Goal: Task Accomplishment & Management: Use online tool/utility

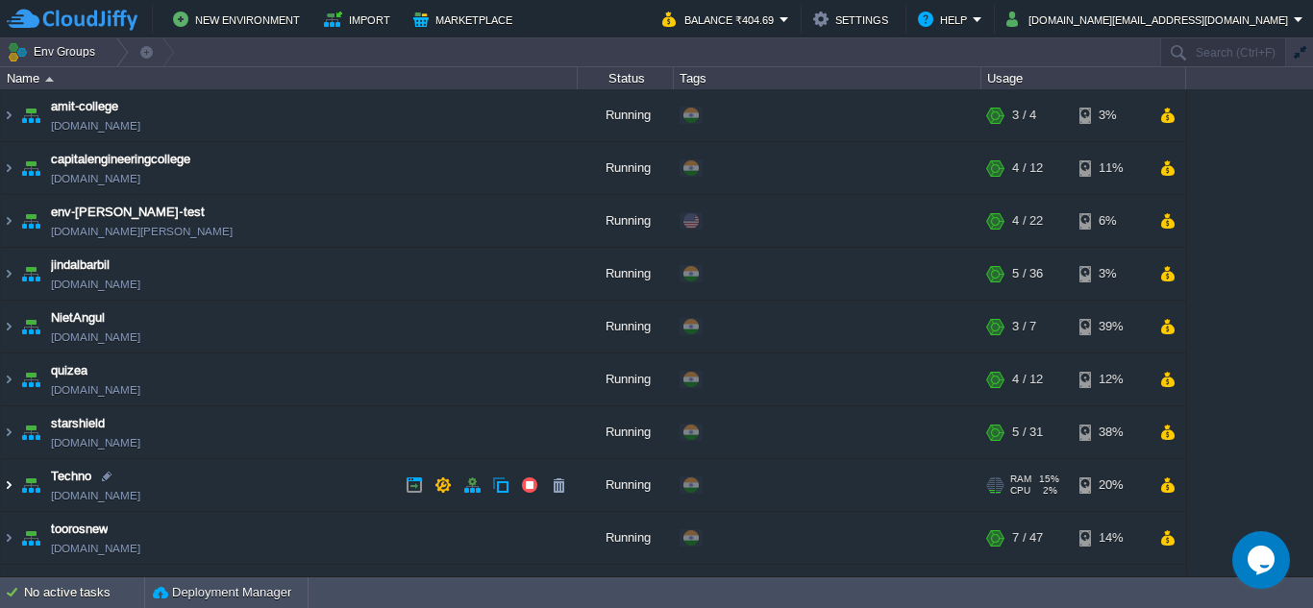
click at [4, 488] on img at bounding box center [8, 485] width 15 height 52
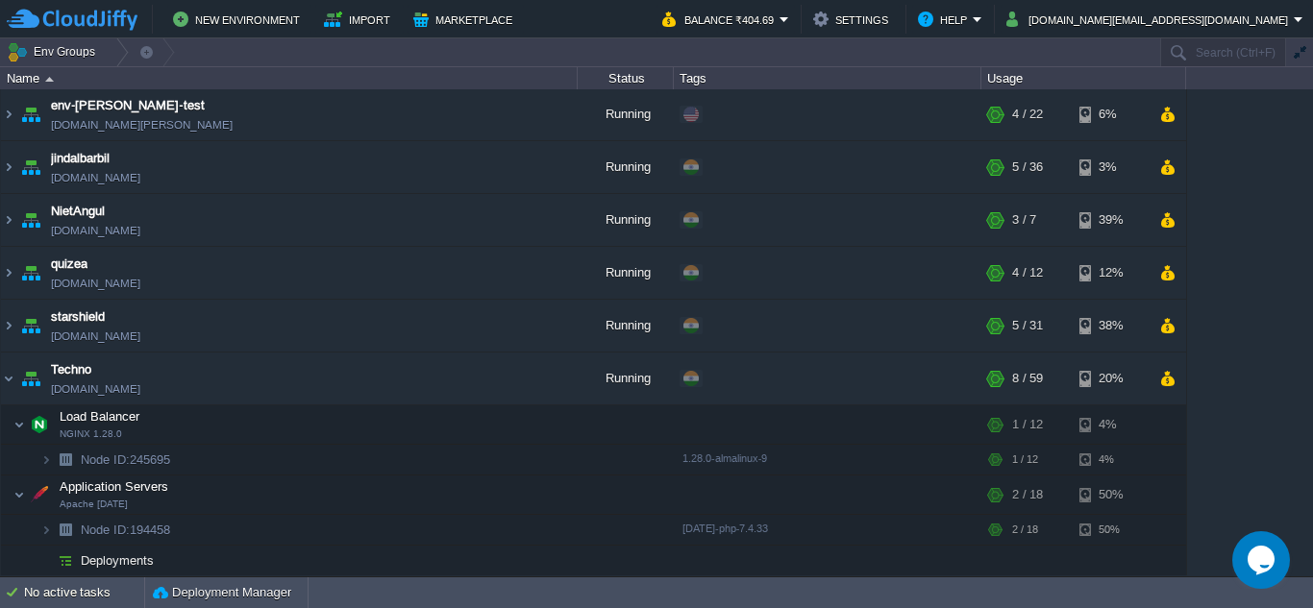
scroll to position [288, 0]
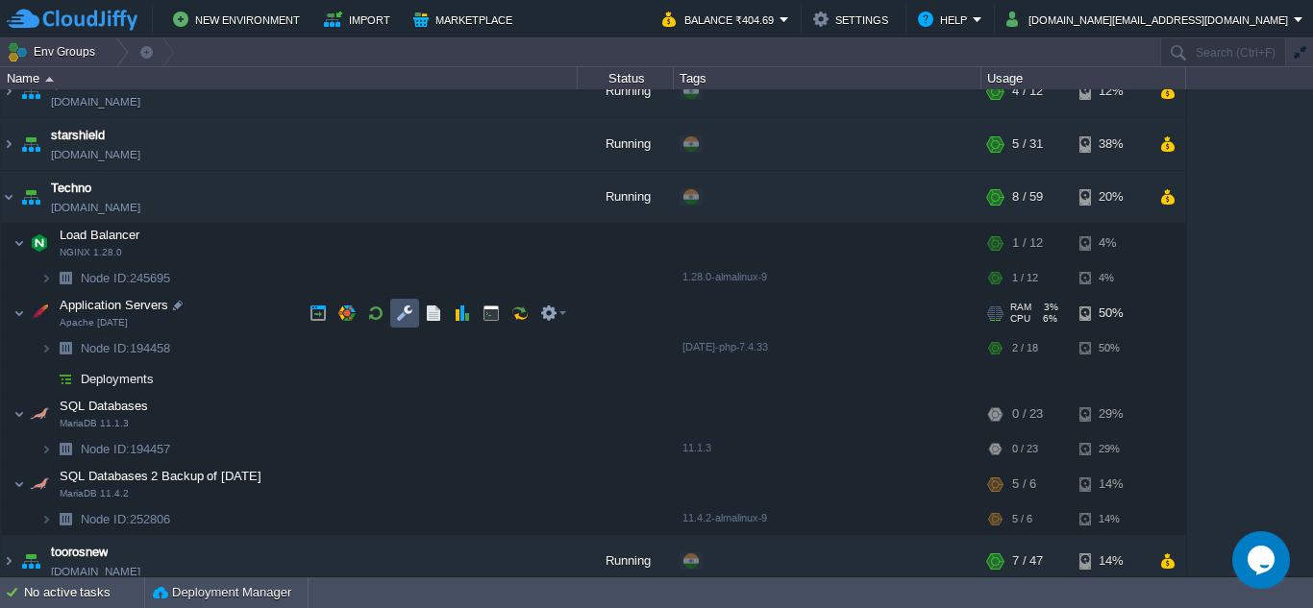
click at [405, 319] on button "button" at bounding box center [404, 313] width 17 height 17
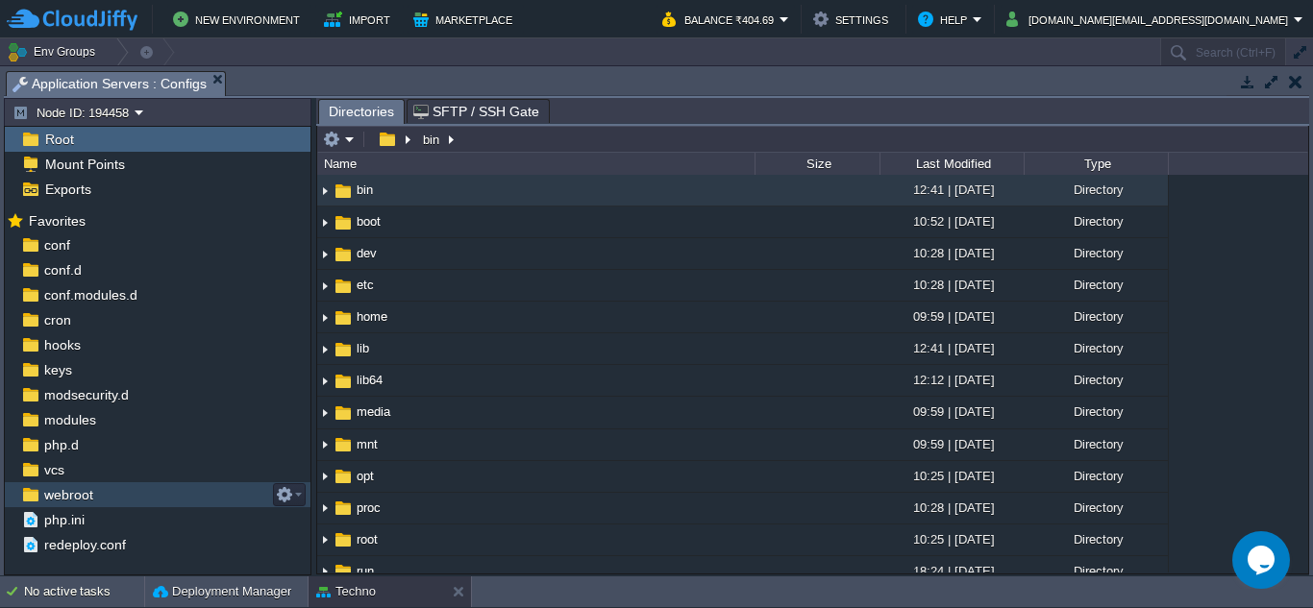
click at [54, 497] on span "webroot" at bounding box center [68, 494] width 56 height 17
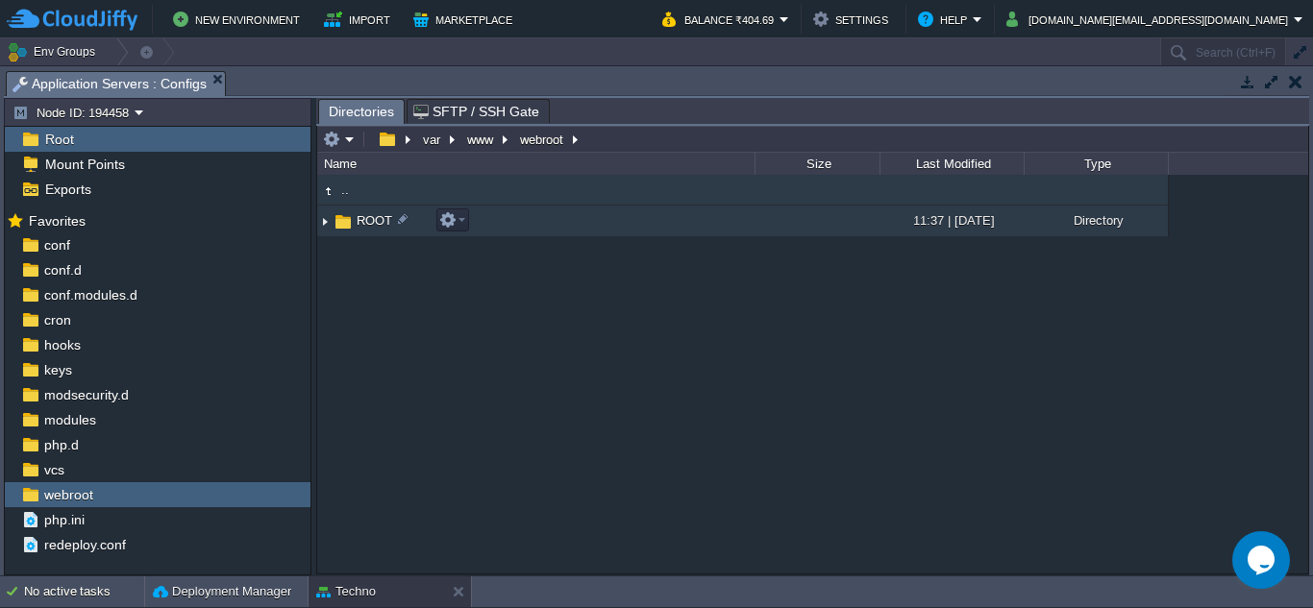
click at [323, 221] on img at bounding box center [324, 222] width 15 height 30
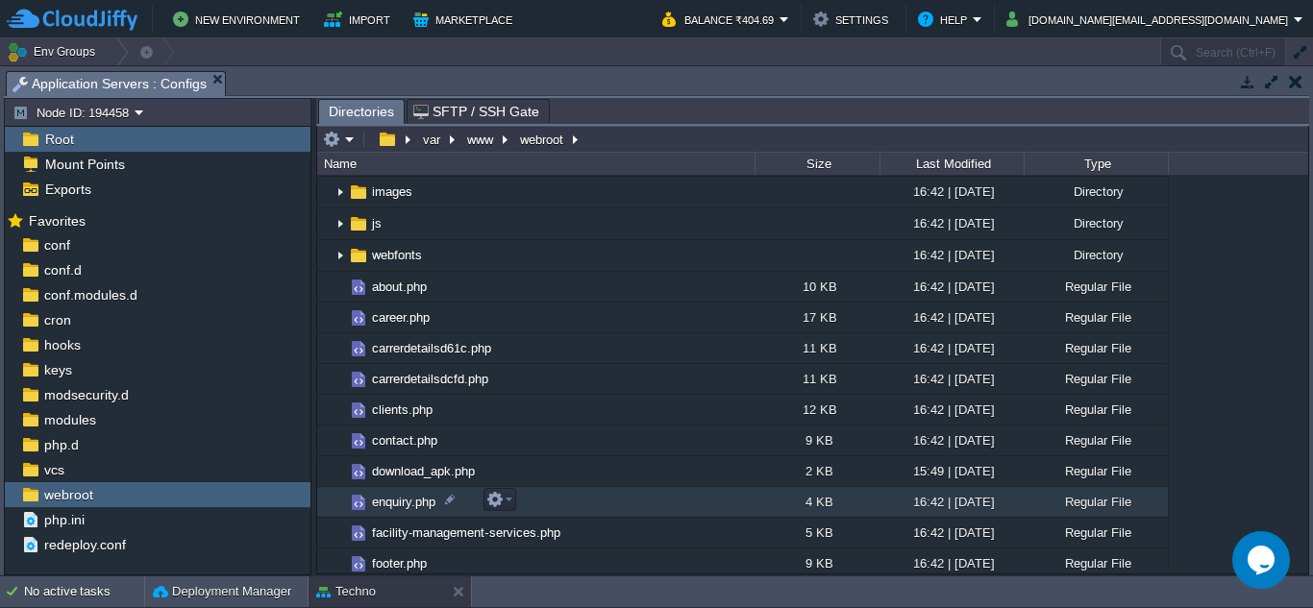
scroll to position [96, 0]
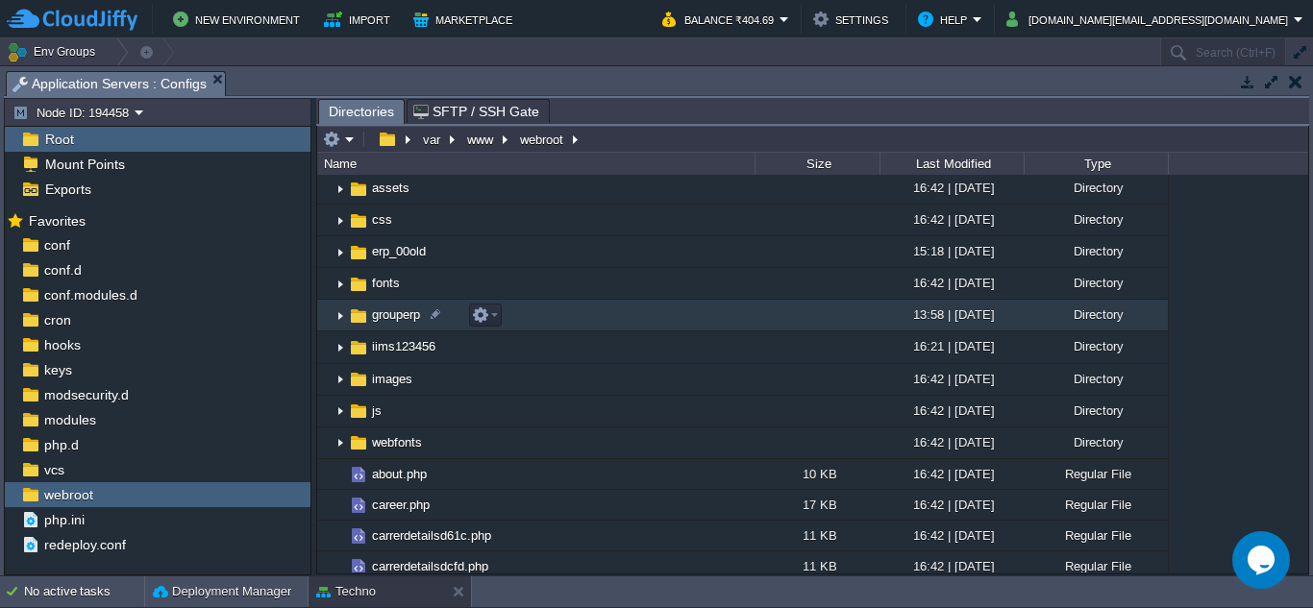
click at [337, 320] on img at bounding box center [339, 316] width 15 height 30
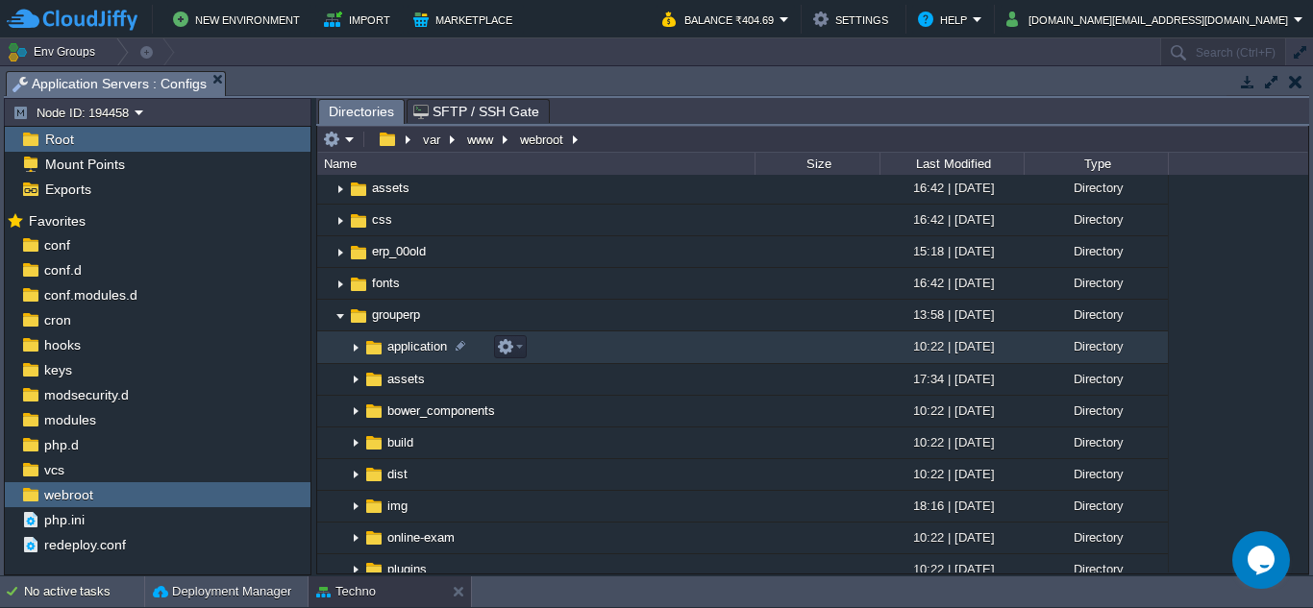
click at [354, 348] on img at bounding box center [355, 348] width 15 height 30
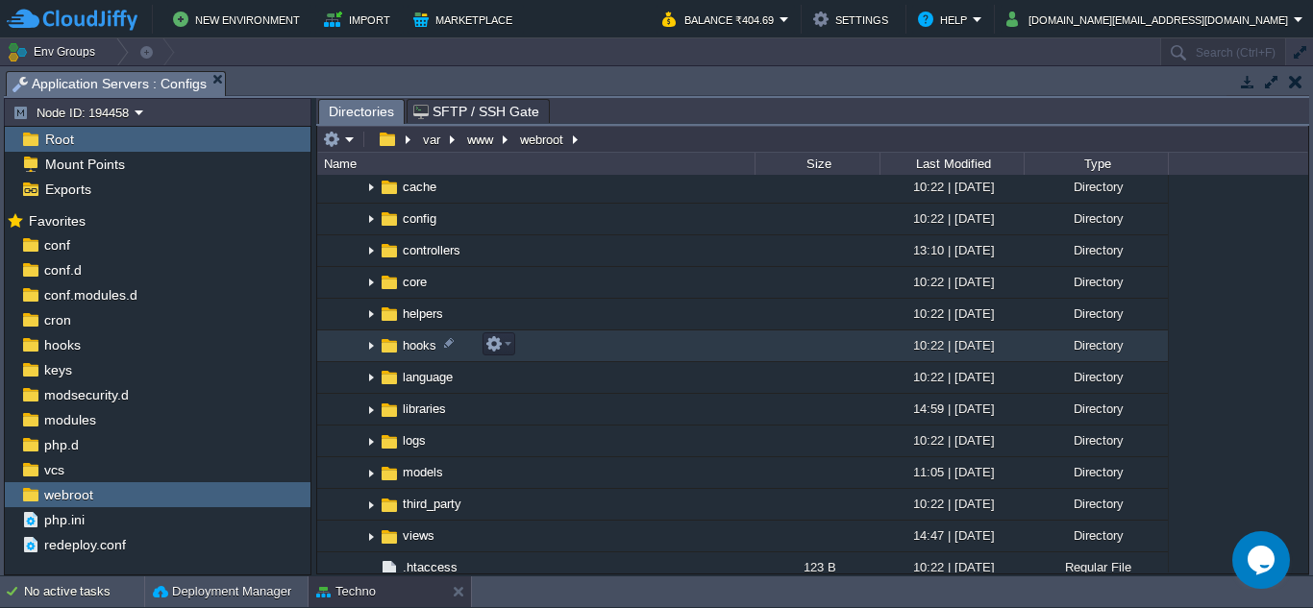
scroll to position [192, 0]
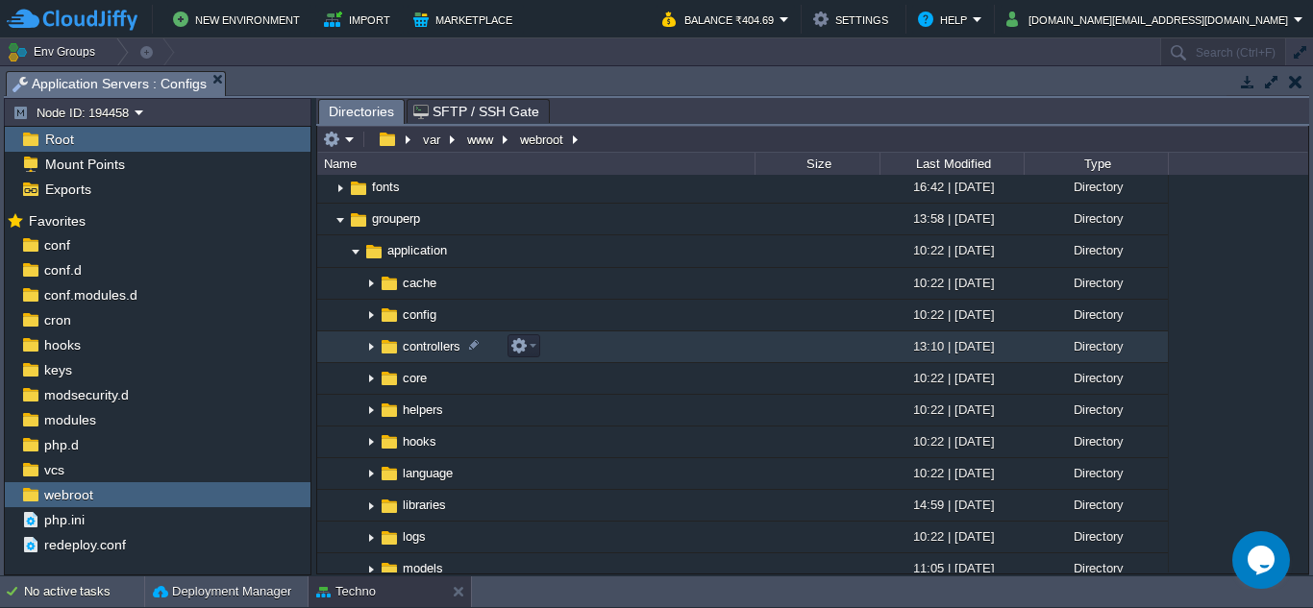
click at [369, 348] on img at bounding box center [370, 347] width 15 height 30
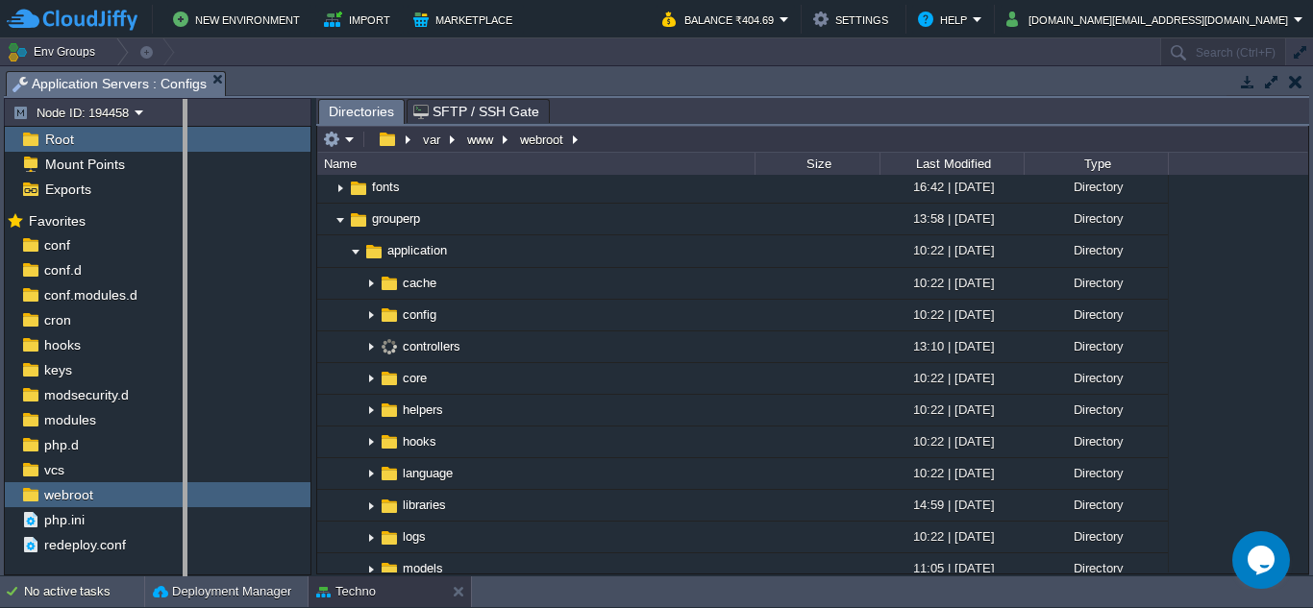
drag, startPoint x: 314, startPoint y: 273, endPoint x: 185, endPoint y: 282, distance: 129.1
click at [185, 282] on body "New Environment Import Marketplace Bonus ₹0.00 Upgrade Account Balance ₹404.69 …" at bounding box center [656, 304] width 1313 height 608
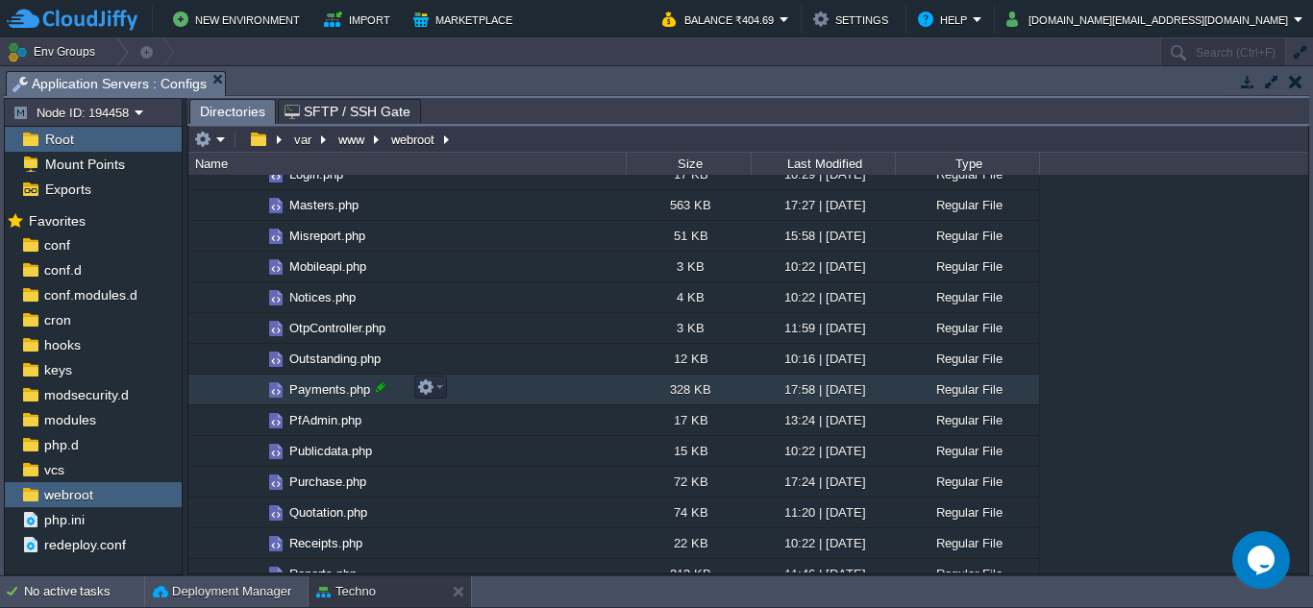
scroll to position [1153, 0]
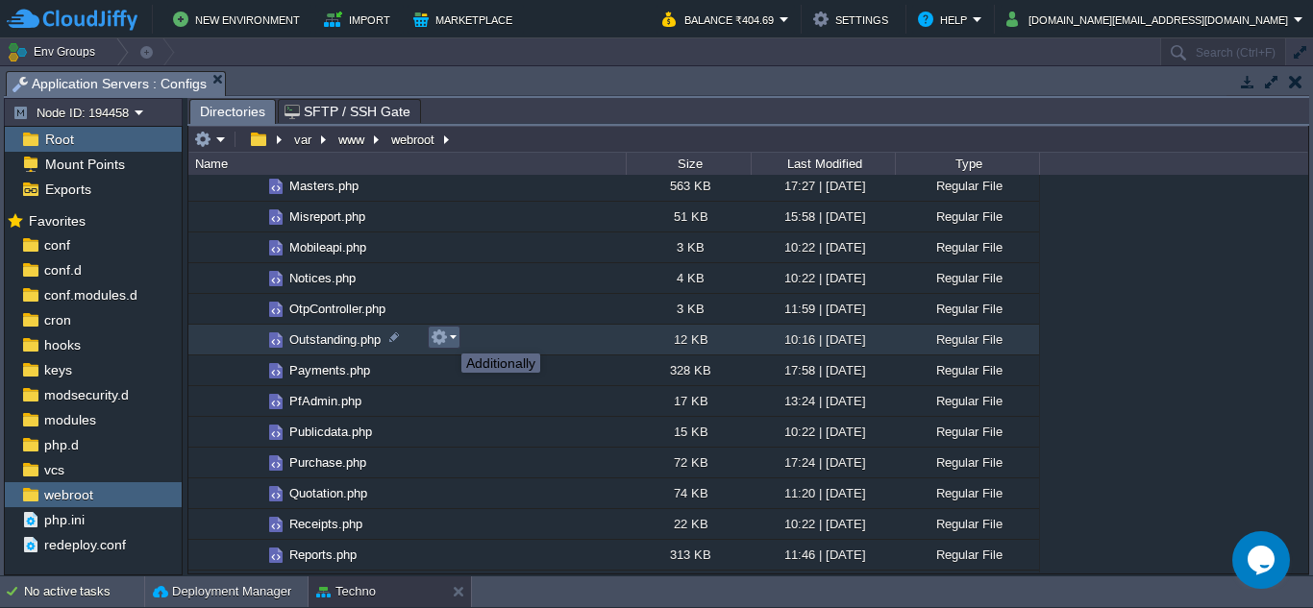
click at [447, 336] on button "button" at bounding box center [438, 337] width 17 height 17
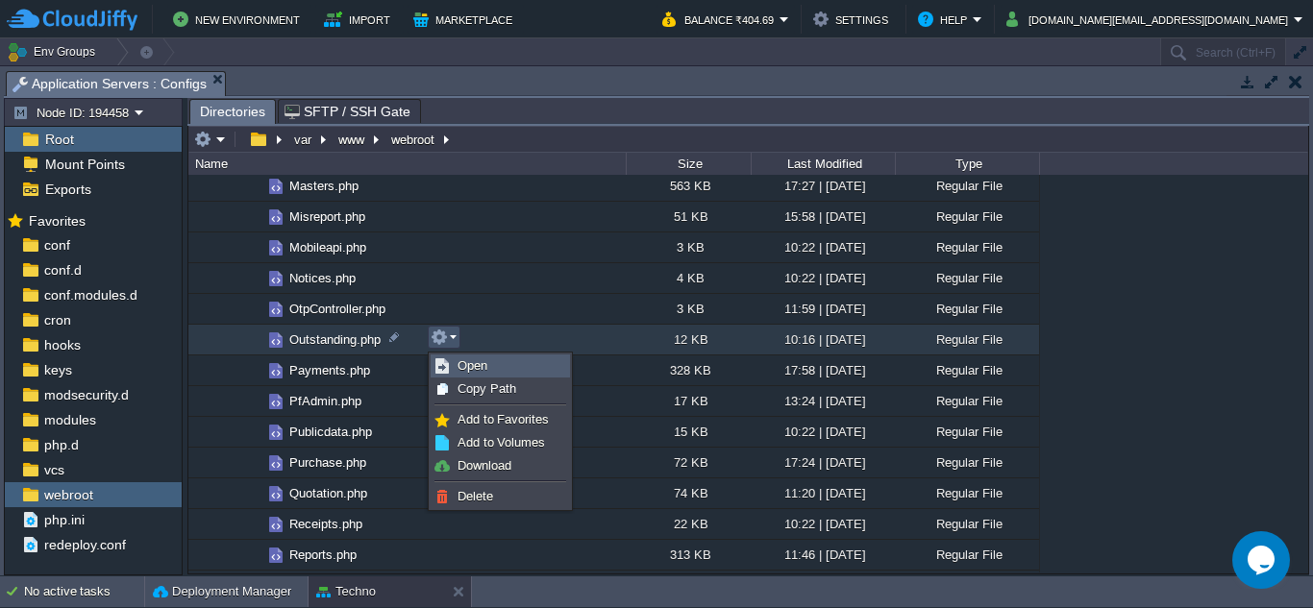
click at [478, 355] on li "Open" at bounding box center [499, 366] width 139 height 23
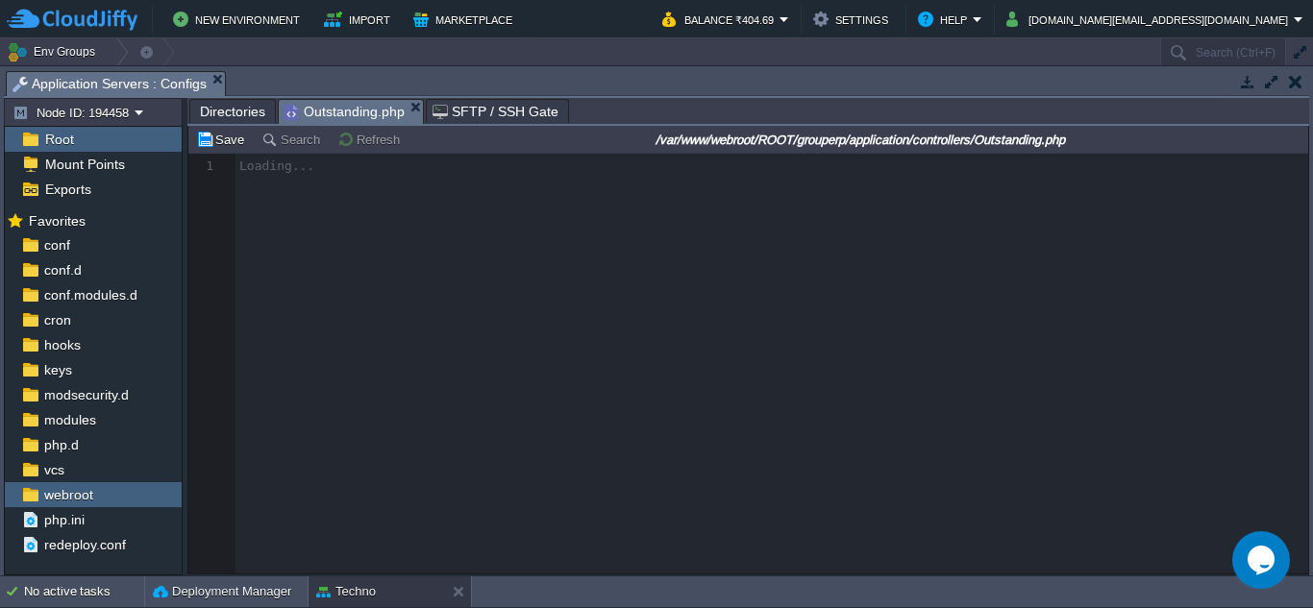
scroll to position [9, 0]
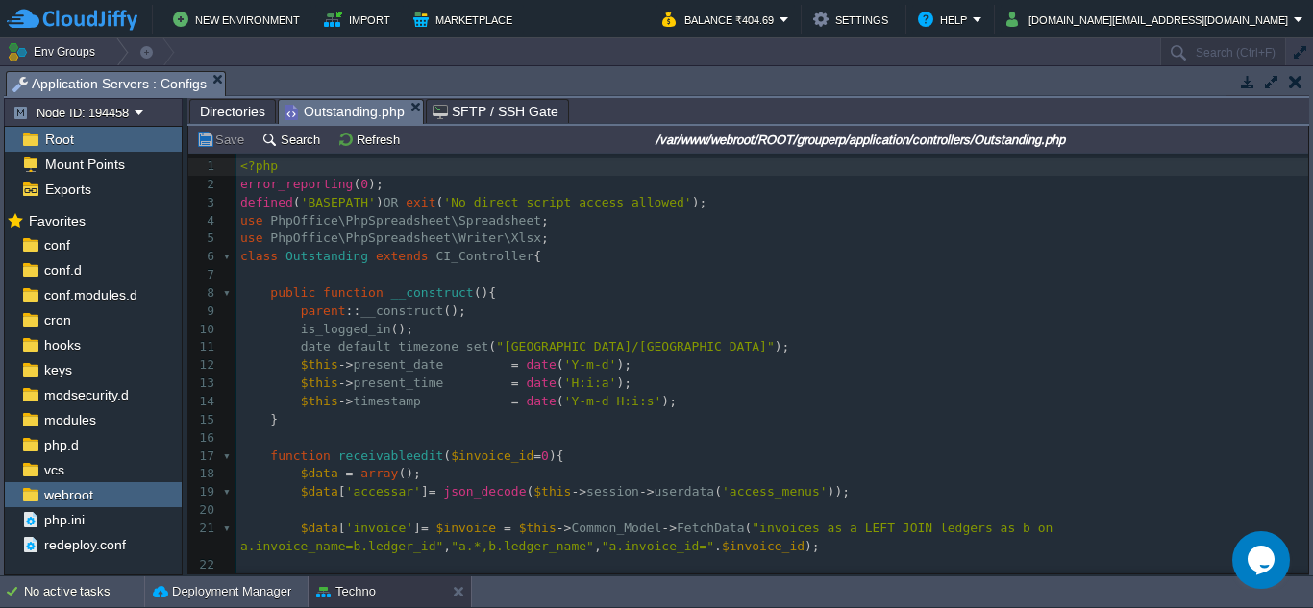
click at [244, 113] on span "Directories" at bounding box center [232, 111] width 65 height 23
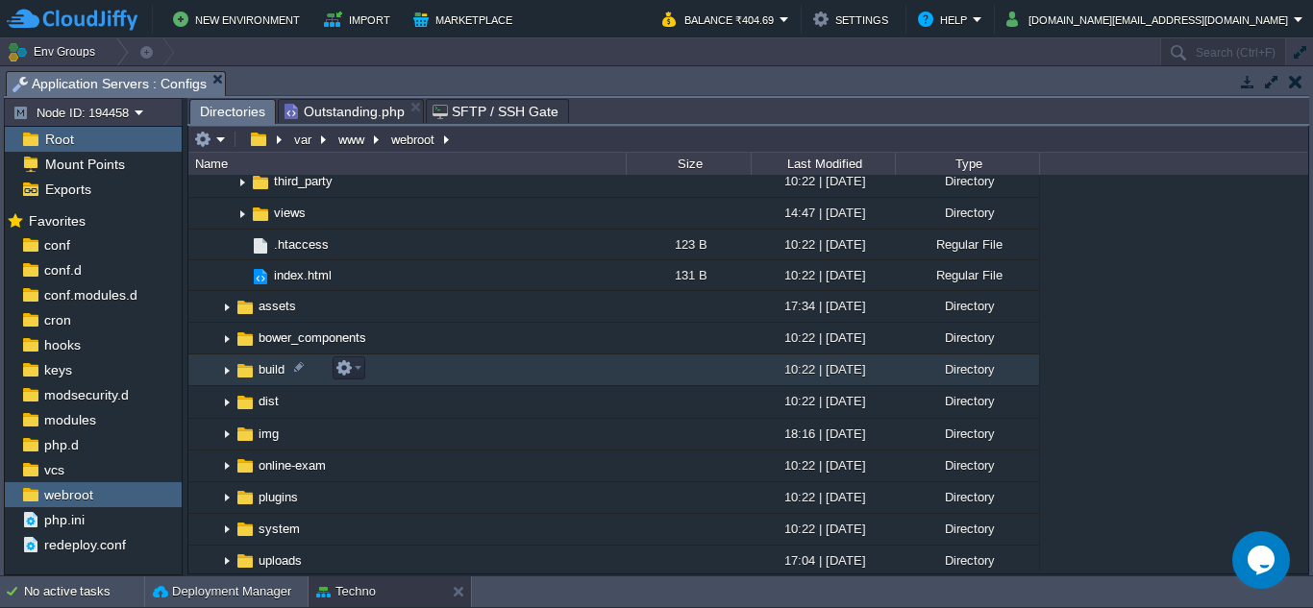
scroll to position [2114, 0]
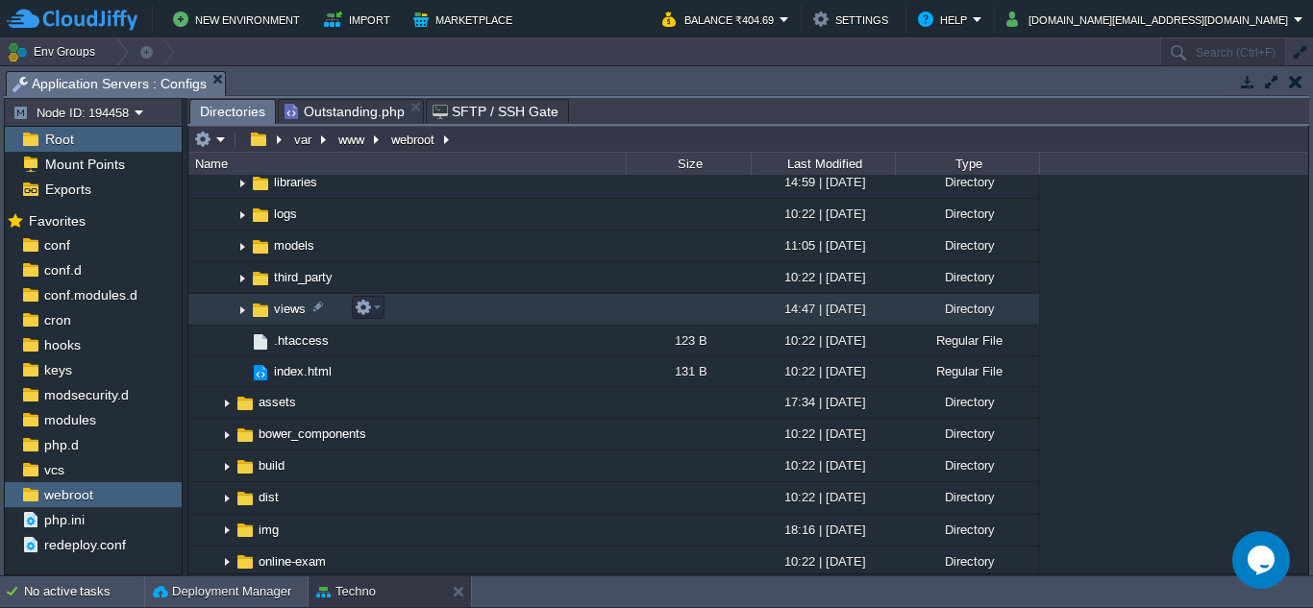
click at [242, 311] on img at bounding box center [241, 310] width 15 height 30
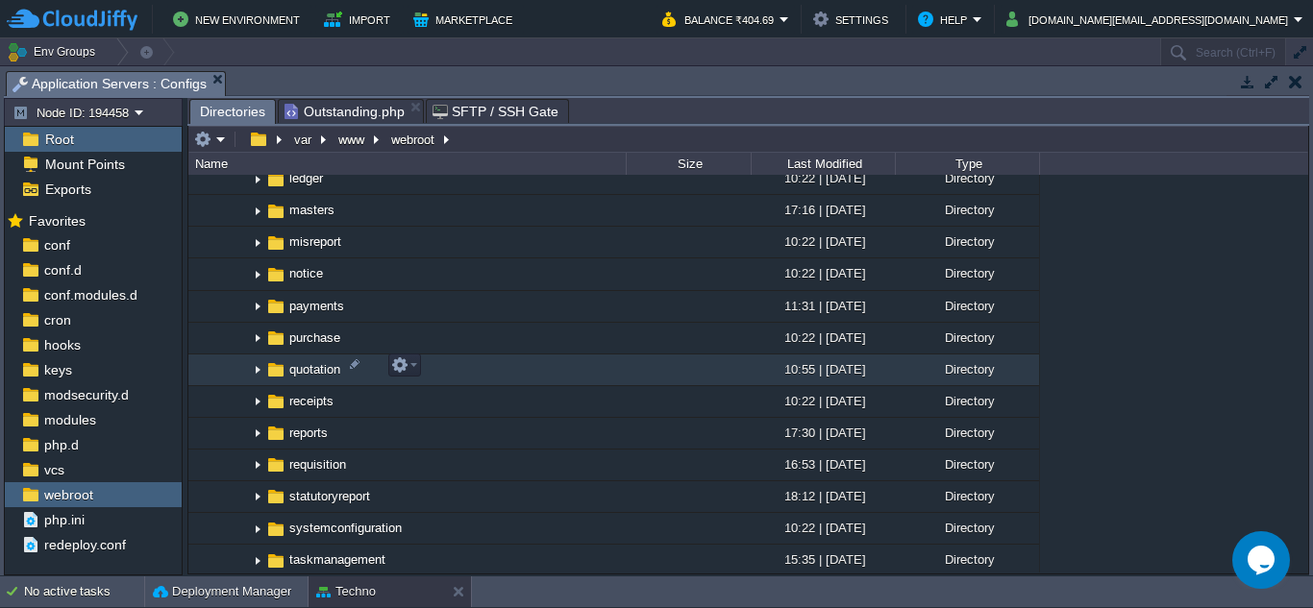
scroll to position [2786, 0]
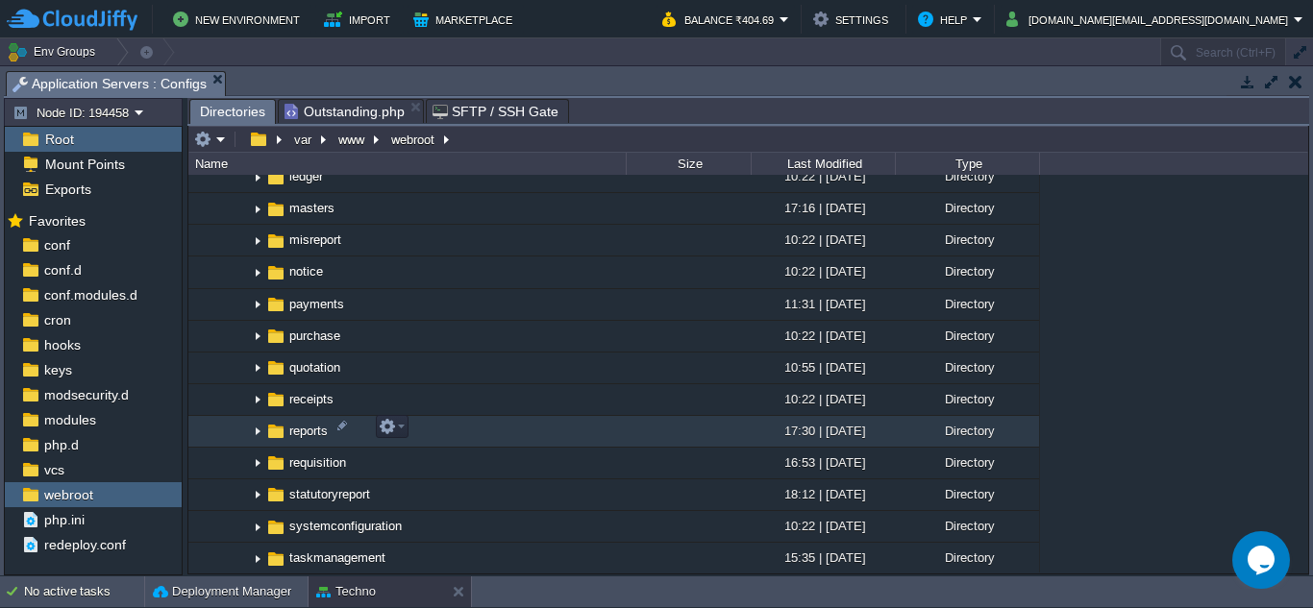
click at [254, 429] on img at bounding box center [257, 432] width 15 height 30
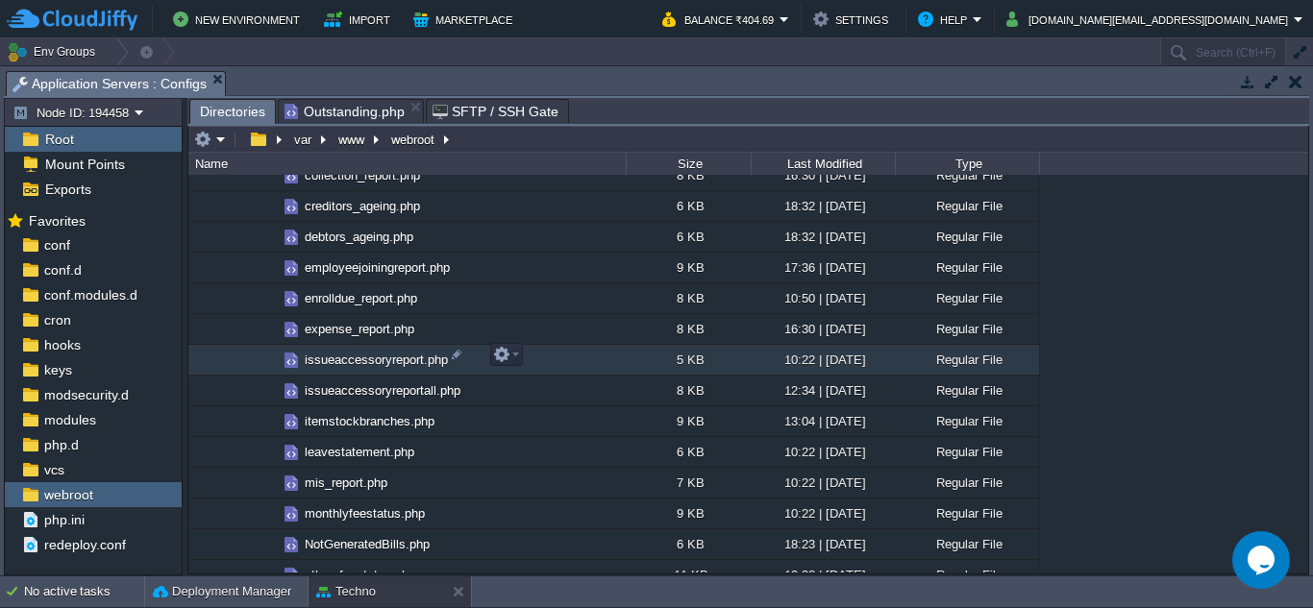
scroll to position [3555, 0]
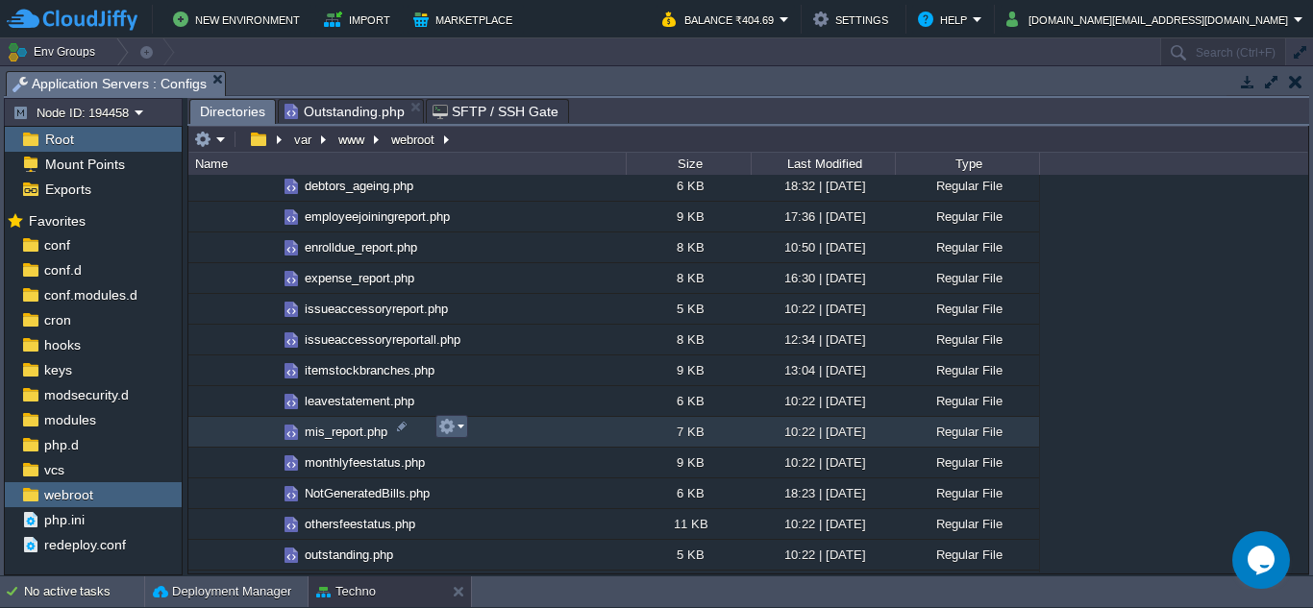
click at [457, 430] on em at bounding box center [451, 426] width 26 height 17
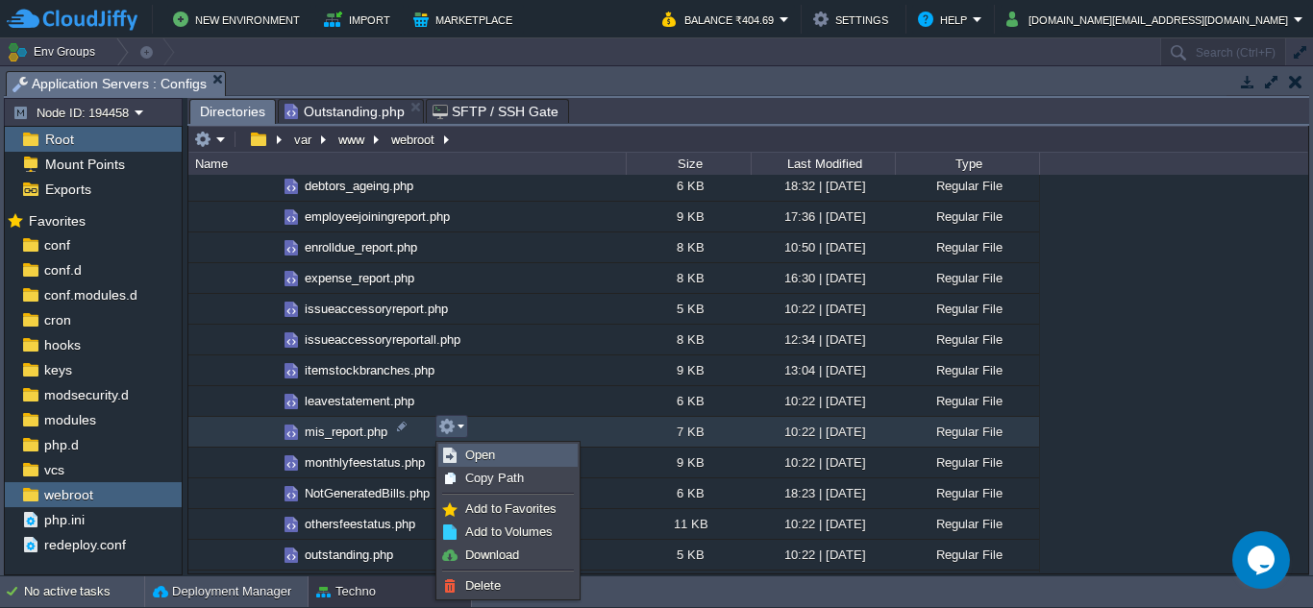
click at [468, 451] on span "Open" at bounding box center [480, 455] width 30 height 14
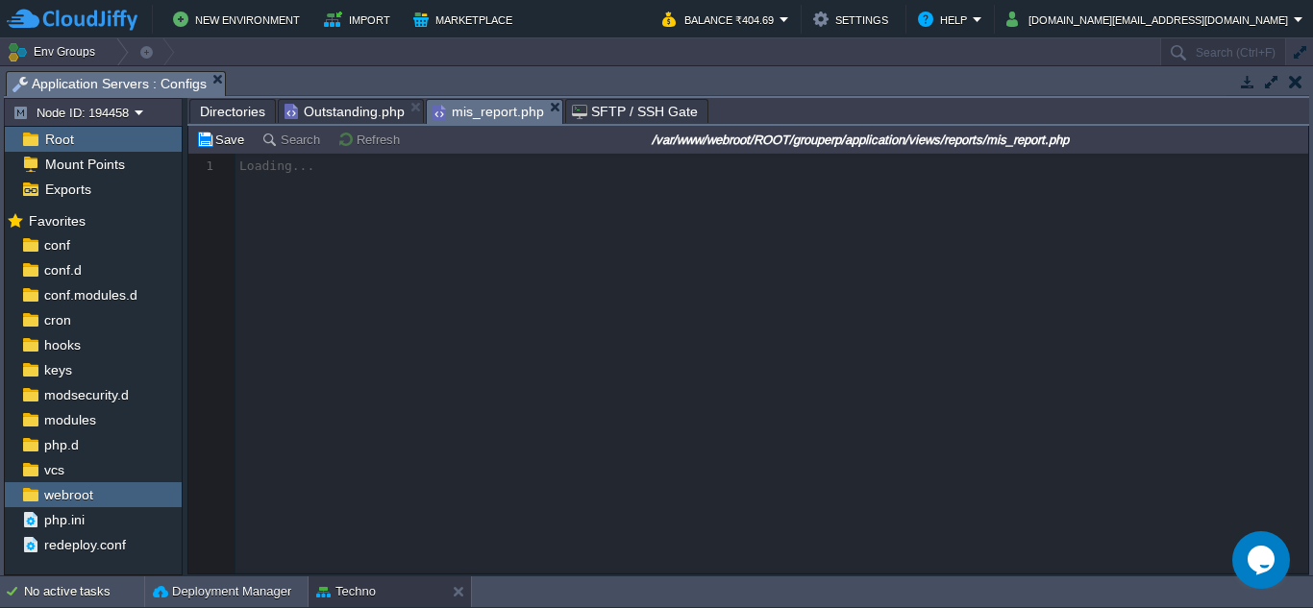
click at [332, 120] on span "Outstanding.php" at bounding box center [344, 111] width 120 height 23
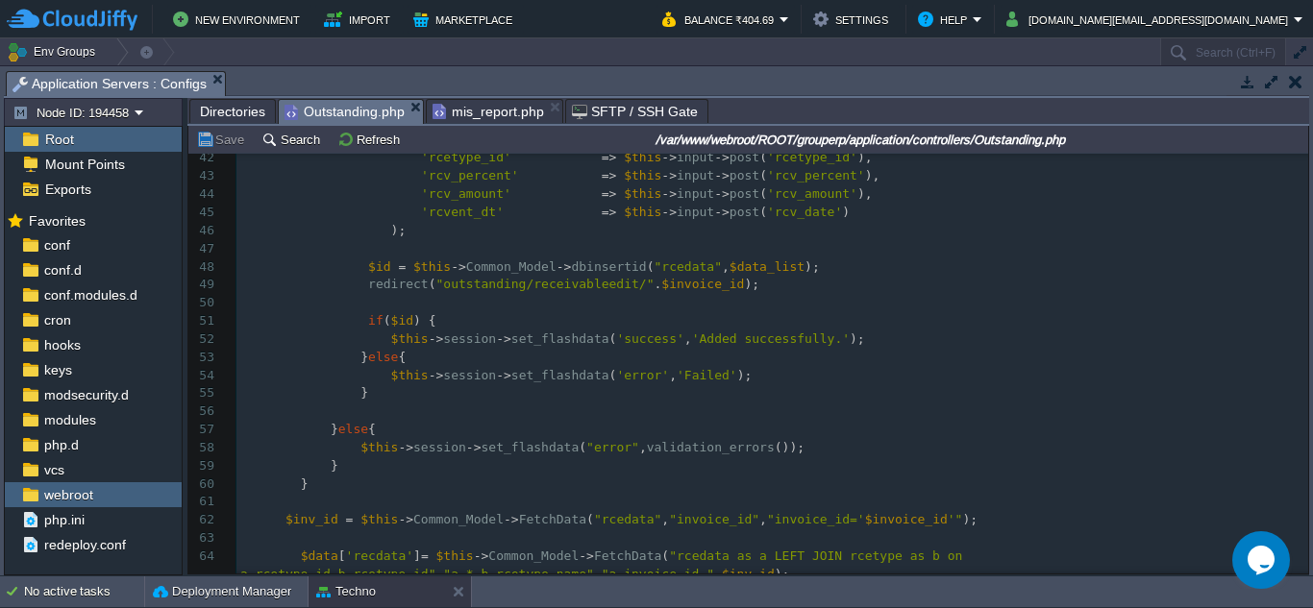
scroll to position [0, 0]
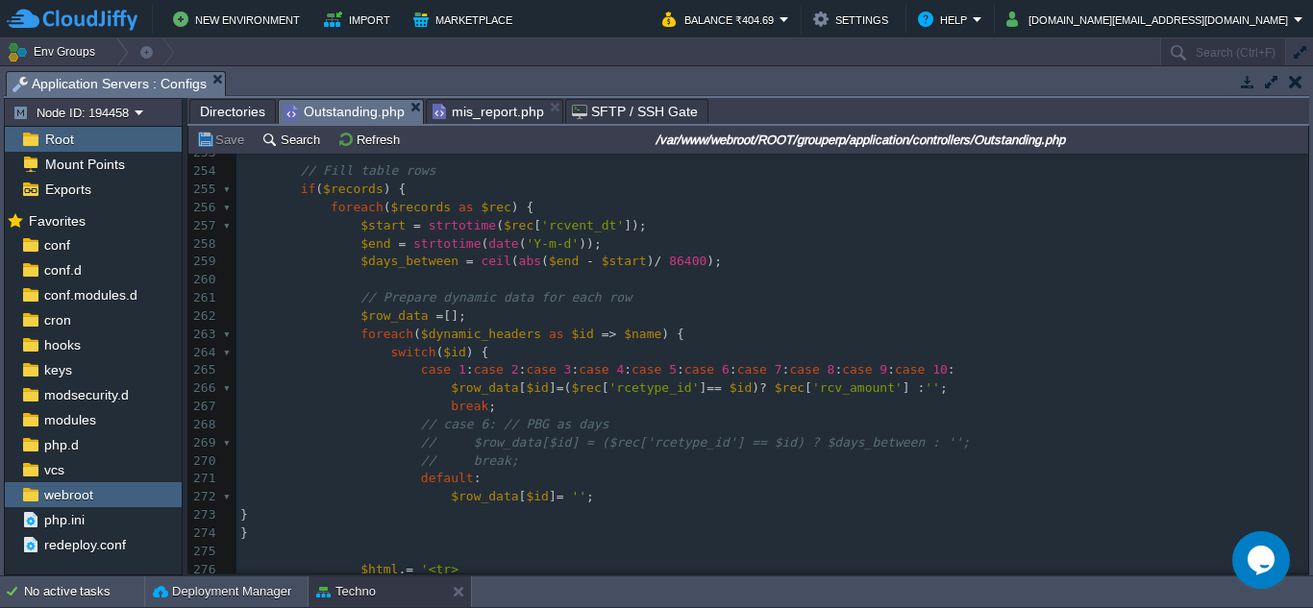
click at [957, 375] on div "307 <?php 250 } 251 ​ 252 $html . = '</tr>' ; 253 ​ 254 // Fill table rows 255 …" at bounding box center [771, 515] width 1071 height 851
type textarea "case 11:"
click at [366, 111] on span "Outstanding.php" at bounding box center [344, 112] width 120 height 24
click at [485, 116] on span "mis_report.php" at bounding box center [487, 111] width 111 height 23
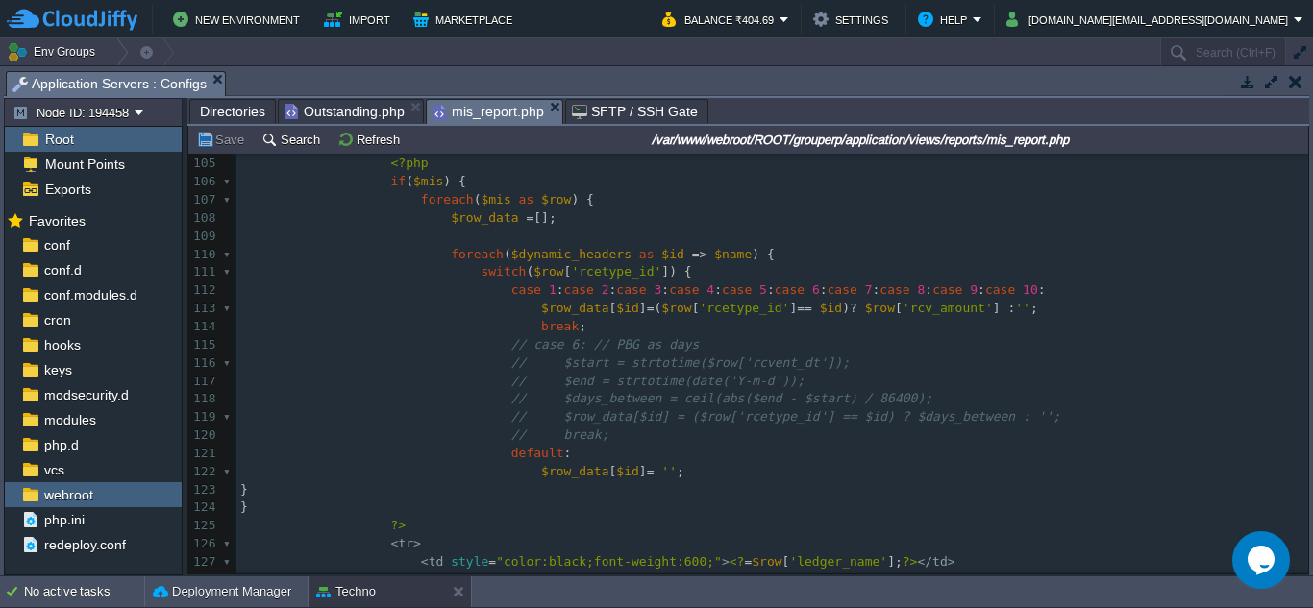
click at [1043, 272] on div "166 <?php $this -> load -> view ( "common/meta" ); ?> 84 < button type = "butto…" at bounding box center [771, 300] width 1071 height 1122
type textarea "case 11:"
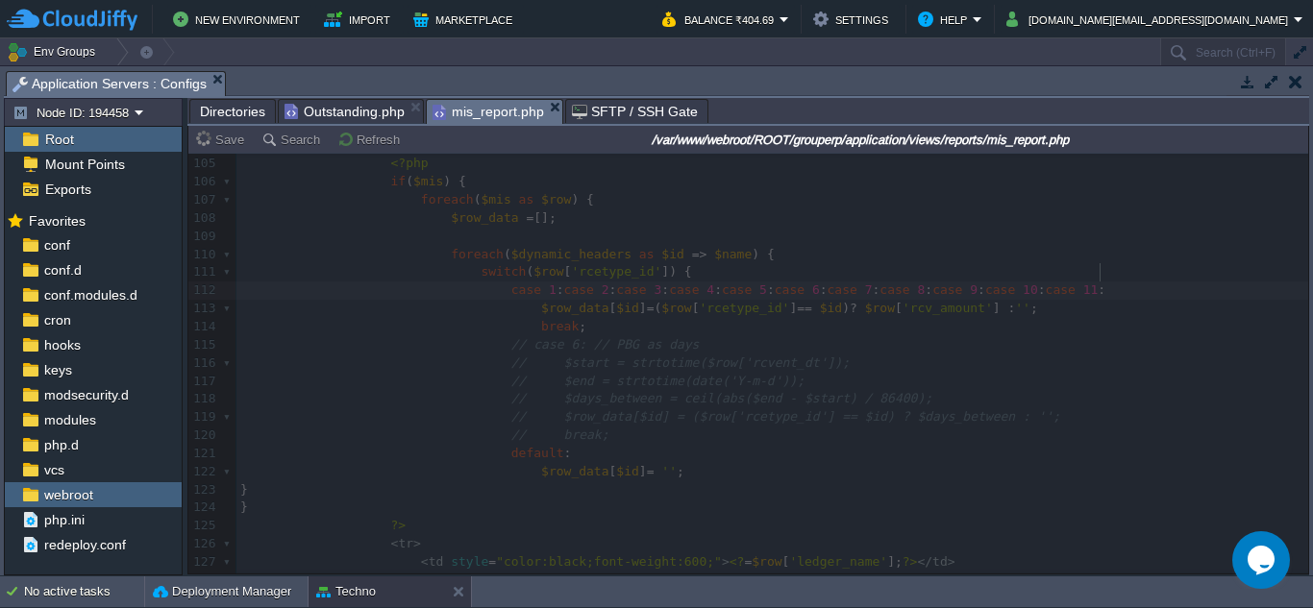
click at [347, 112] on span "Outstanding.php" at bounding box center [344, 111] width 120 height 23
click at [500, 111] on span "mis_report.php" at bounding box center [487, 112] width 111 height 24
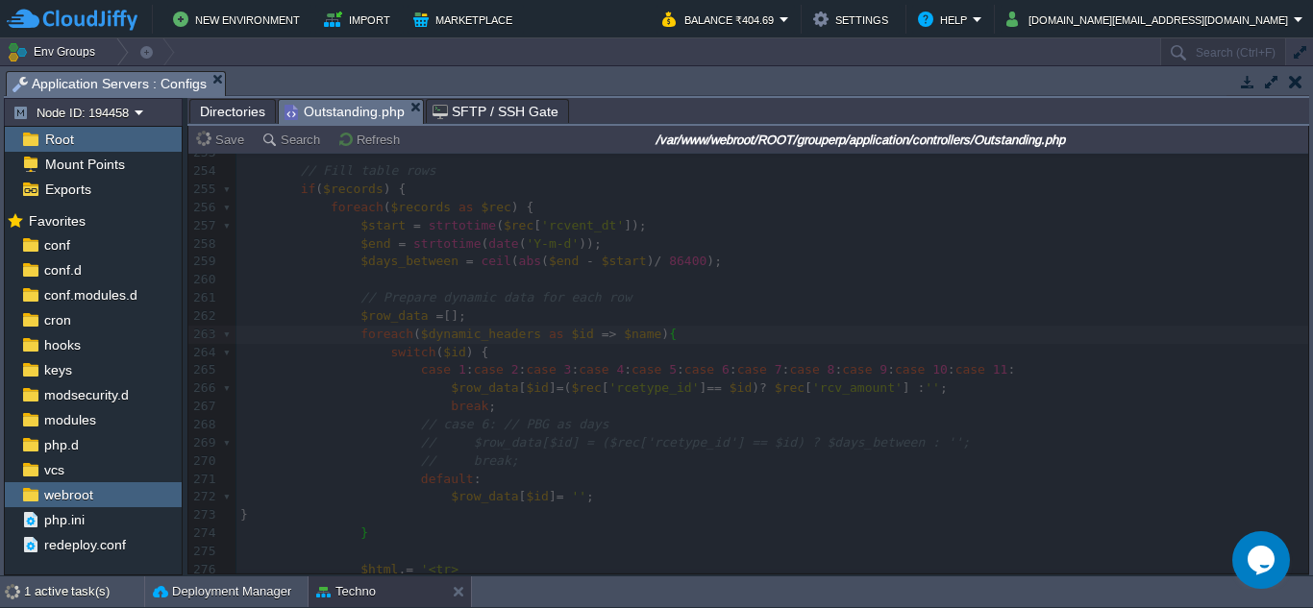
click at [334, 116] on span "Outstanding.php" at bounding box center [344, 112] width 120 height 24
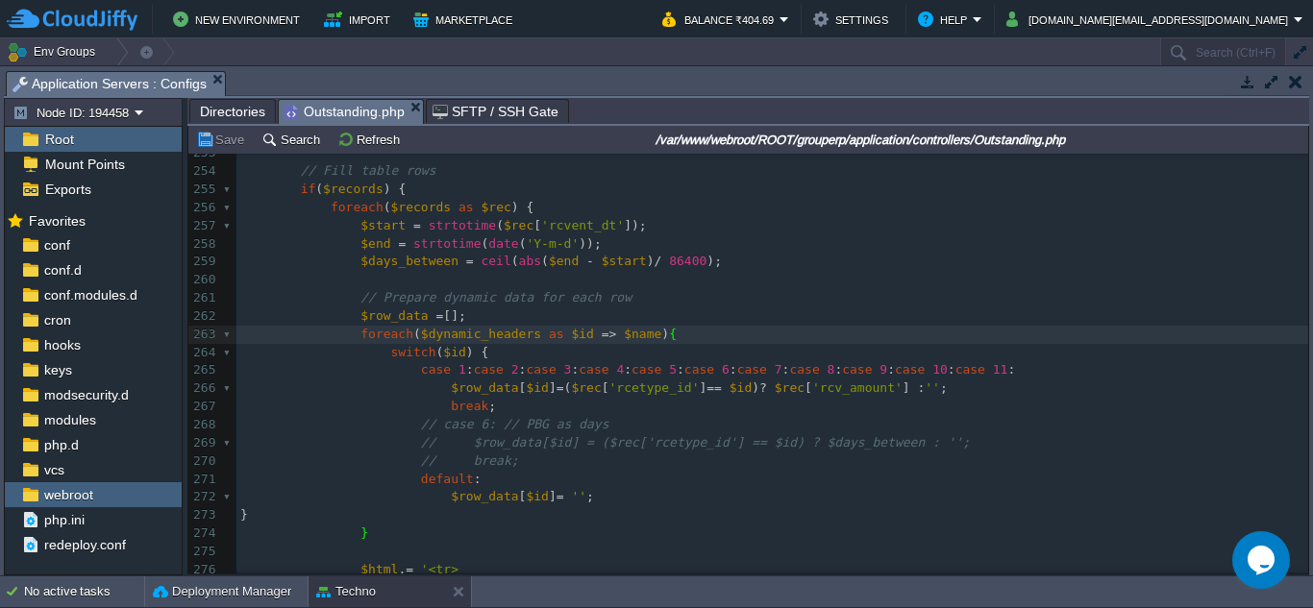
click at [227, 115] on span "Directories" at bounding box center [232, 111] width 65 height 23
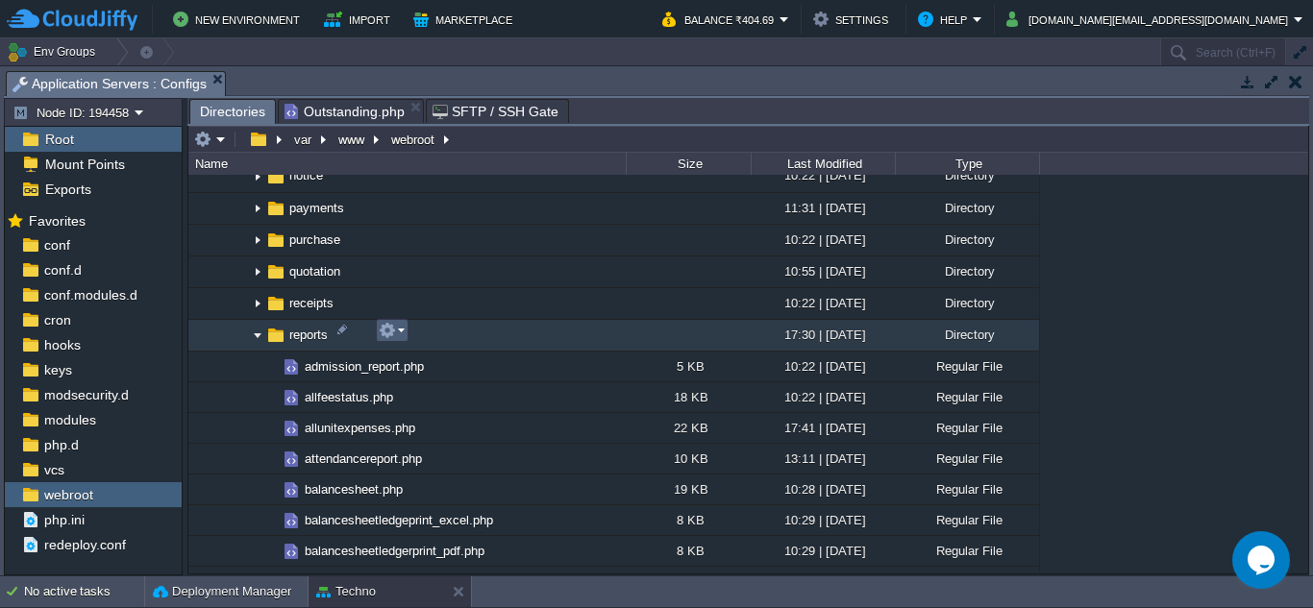
click at [404, 337] on em at bounding box center [392, 330] width 26 height 17
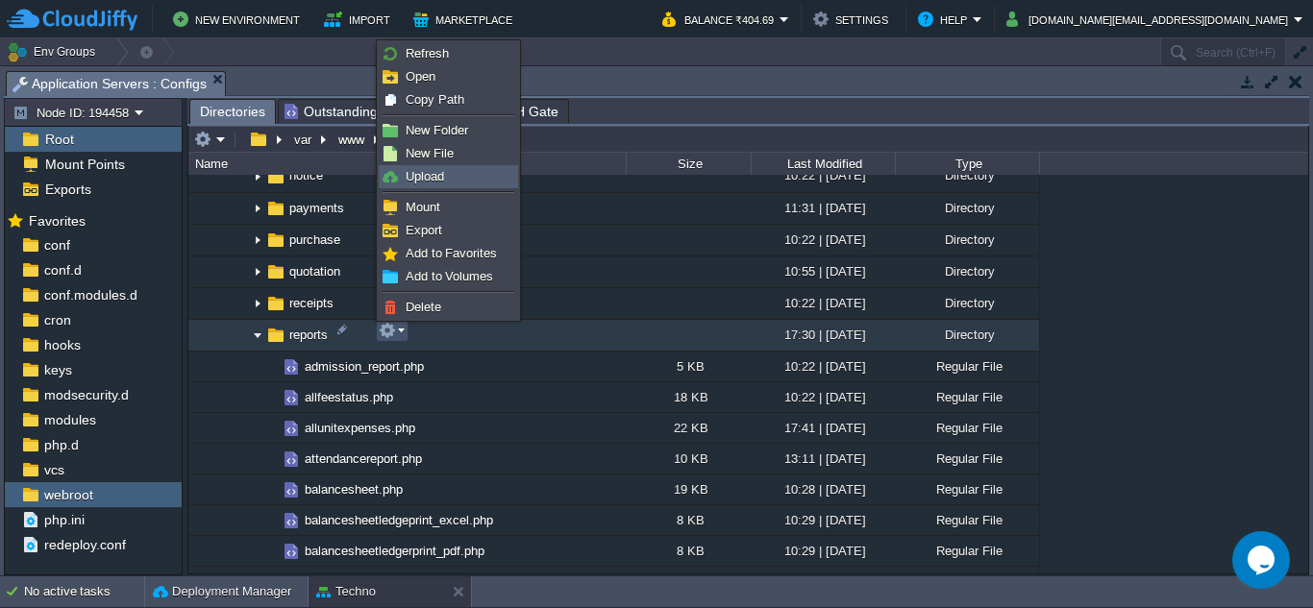
click at [430, 177] on span "Upload" at bounding box center [424, 176] width 38 height 14
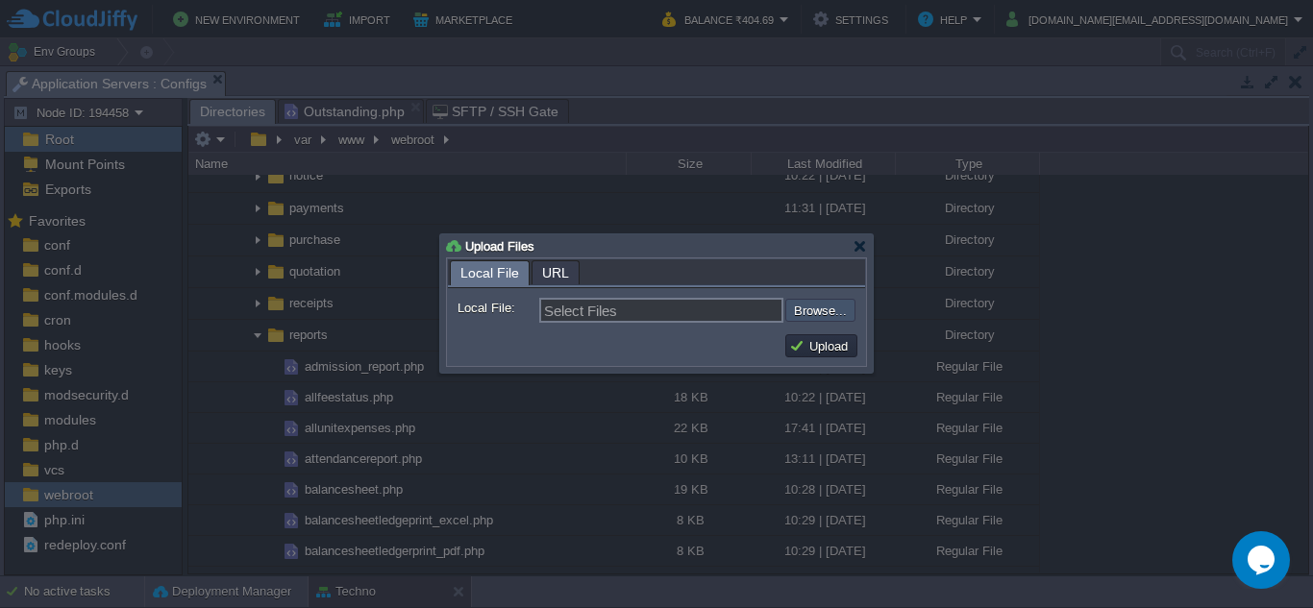
click at [815, 307] on input "file" at bounding box center [733, 310] width 243 height 23
type input "C:\fakepath\receivable_mail_history.php"
type input "receivable_mail_history.php"
click at [822, 348] on button "Upload" at bounding box center [821, 345] width 64 height 17
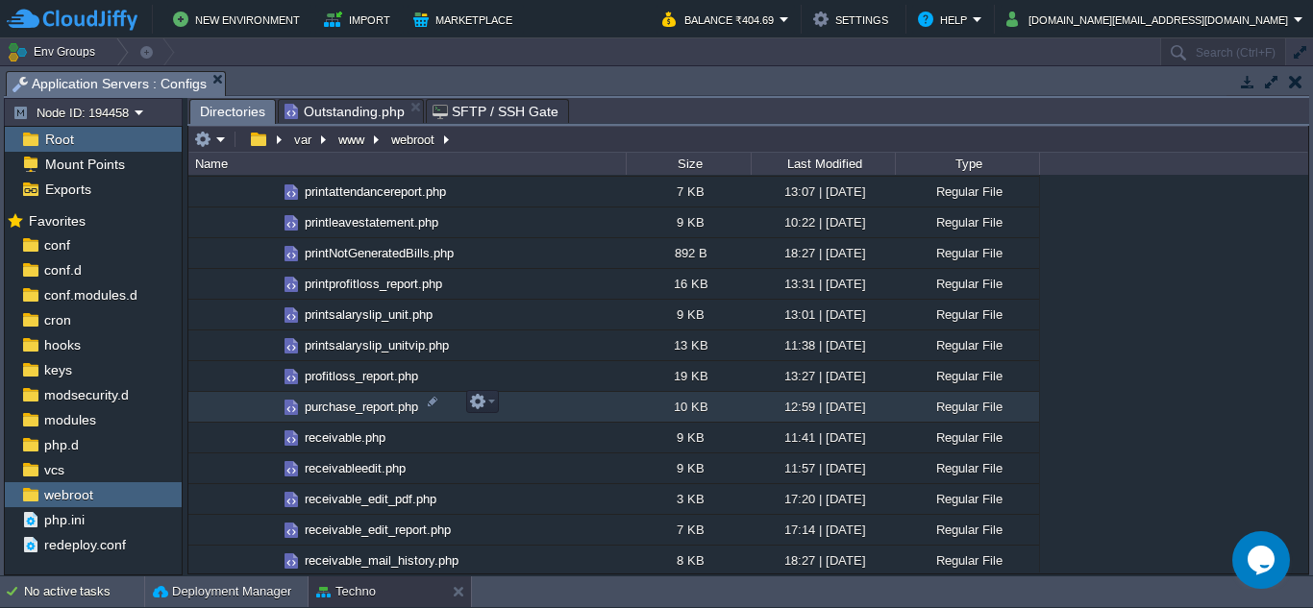
scroll to position [4132, 0]
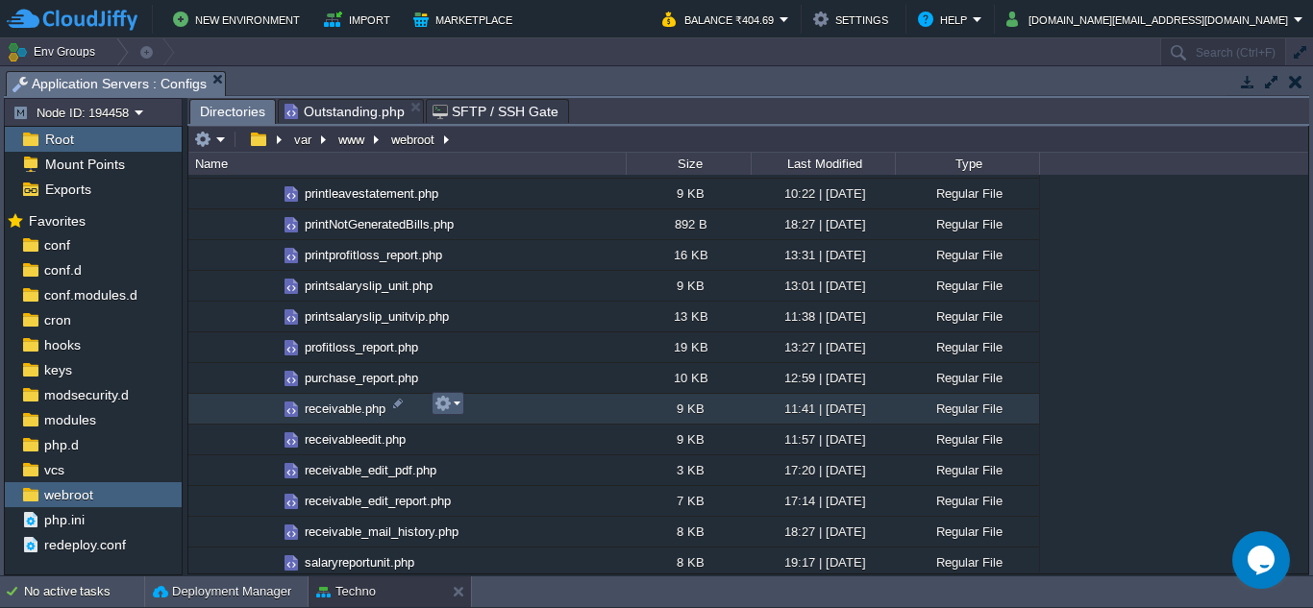
click at [453, 400] on em at bounding box center [447, 403] width 26 height 17
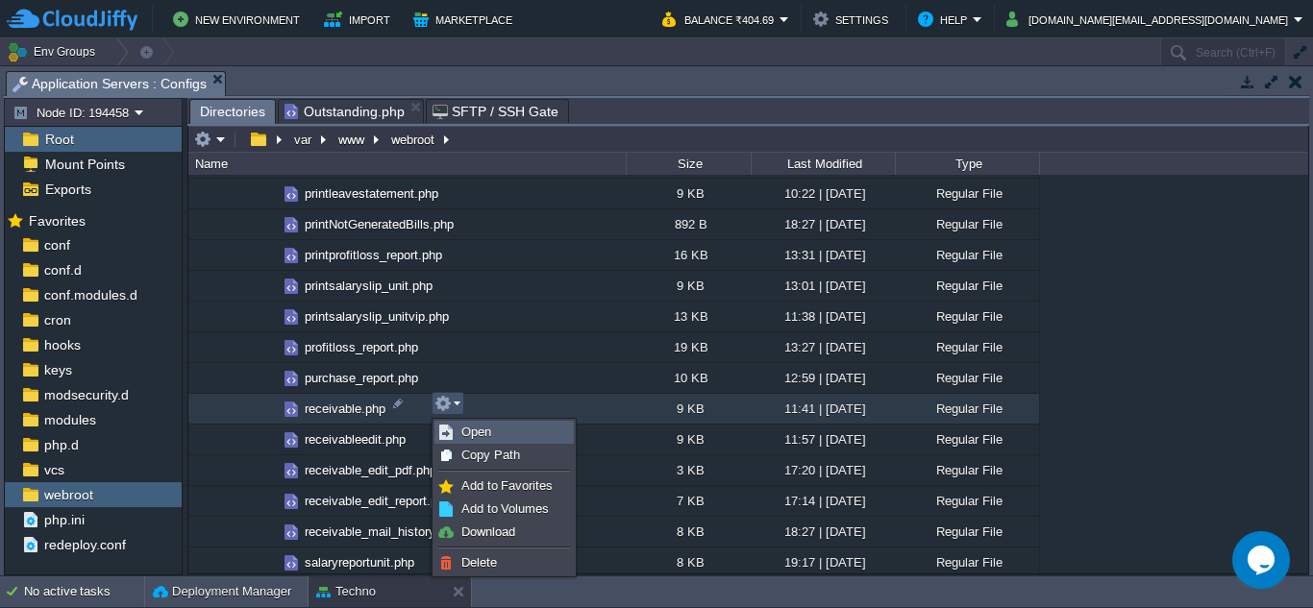
click at [491, 442] on link "Open" at bounding box center [503, 432] width 137 height 21
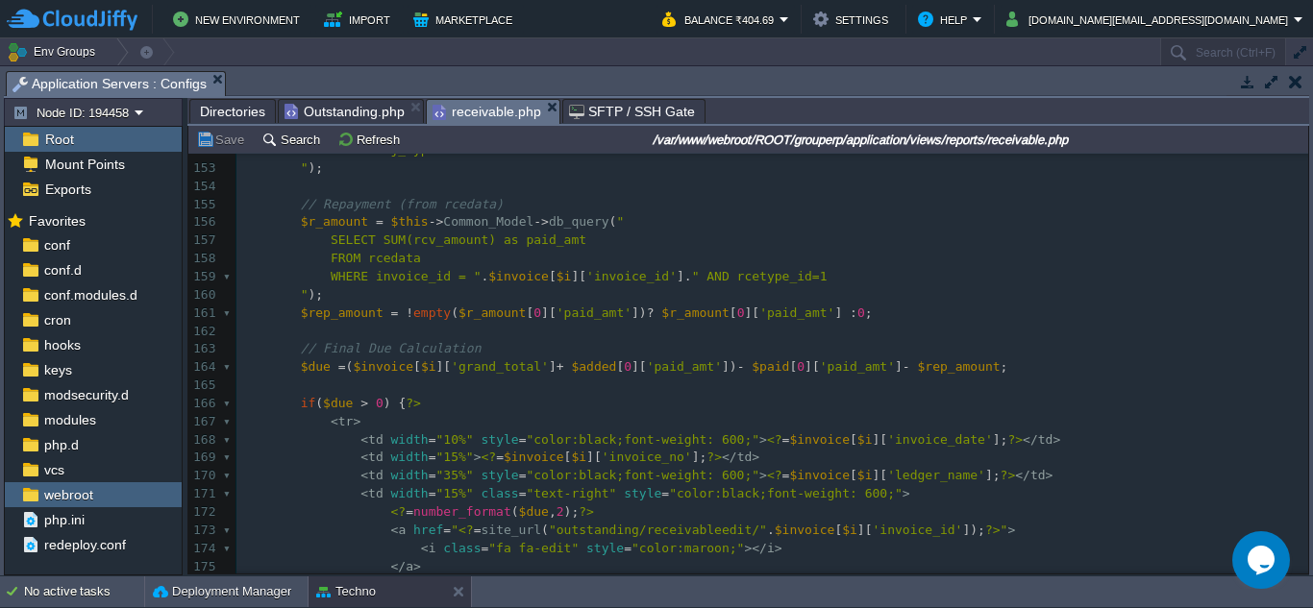
scroll to position [2864, 0]
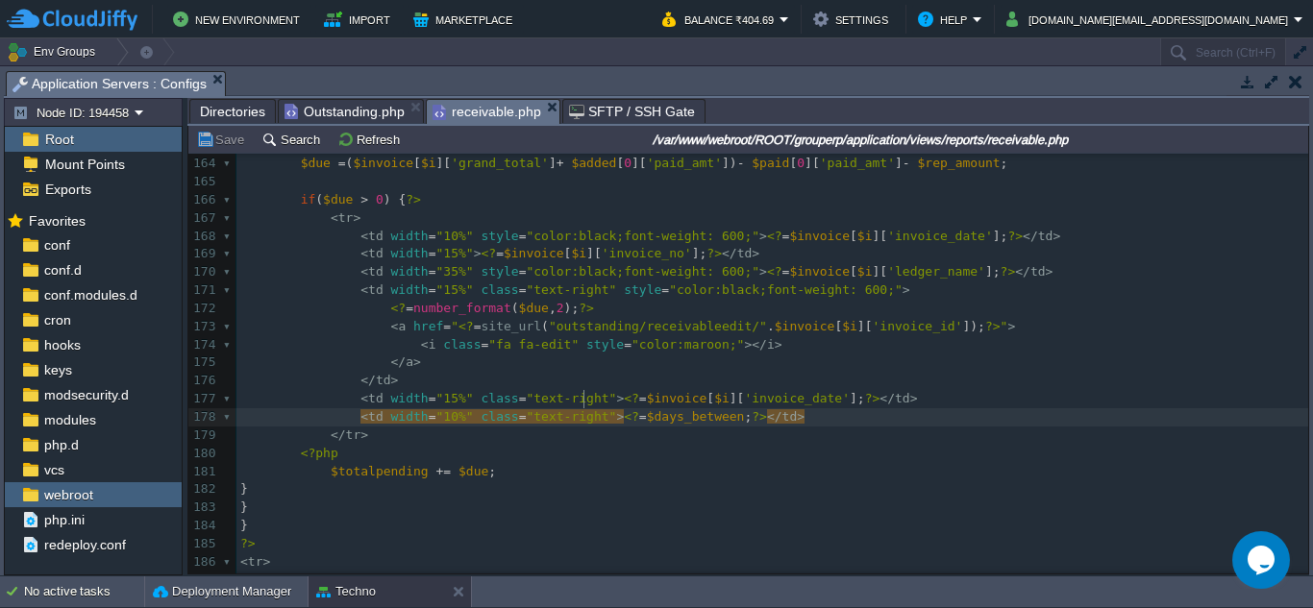
click at [667, 427] on pre "</ tr >" at bounding box center [771, 436] width 1071 height 18
click at [788, 408] on pre "< td width = "10%" class = "text-right" > <? = $days_between ; ?> </ td >" at bounding box center [771, 417] width 1071 height 18
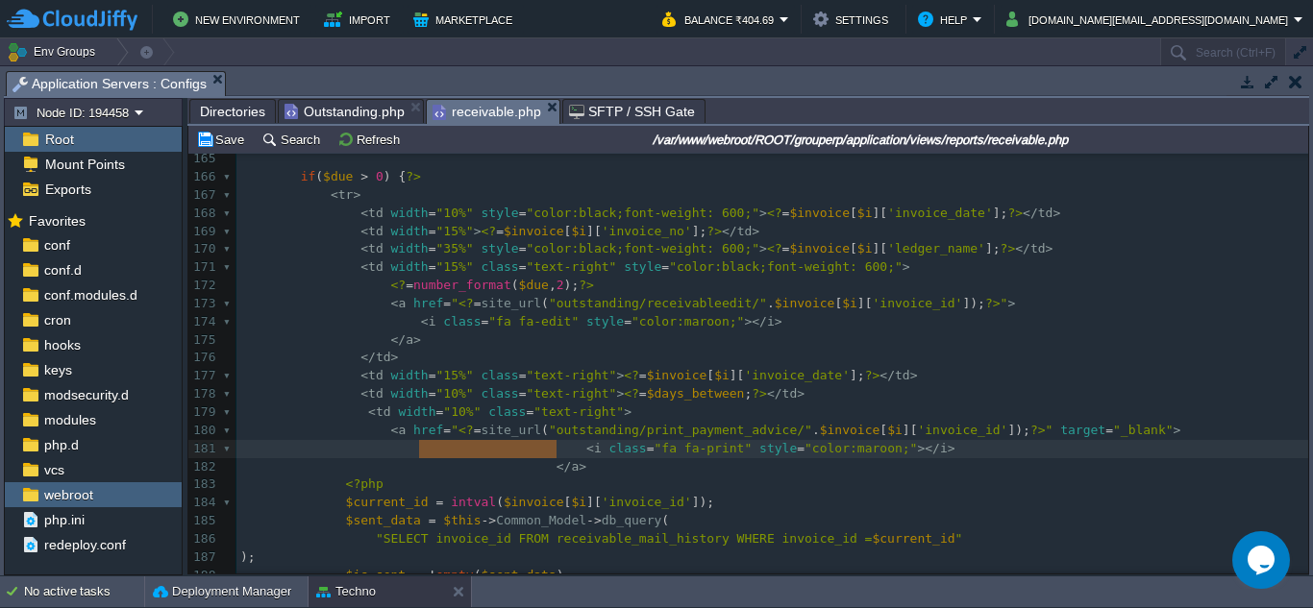
drag, startPoint x: 553, startPoint y: 449, endPoint x: 421, endPoint y: 447, distance: 132.6
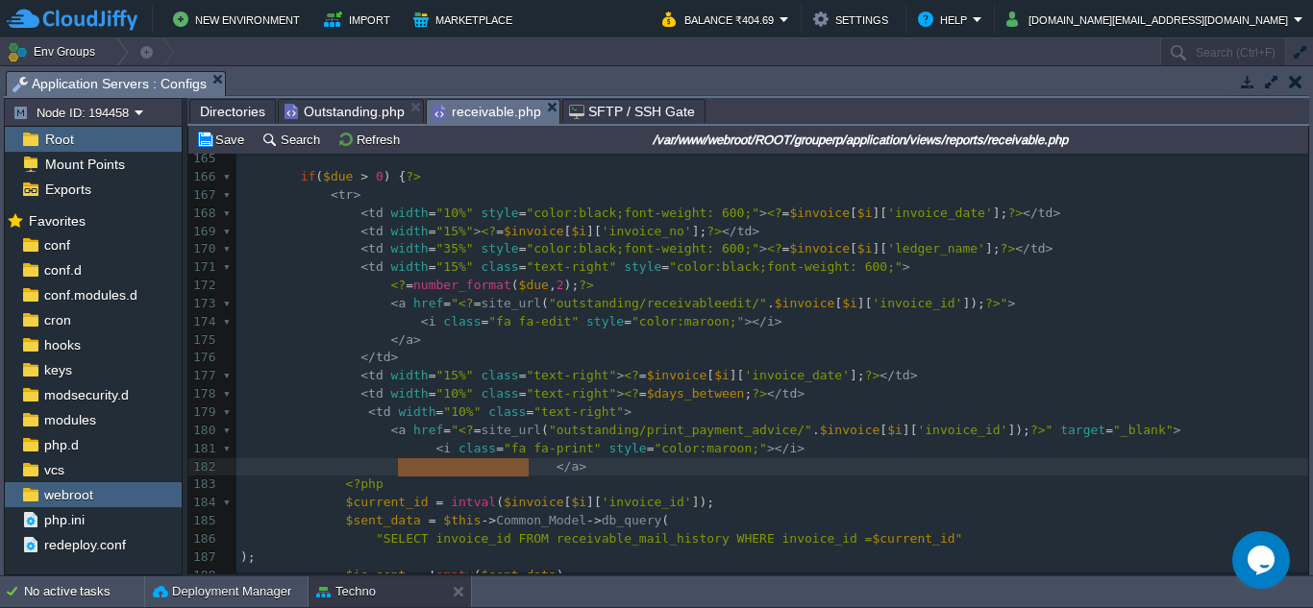
type textarea "<i class="fa fa-print" style="color:maroon;"></i>"
drag, startPoint x: 526, startPoint y: 468, endPoint x: 378, endPoint y: 460, distance: 148.2
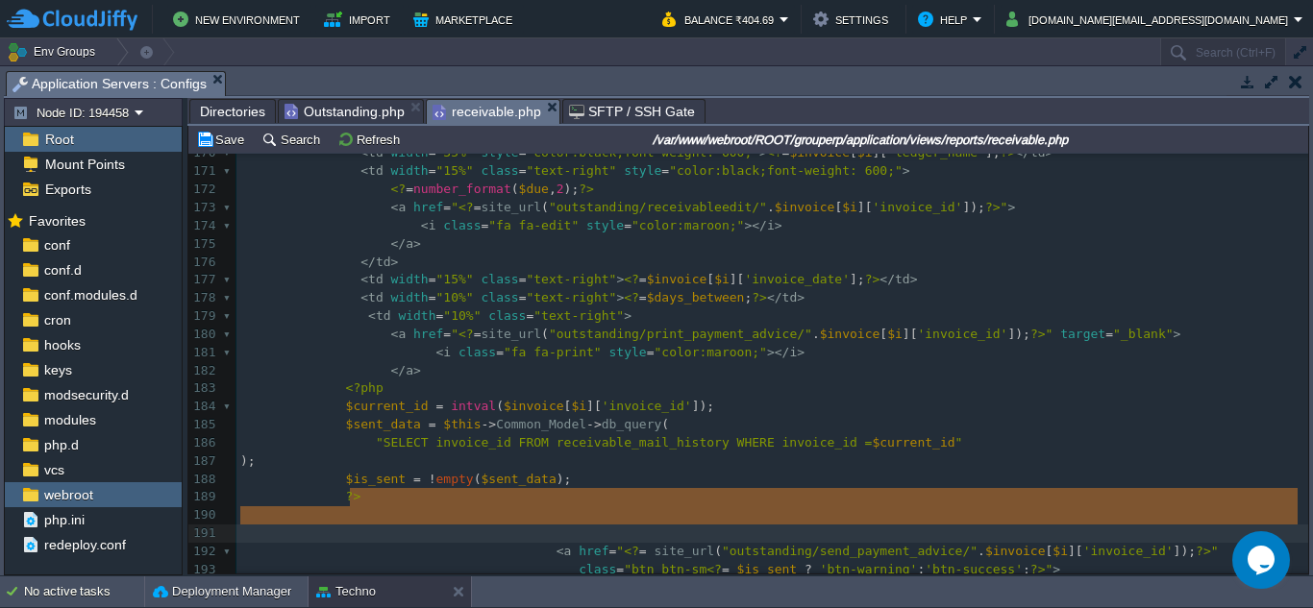
drag, startPoint x: 410, startPoint y: 510, endPoint x: 411, endPoint y: 532, distance: 22.1
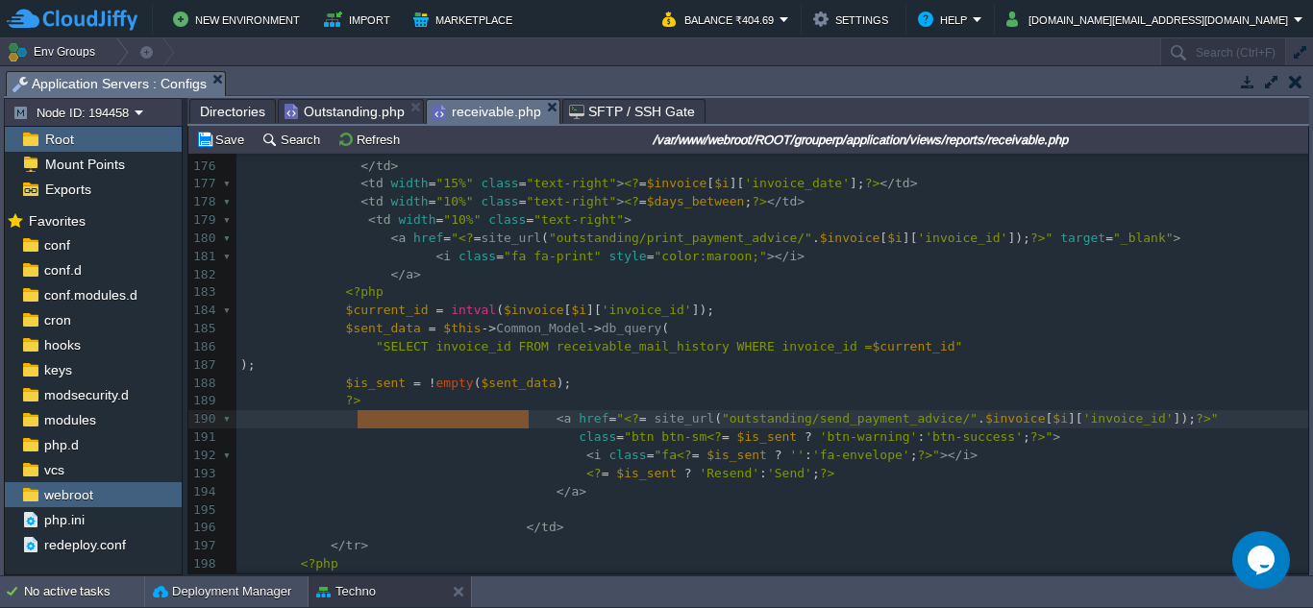
drag, startPoint x: 527, startPoint y: 424, endPoint x: 354, endPoint y: 426, distance: 173.0
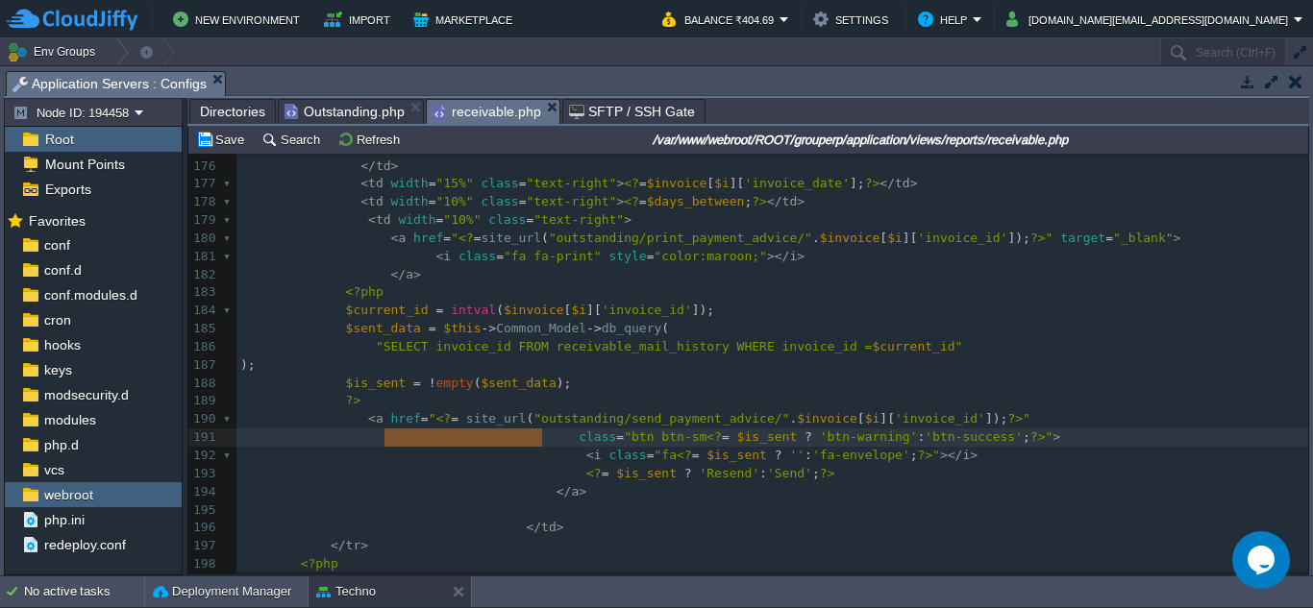
drag, startPoint x: 546, startPoint y: 442, endPoint x: 387, endPoint y: 436, distance: 158.6
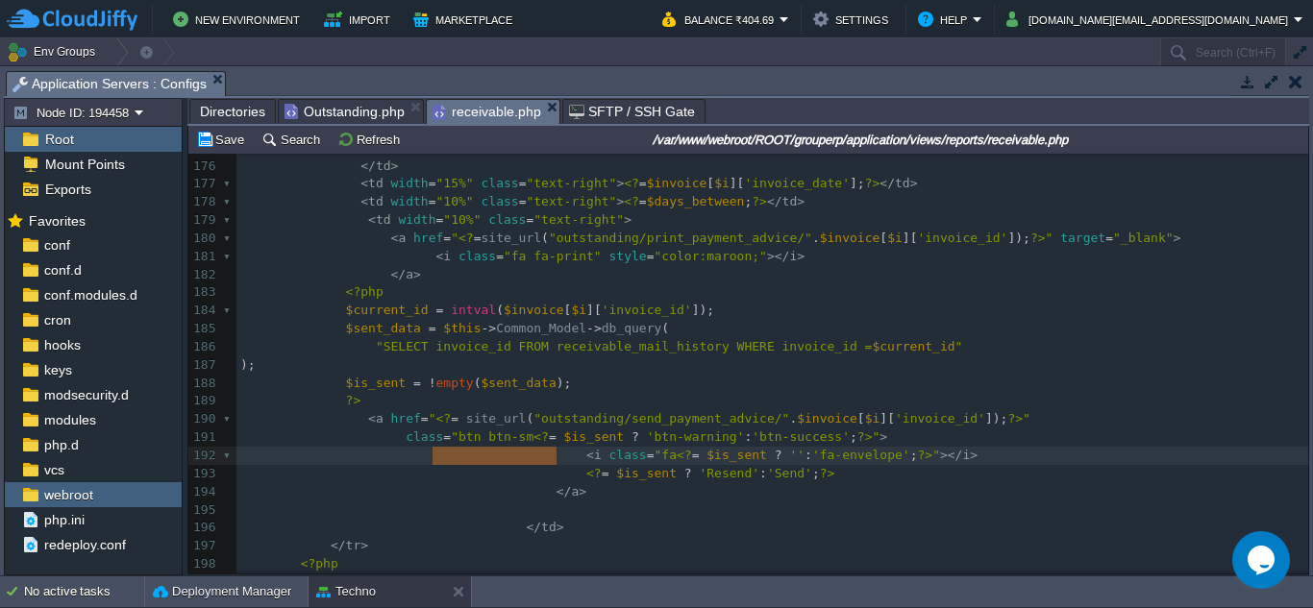
drag, startPoint x: 553, startPoint y: 456, endPoint x: 435, endPoint y: 453, distance: 118.2
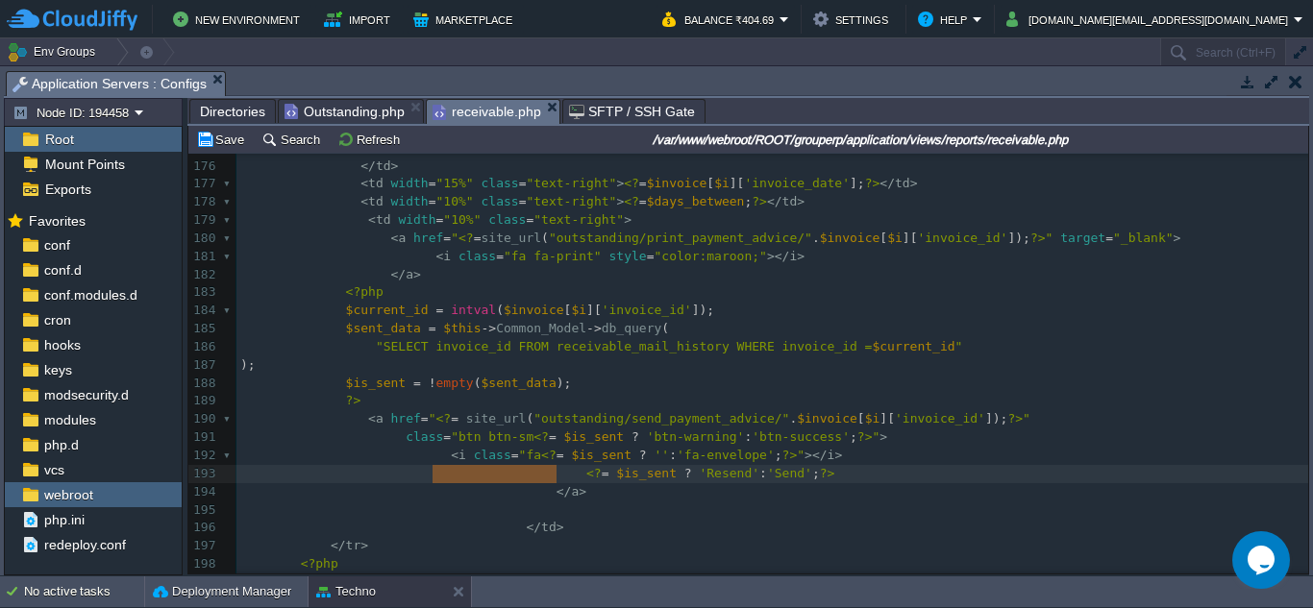
drag, startPoint x: 554, startPoint y: 473, endPoint x: 435, endPoint y: 475, distance: 119.2
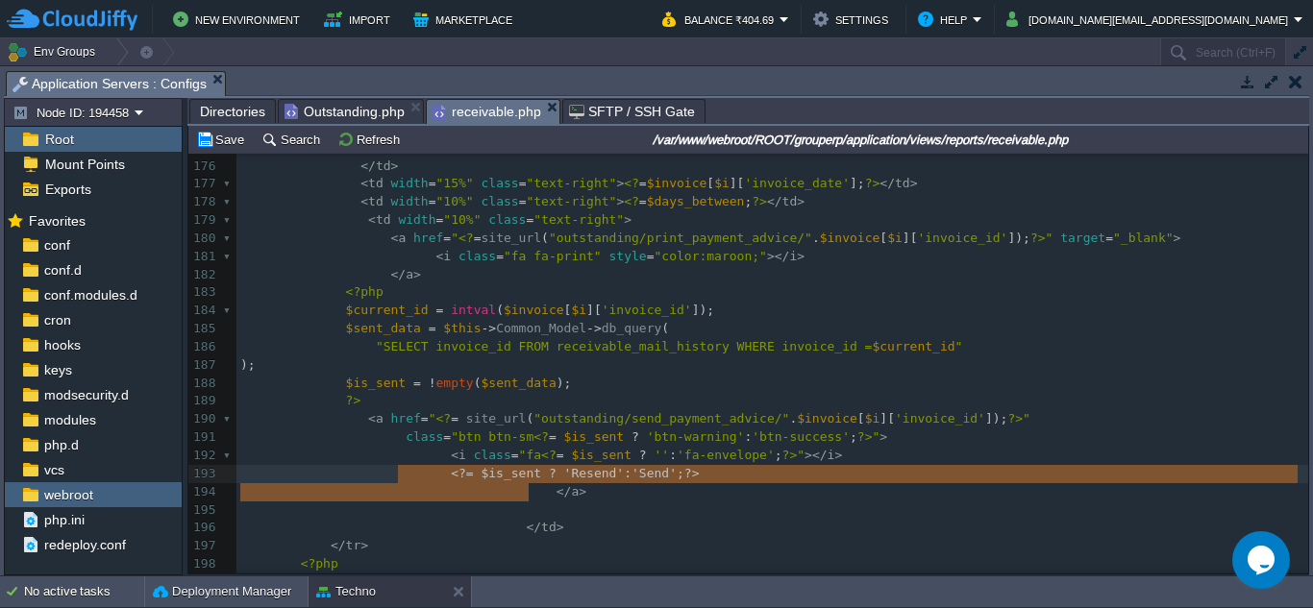
type textarea "<?= $is_sent ? 'Resend' : 'Send'; ?>"
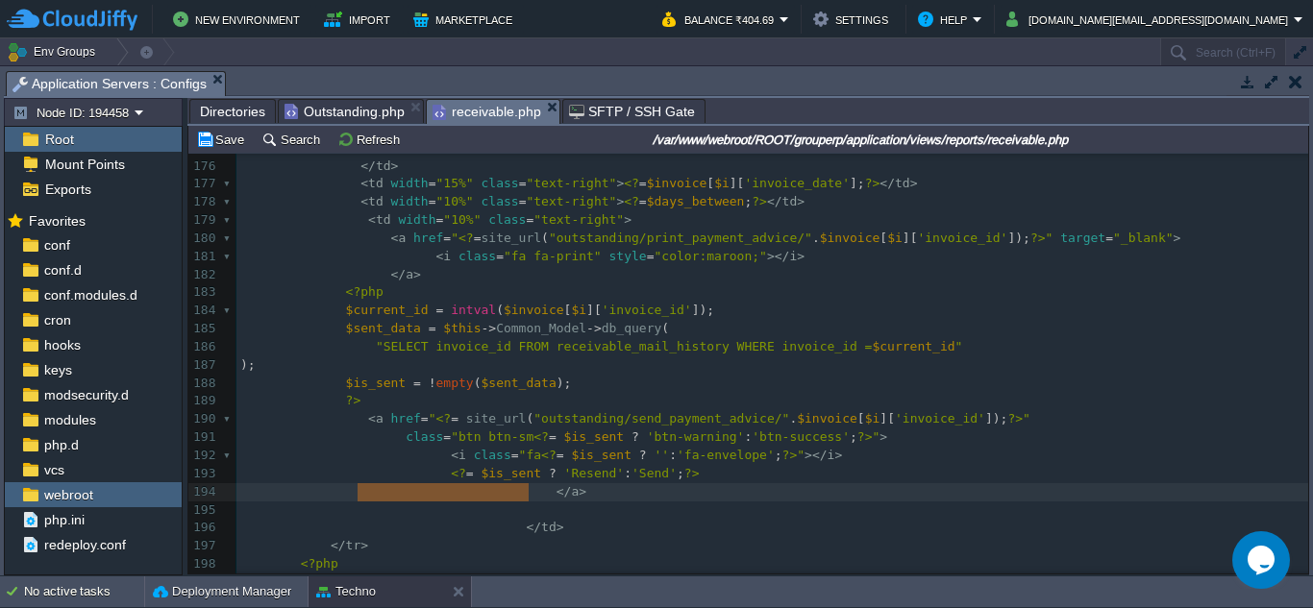
drag, startPoint x: 526, startPoint y: 493, endPoint x: 366, endPoint y: 488, distance: 159.6
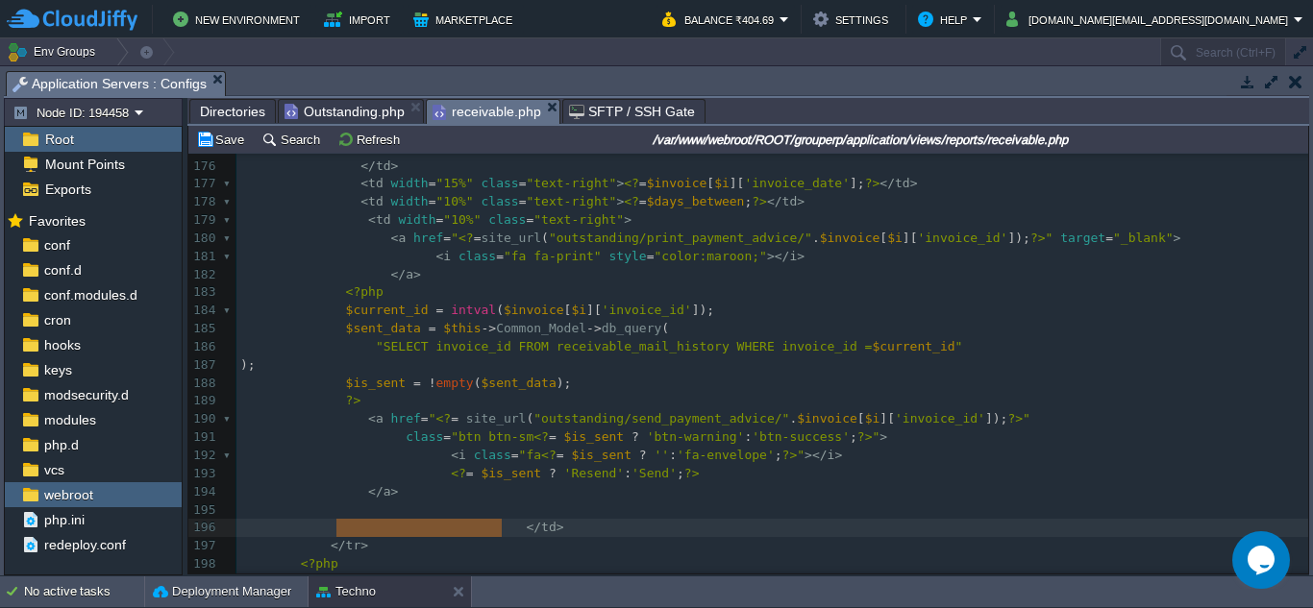
drag, startPoint x: 500, startPoint y: 532, endPoint x: 339, endPoint y: 523, distance: 160.8
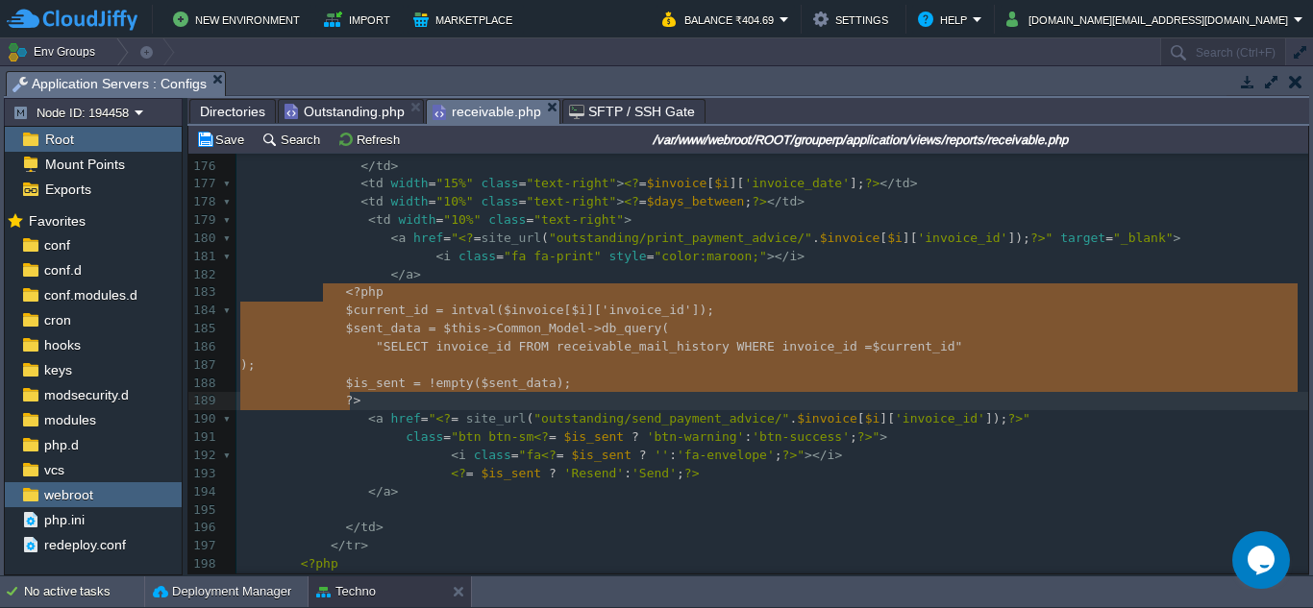
drag, startPoint x: 326, startPoint y: 291, endPoint x: 376, endPoint y: 406, distance: 125.7
type textarea "<?php $current_id = intval($invoice[$i]['invoice_id']); $sent_data = $this->Com…"
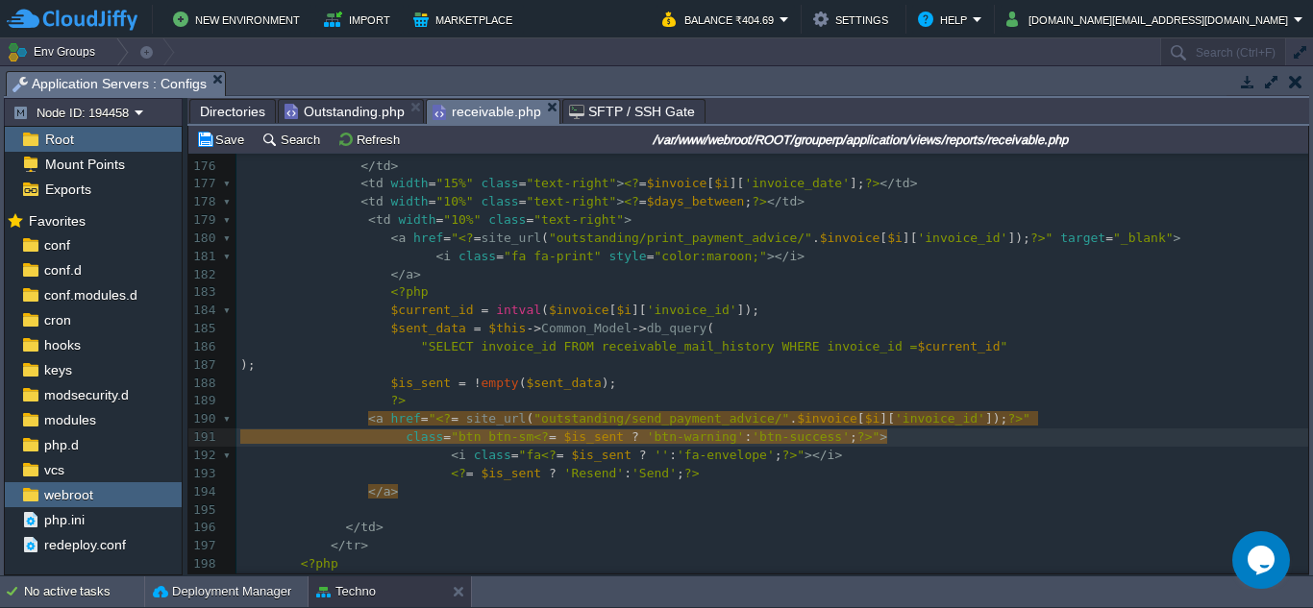
click at [406, 481] on div "x 160 " ); 161 $rep_amount = ! empty ( $r_amount [ 0 ][ 'paid_amt' ]) ? $r_amou…" at bounding box center [771, 383] width 1071 height 1032
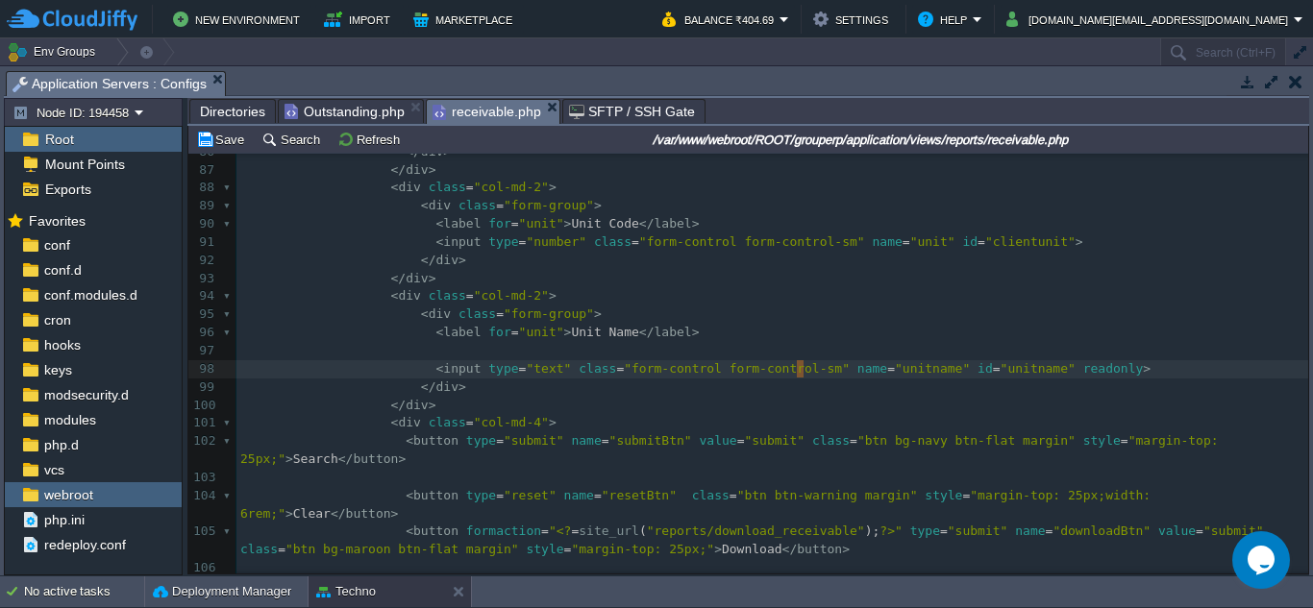
scroll to position [882, 0]
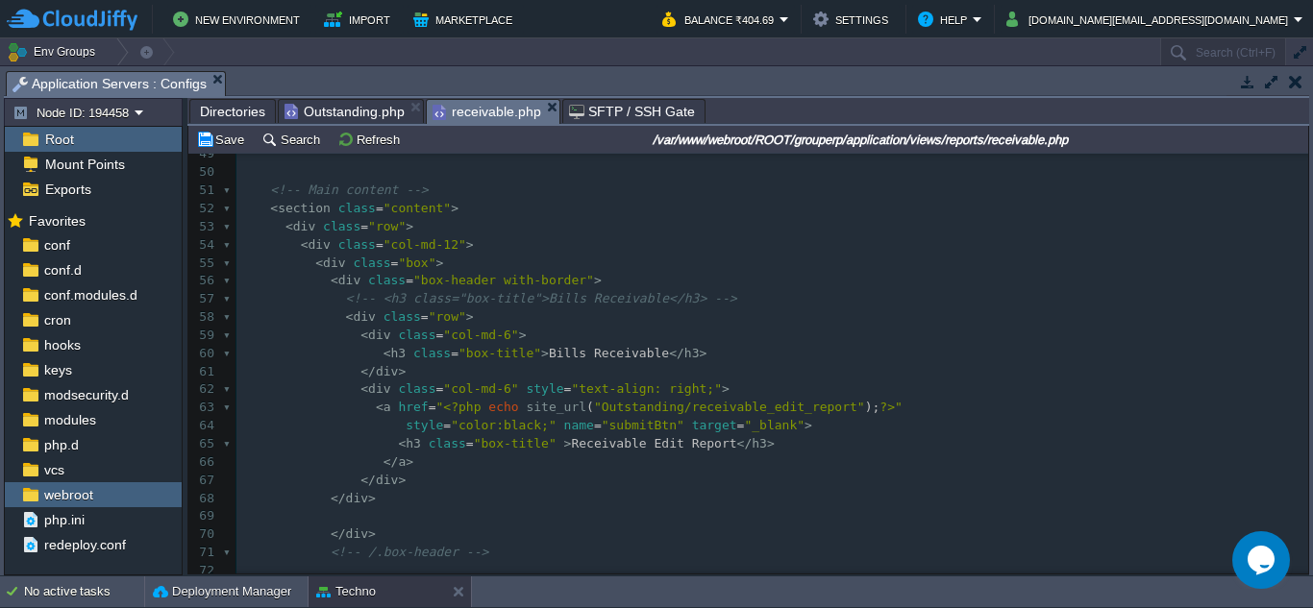
click at [404, 377] on div "x < input type = "text" class = "form-control form-control-sm" name = "unitname…" at bounding box center [771, 480] width 1071 height 1032
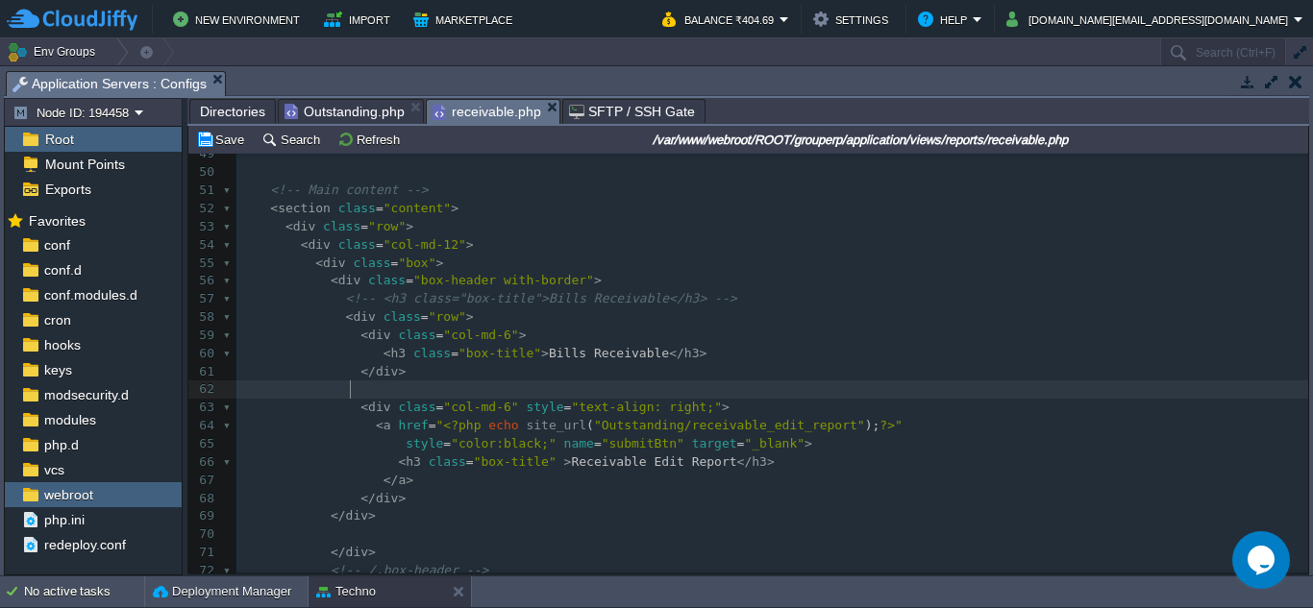
paste textarea "4"
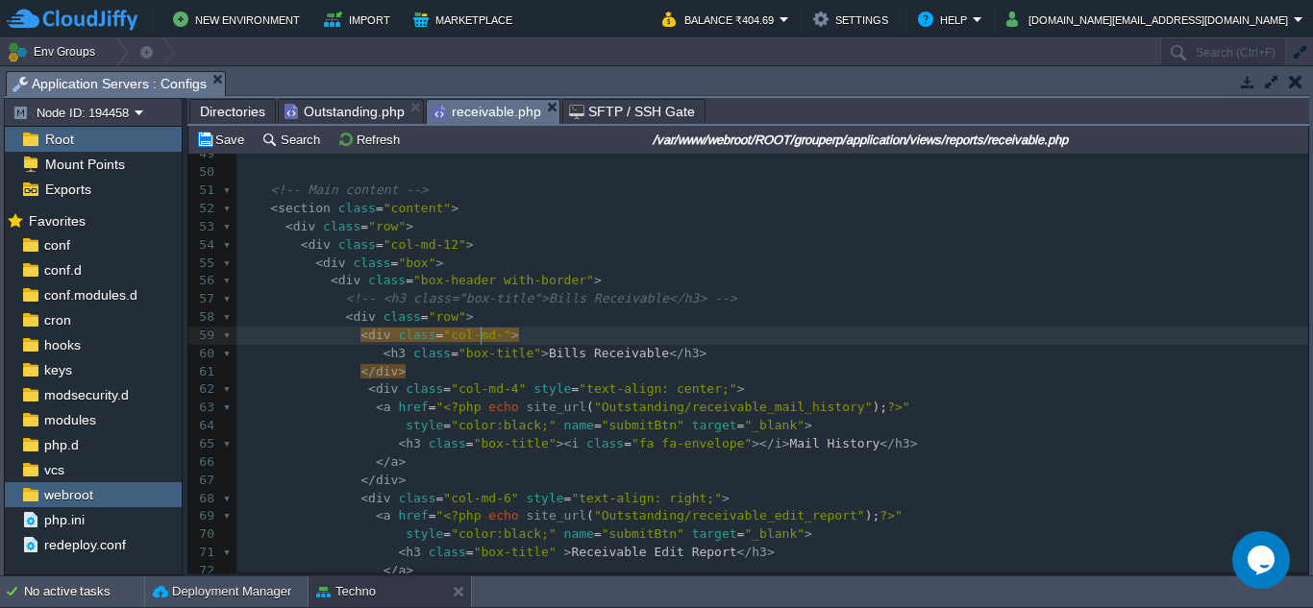
type textarea "4"
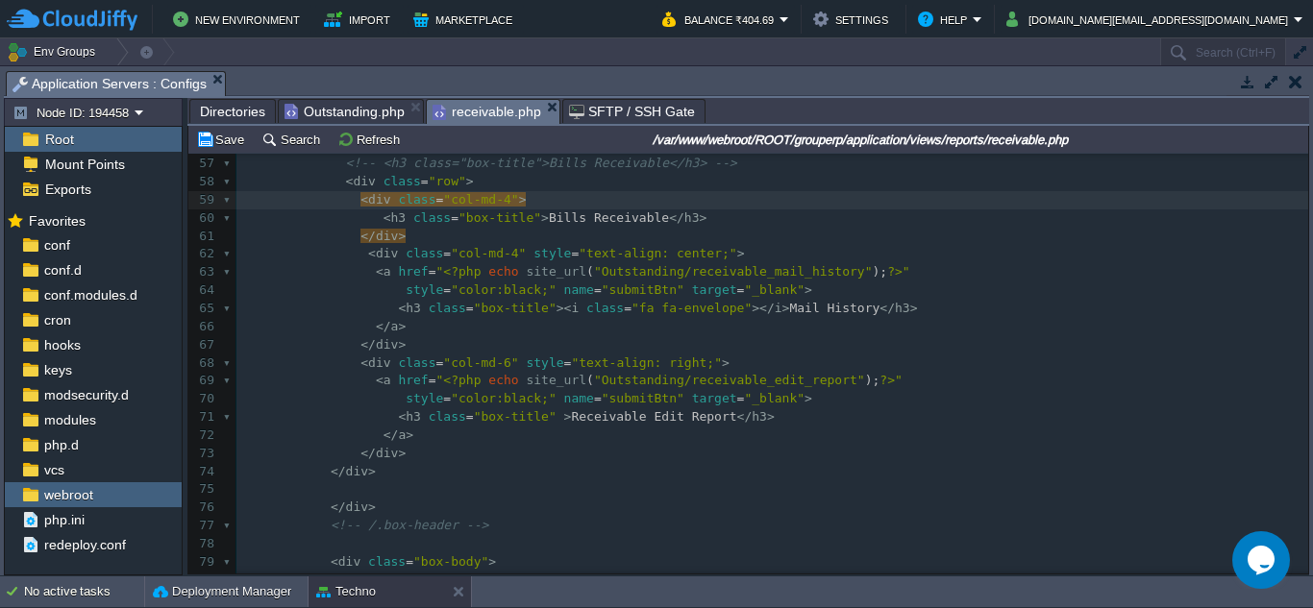
scroll to position [1073, 0]
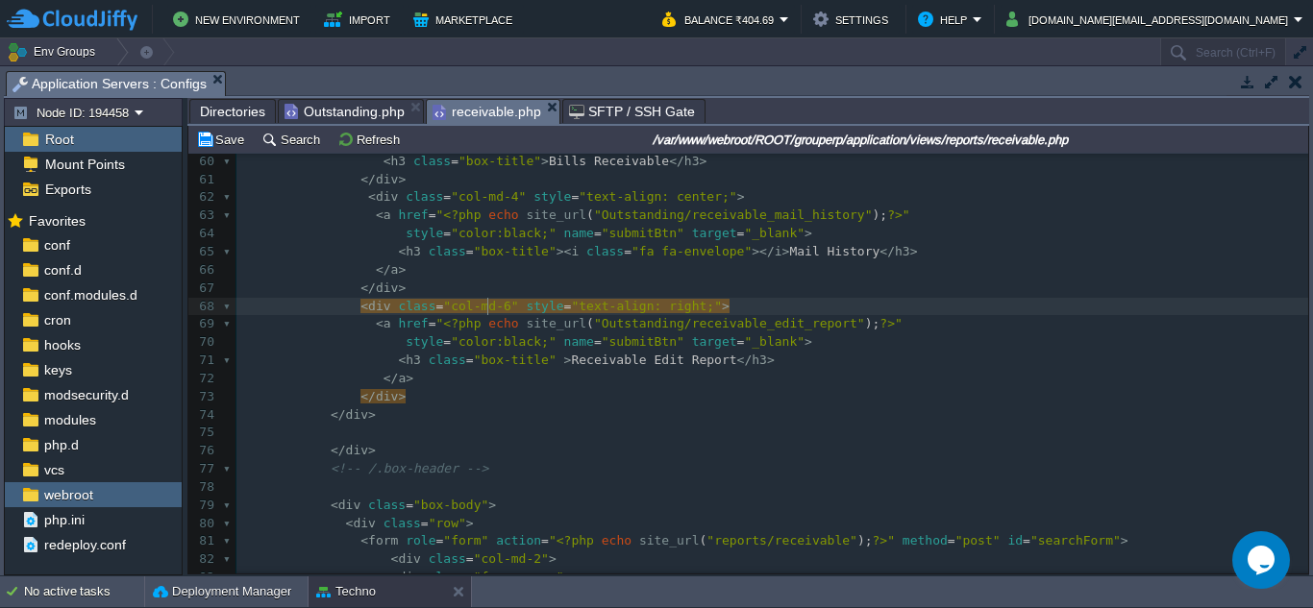
type textarea "4"
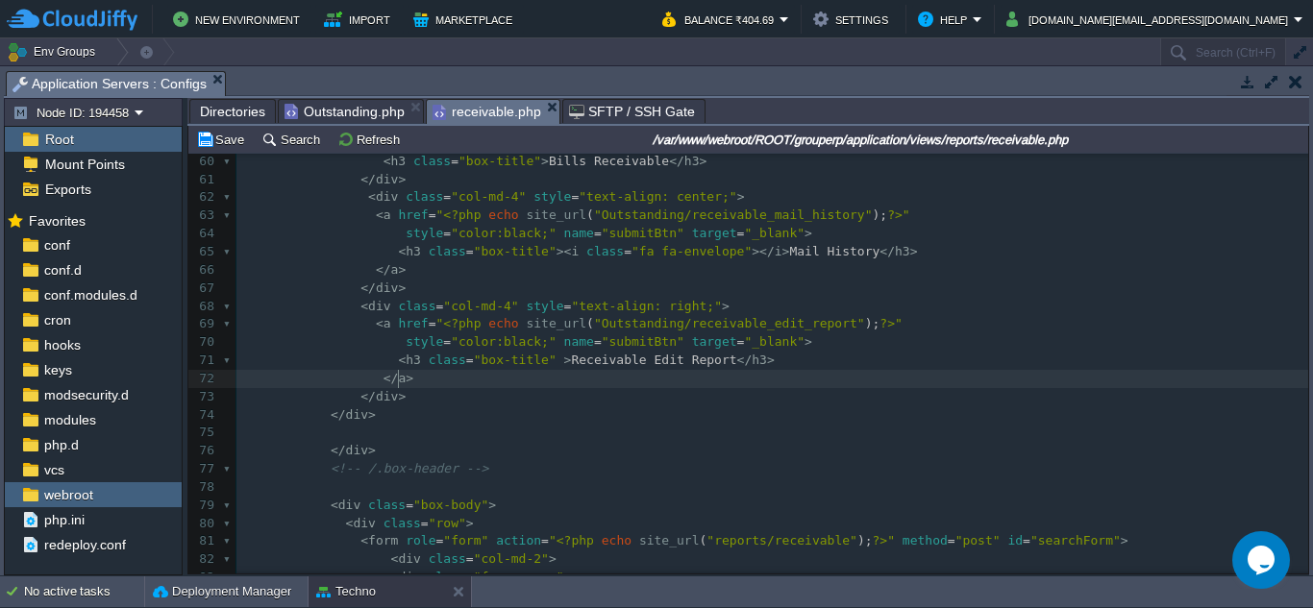
click at [611, 377] on pre "</ a >" at bounding box center [771, 379] width 1071 height 18
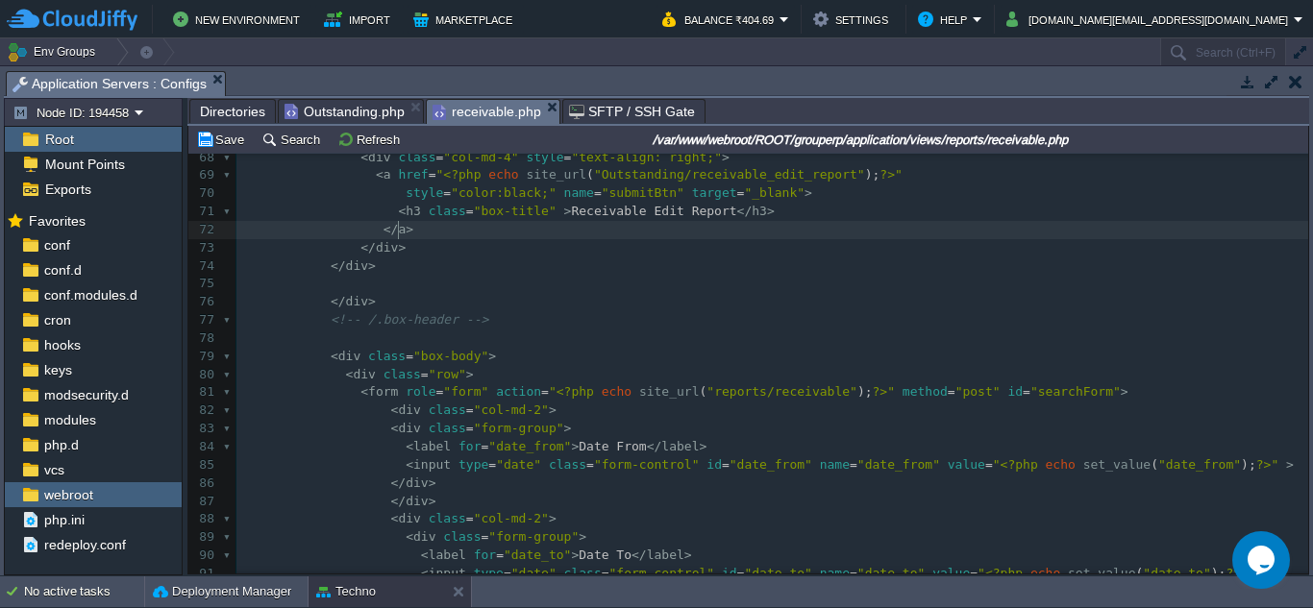
scroll to position [983, 0]
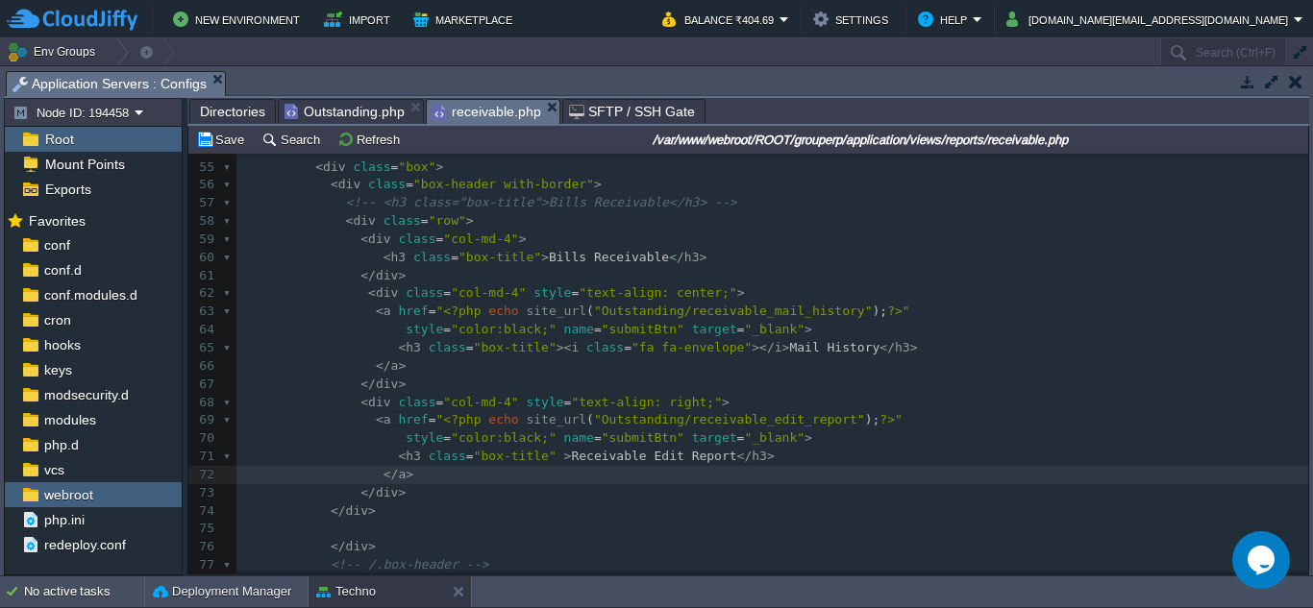
click at [231, 110] on span "Directories" at bounding box center [232, 111] width 65 height 23
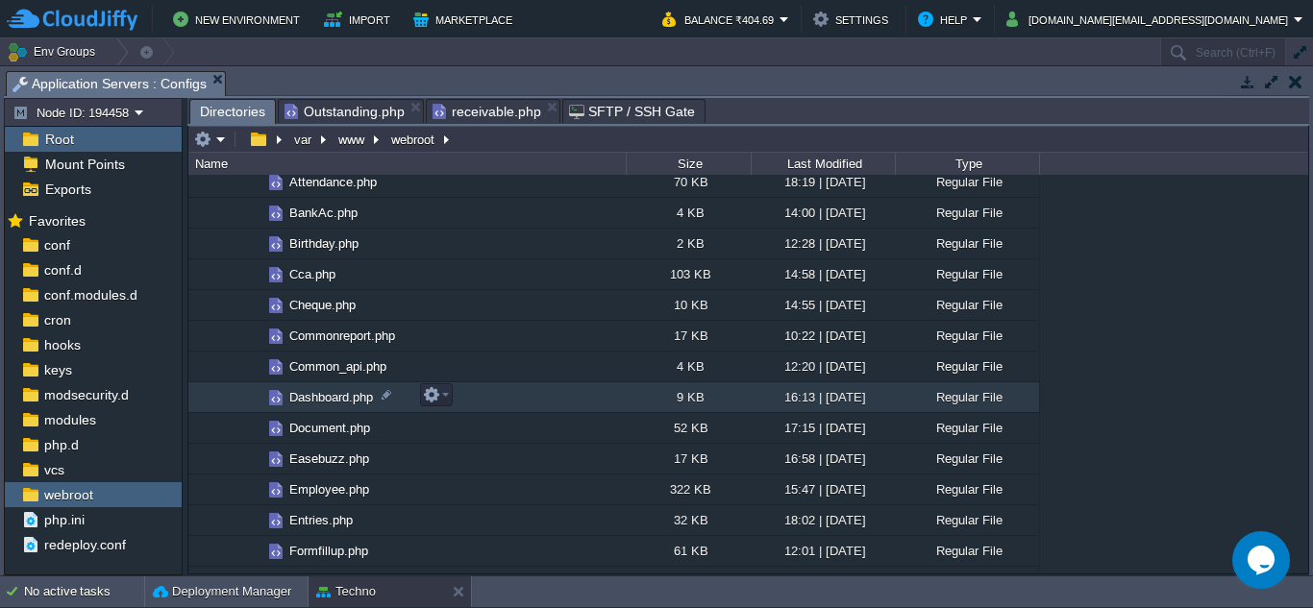
scroll to position [0, 0]
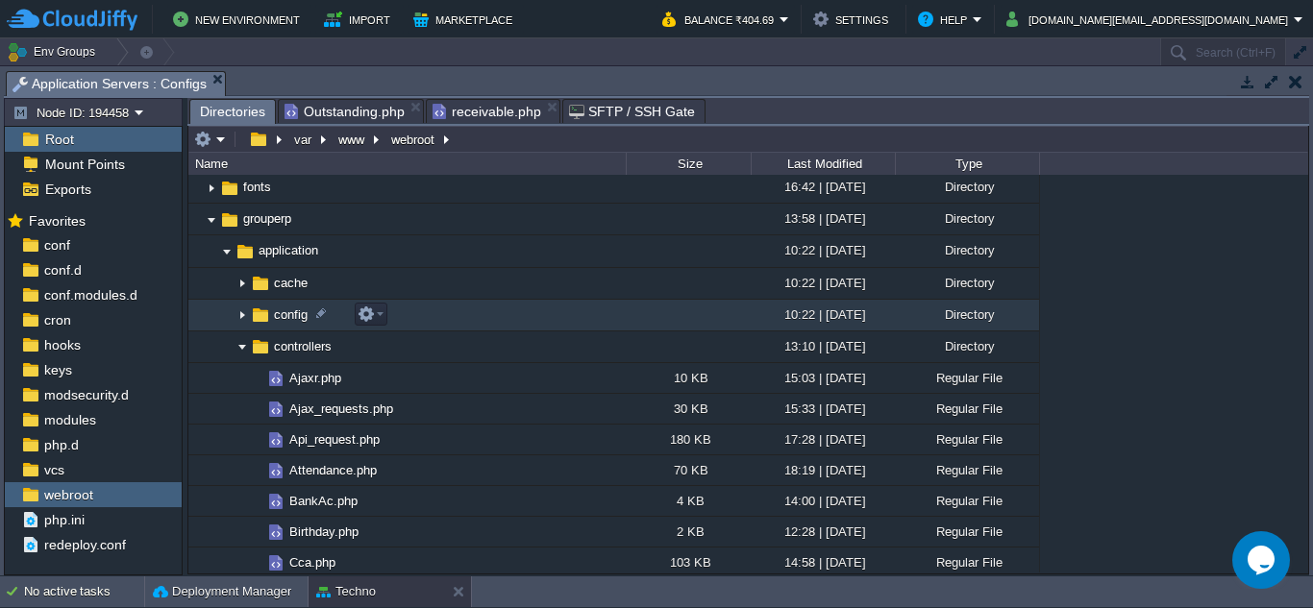
click at [237, 318] on img at bounding box center [241, 316] width 15 height 30
click at [376, 318] on em at bounding box center [370, 314] width 26 height 17
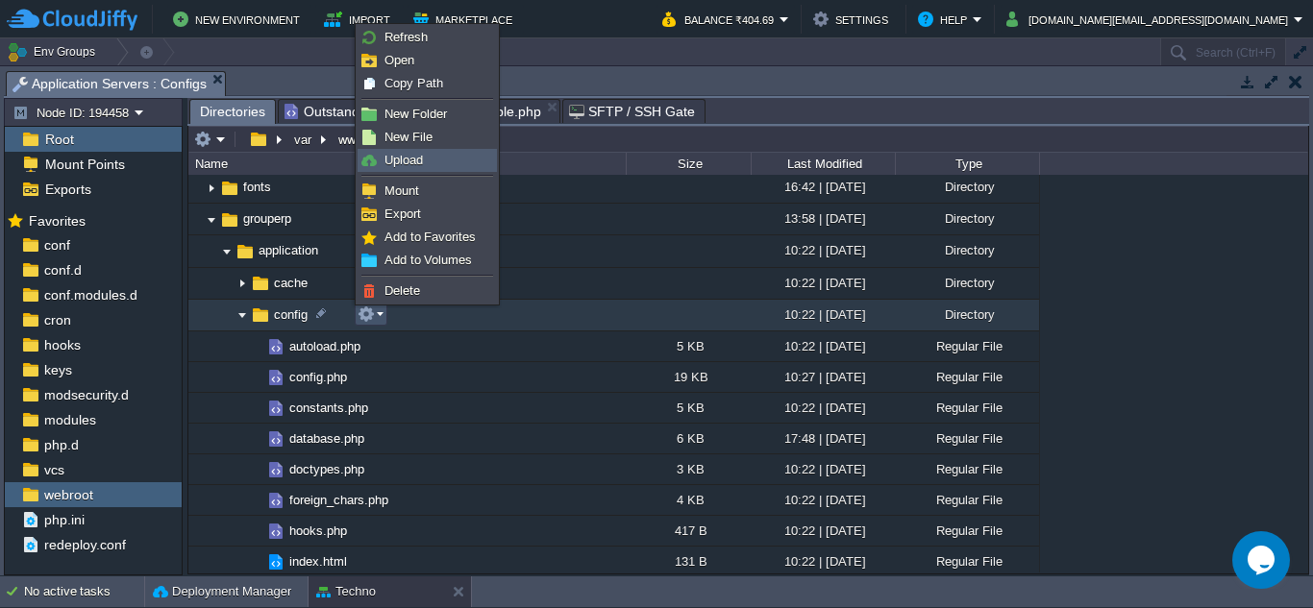
click at [406, 163] on span "Upload" at bounding box center [403, 160] width 38 height 14
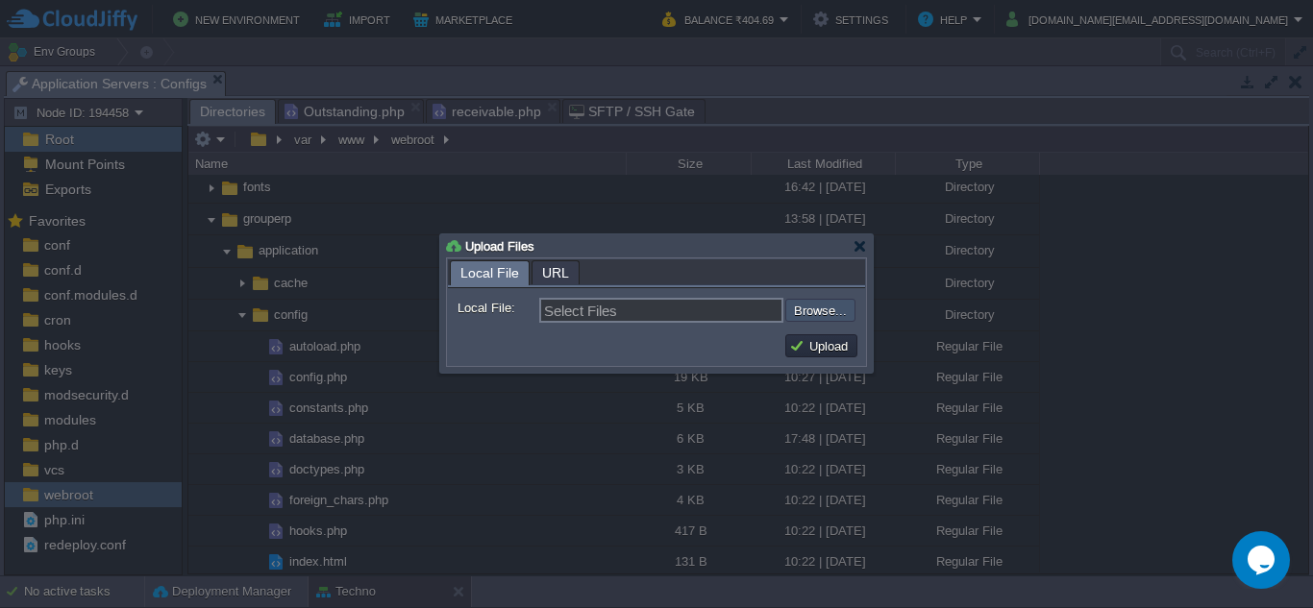
click at [817, 306] on input "file" at bounding box center [733, 310] width 243 height 23
type input "C:\fakepath\email.php"
type input "email.php"
click at [826, 336] on td "Upload" at bounding box center [821, 345] width 72 height 23
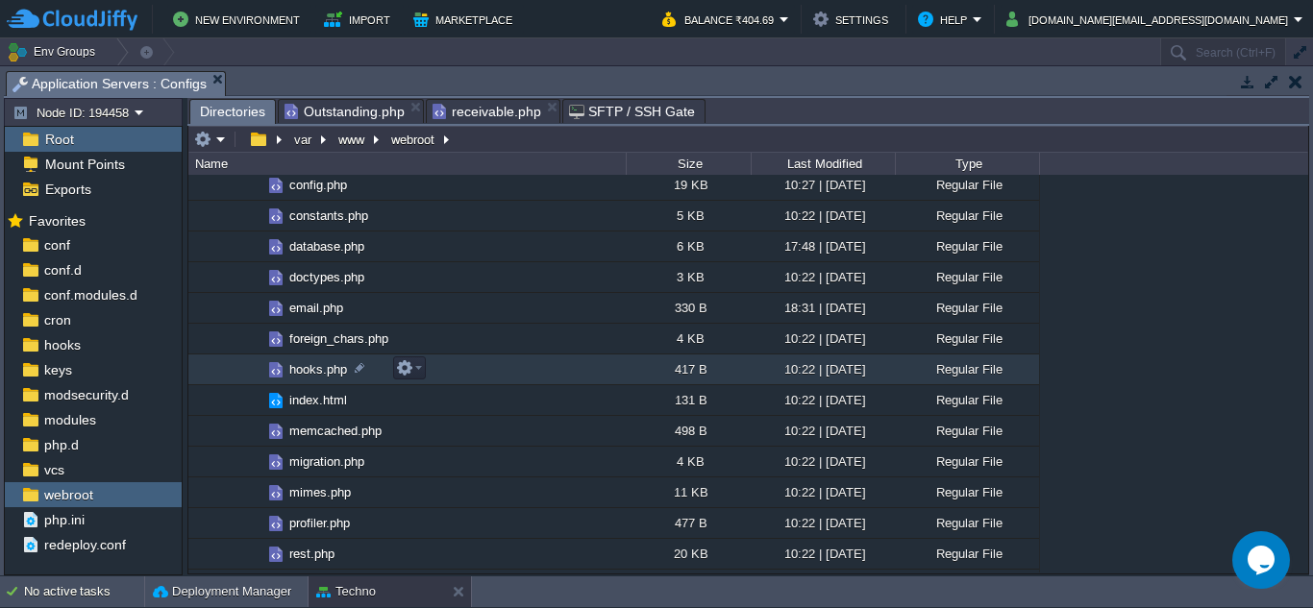
scroll to position [288, 0]
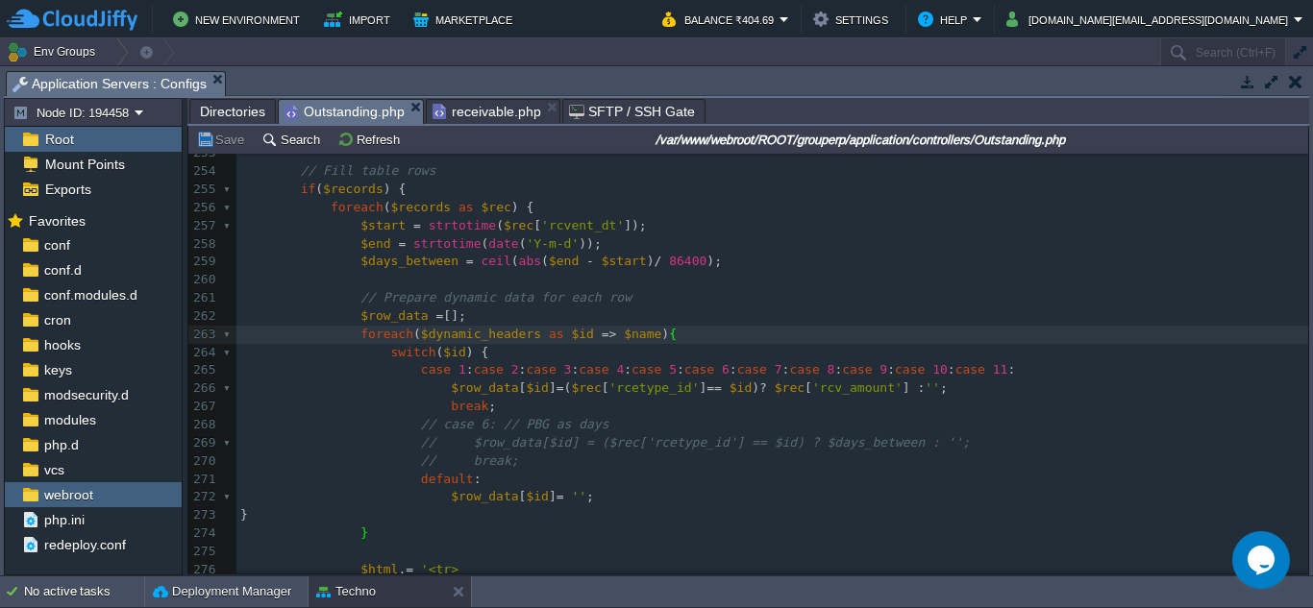
click at [342, 113] on span "Outstanding.php" at bounding box center [344, 112] width 120 height 24
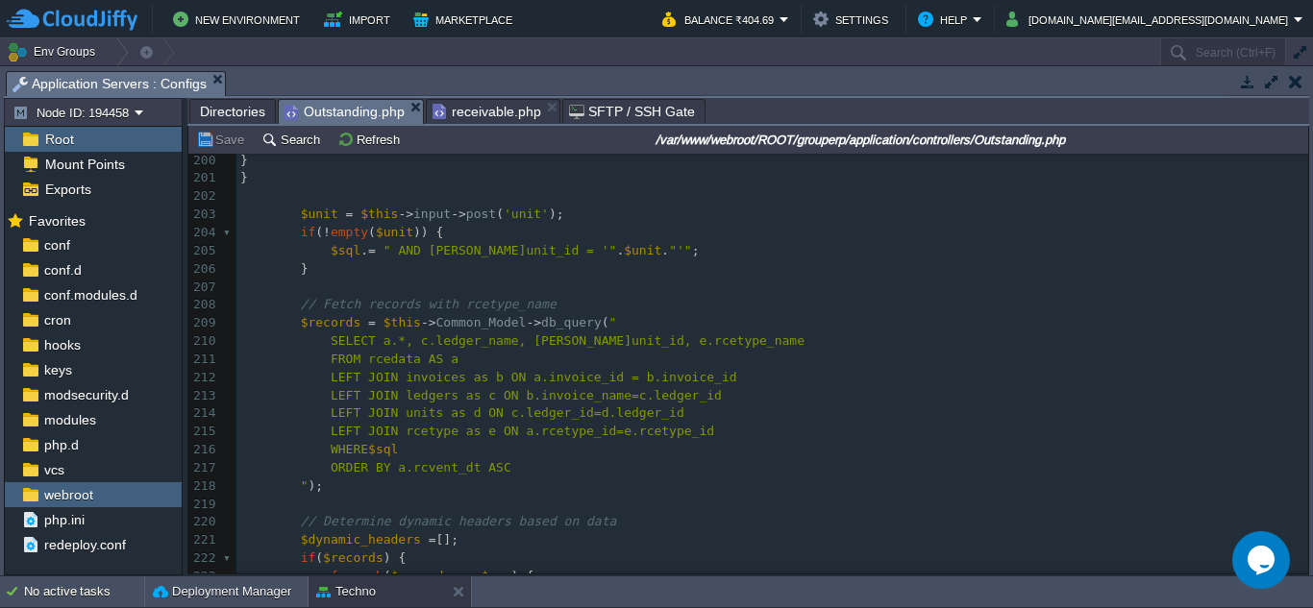
scroll to position [3379, 0]
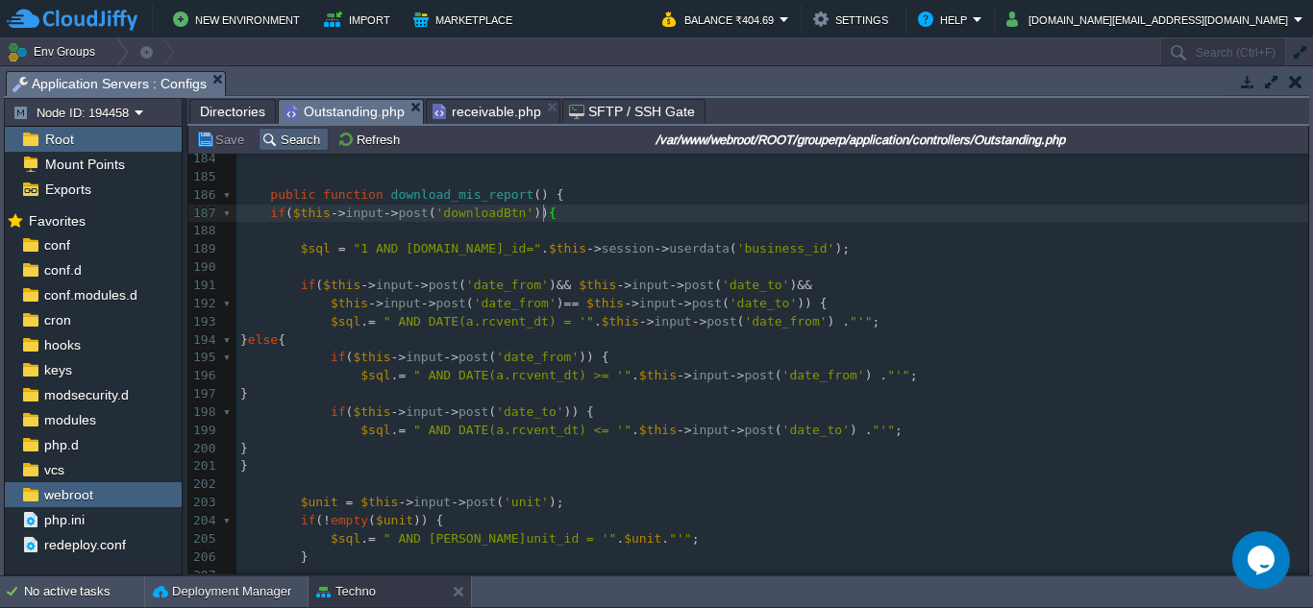
click at [292, 142] on button "Search" at bounding box center [293, 139] width 64 height 17
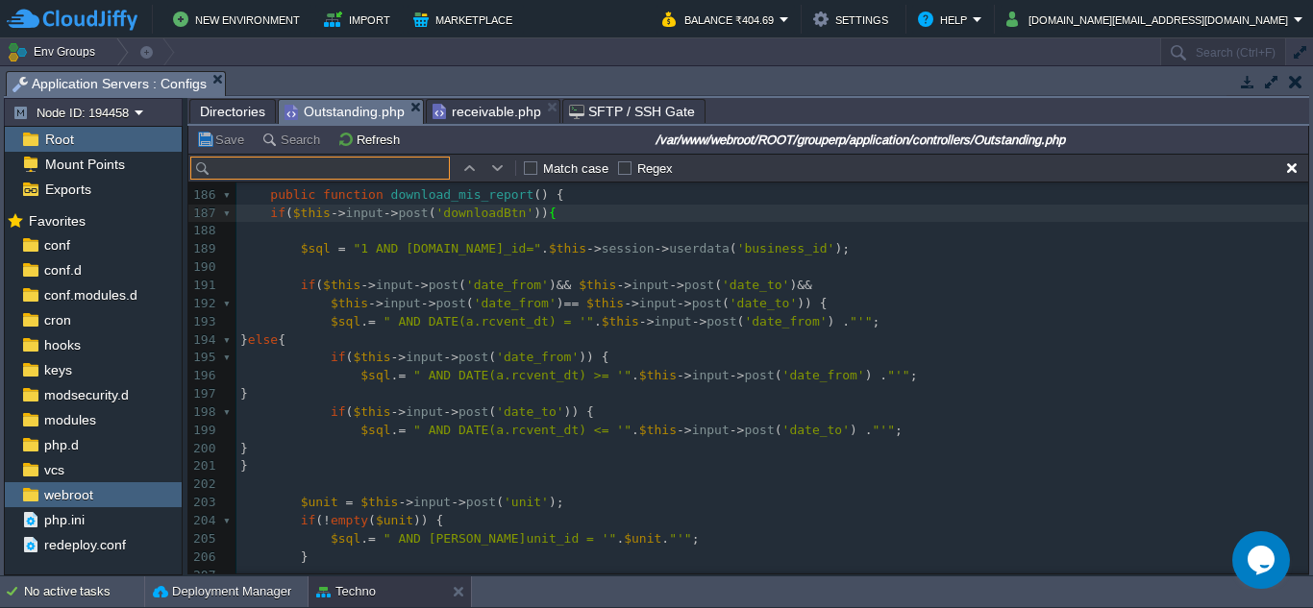
type input "print_payment_advice"
drag, startPoint x: 340, startPoint y: 169, endPoint x: 209, endPoint y: 168, distance: 131.6
click at [209, 168] on input "print_payment_advice" at bounding box center [319, 168] width 259 height 23
click at [337, 174] on input "text" at bounding box center [319, 168] width 259 height 23
paste input "get_payment_advice_html"
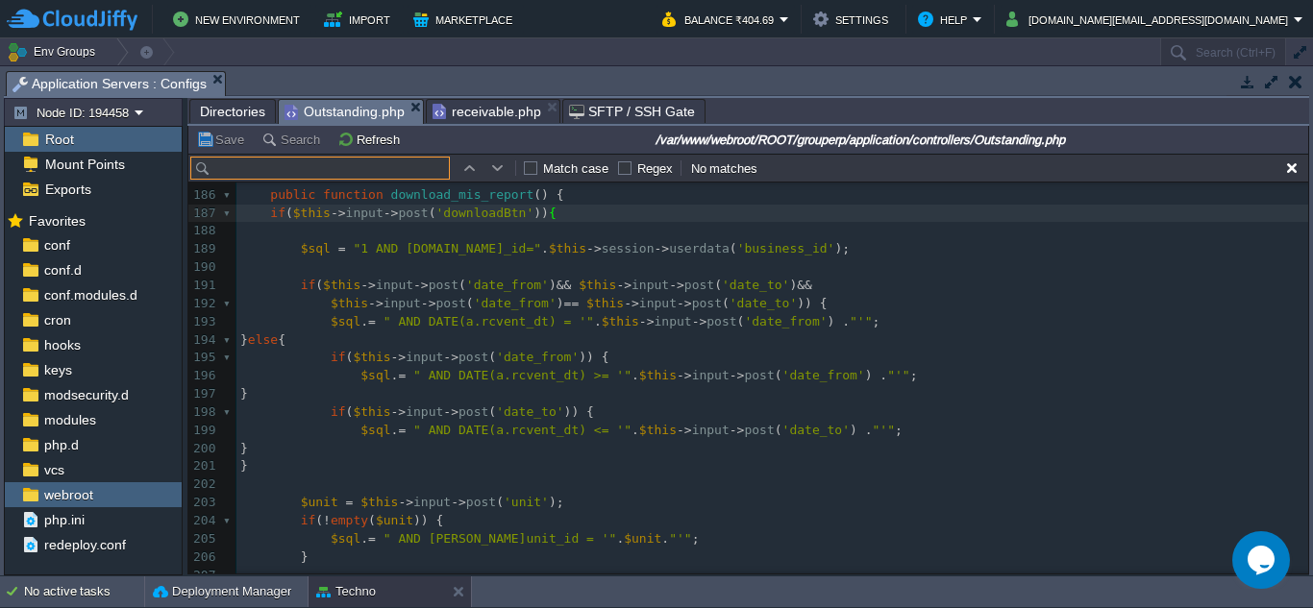
type input "get_payment_advice_html"
drag, startPoint x: 397, startPoint y: 174, endPoint x: 209, endPoint y: 165, distance: 187.6
click at [209, 165] on input "get_payment_advice_html" at bounding box center [319, 168] width 259 height 23
click at [1285, 167] on button "button" at bounding box center [1291, 168] width 17 height 17
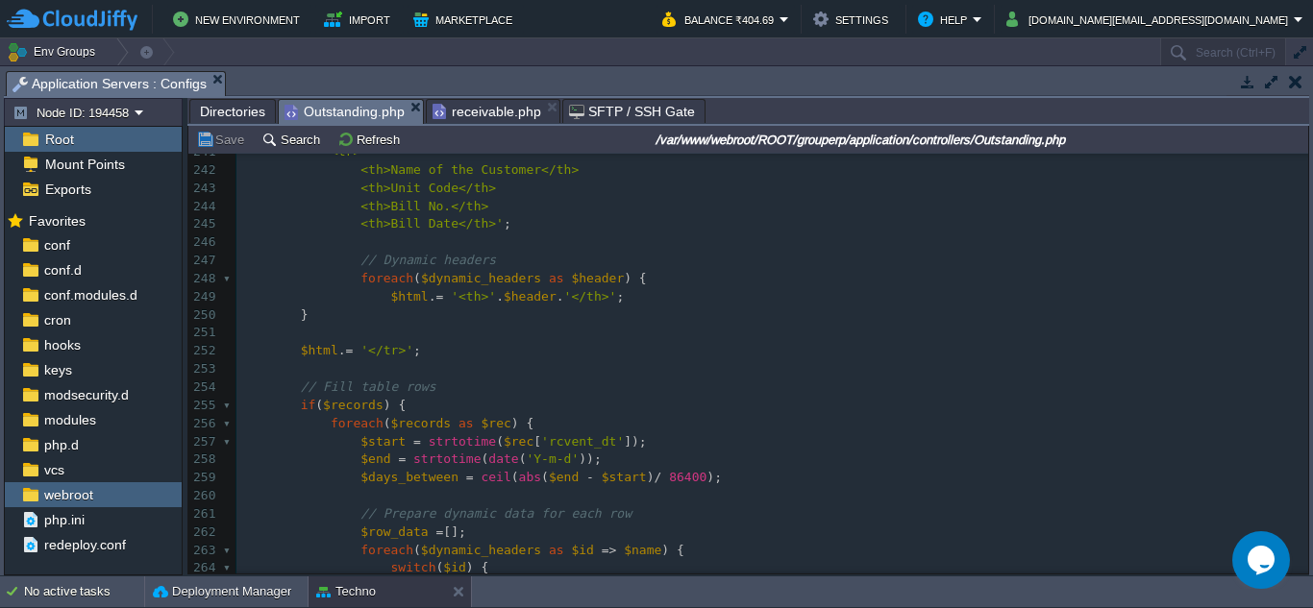
scroll to position [4780, 0]
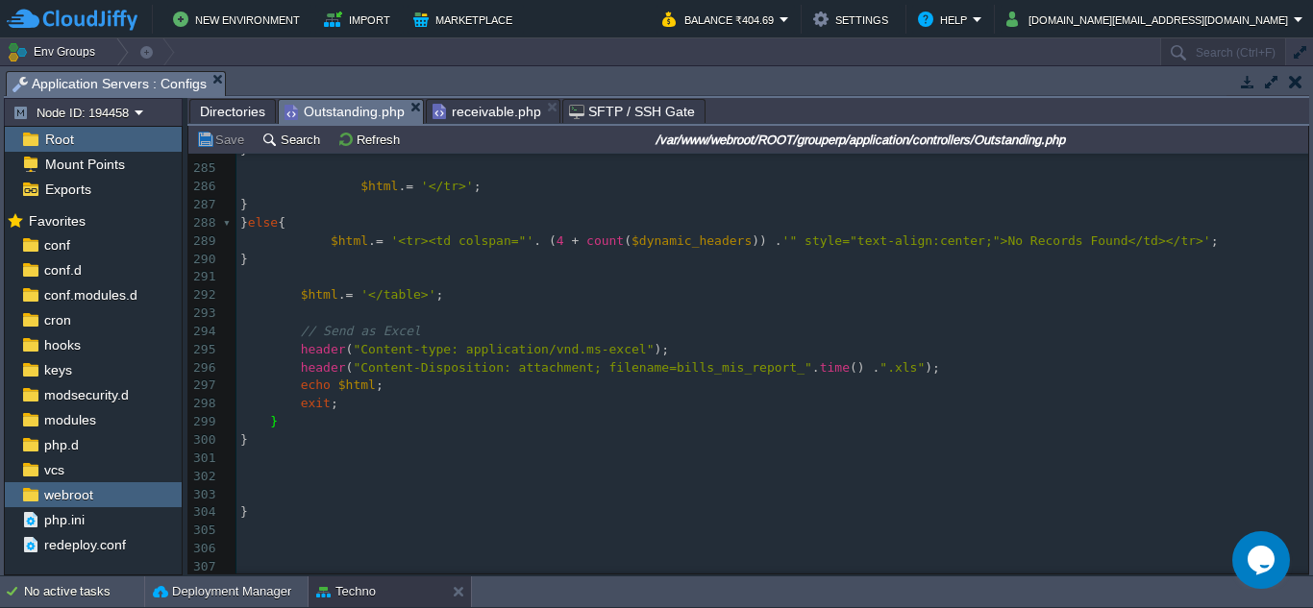
click at [342, 468] on pre "​" at bounding box center [771, 477] width 1071 height 18
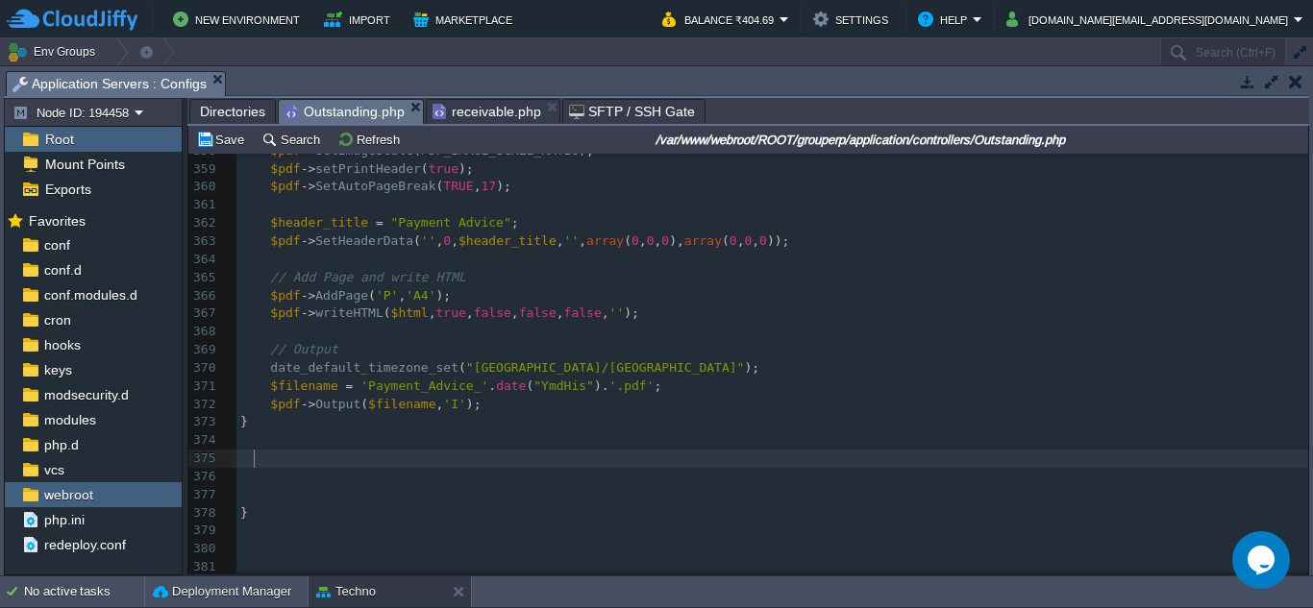
scroll to position [8310, 0]
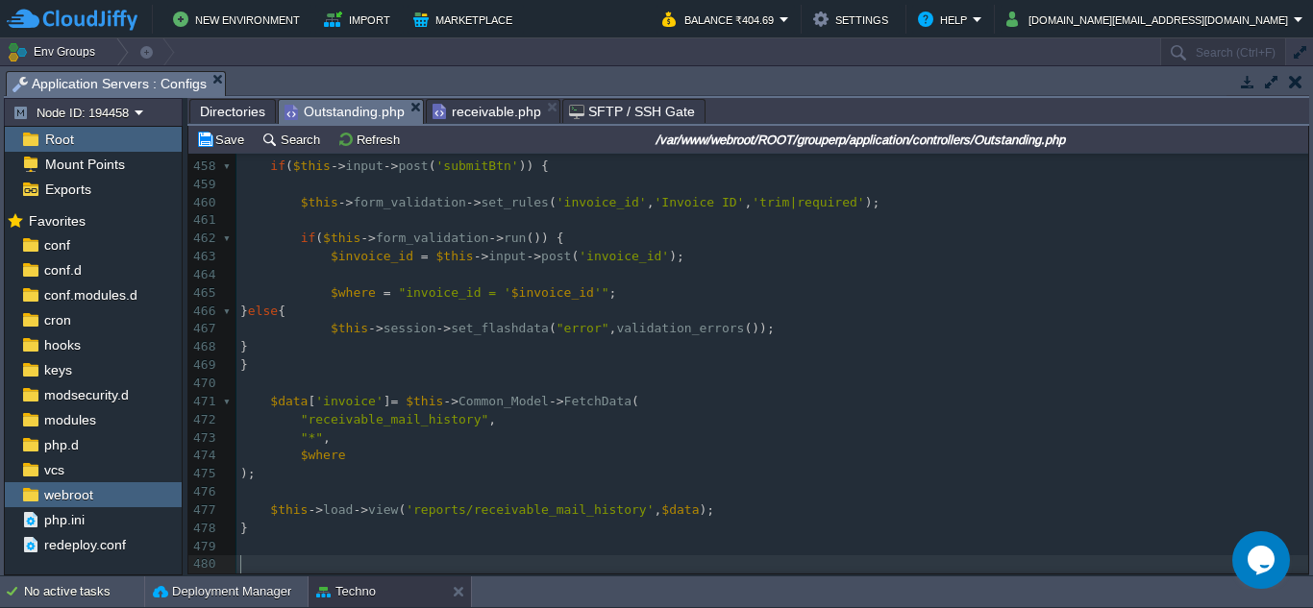
click at [234, 108] on span "Directories" at bounding box center [232, 111] width 65 height 23
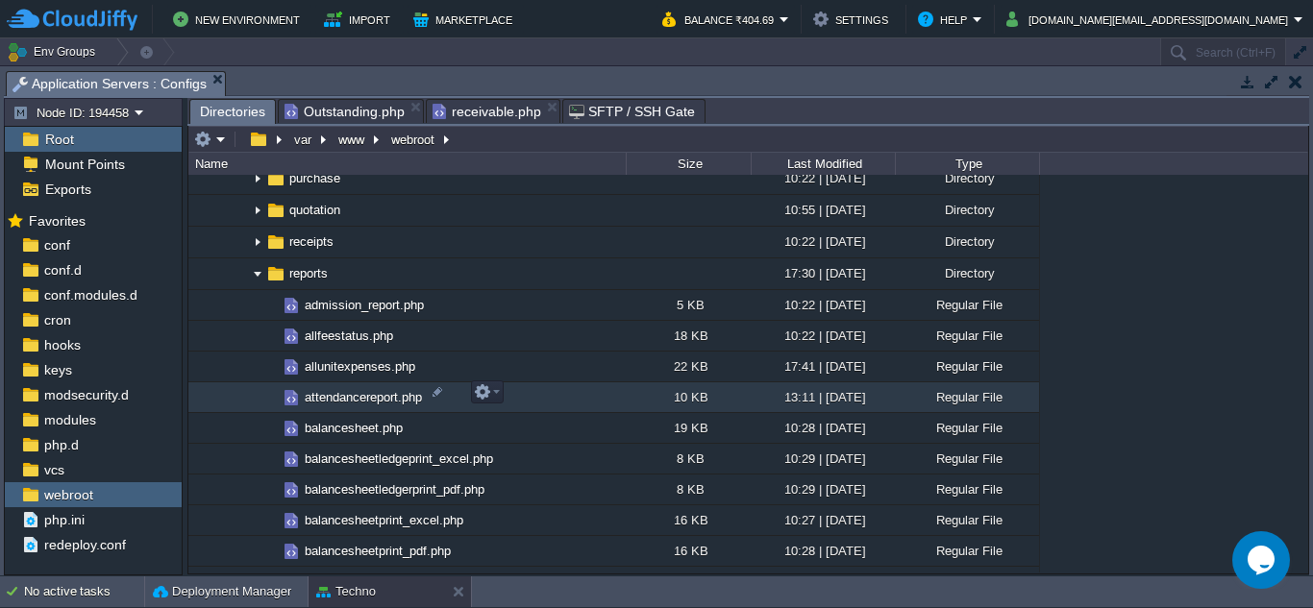
scroll to position [3459, 0]
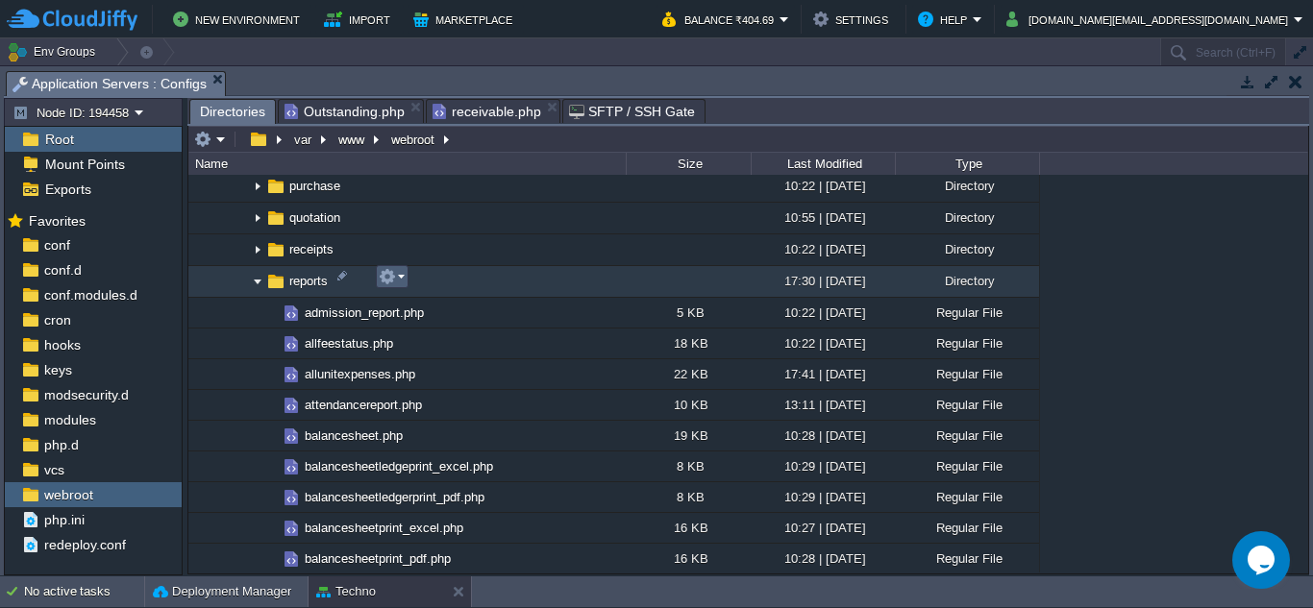
click at [397, 285] on em at bounding box center [392, 276] width 26 height 17
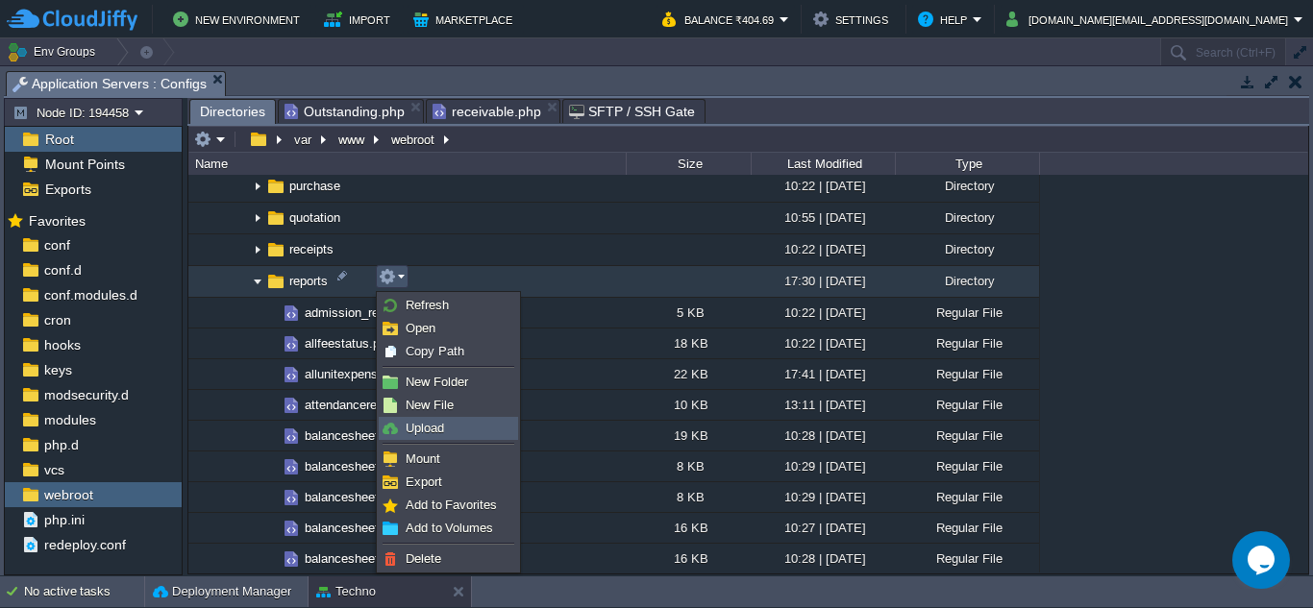
click at [421, 431] on span "Upload" at bounding box center [424, 428] width 38 height 14
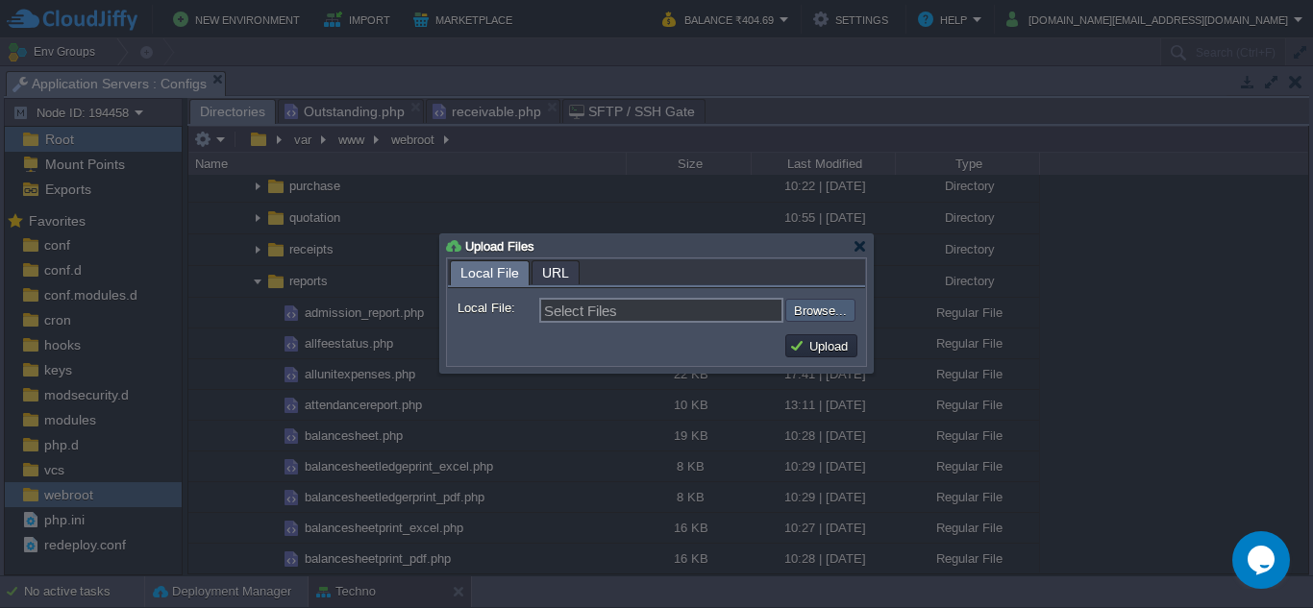
click at [815, 314] on input "file" at bounding box center [733, 310] width 243 height 23
type input "C:\fakepath\print_payment_advice.php"
type input "print_payment_advice.php"
click at [824, 344] on button "Upload" at bounding box center [821, 345] width 64 height 17
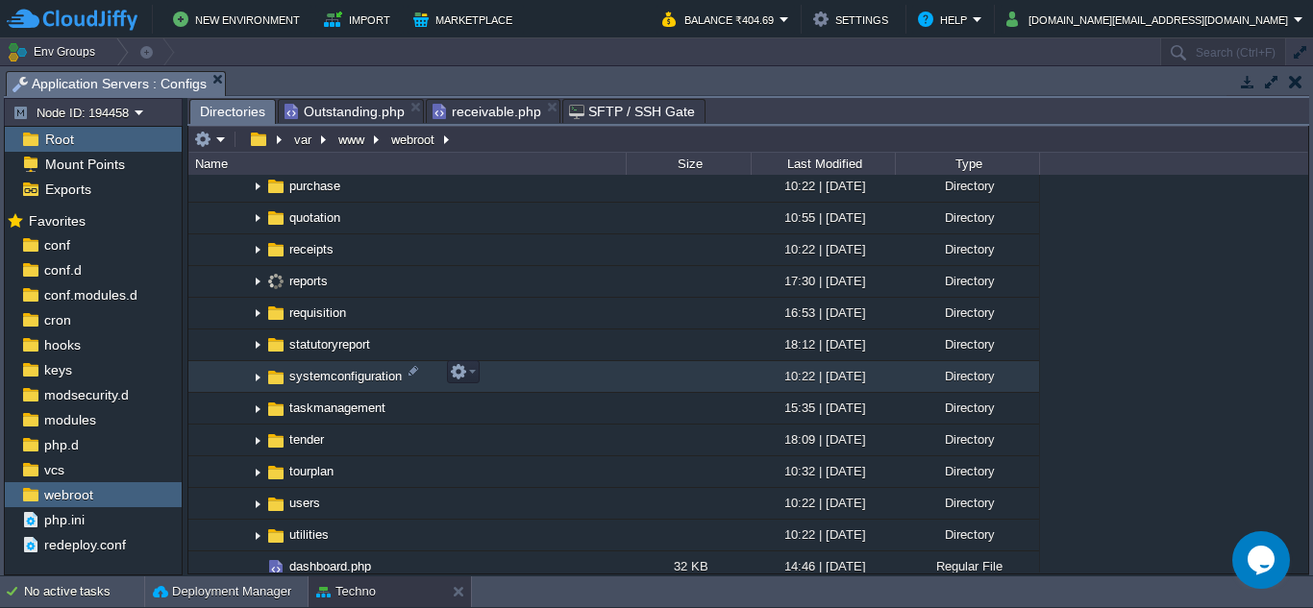
scroll to position [0, 0]
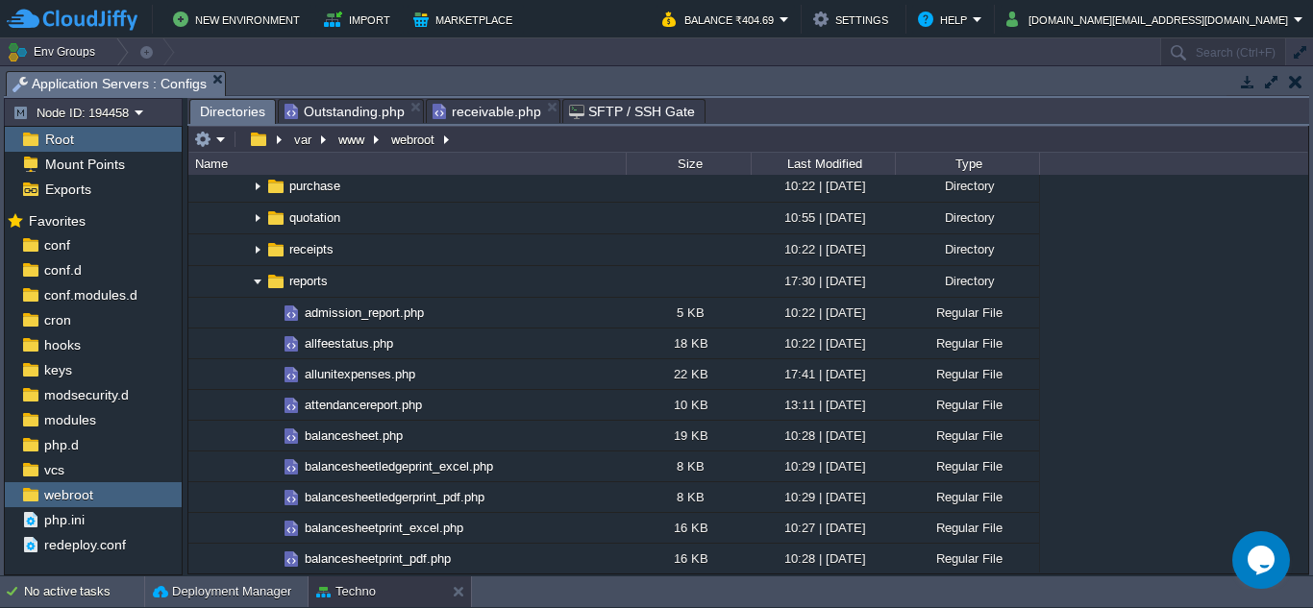
click at [486, 116] on span "receivable.php" at bounding box center [486, 111] width 109 height 23
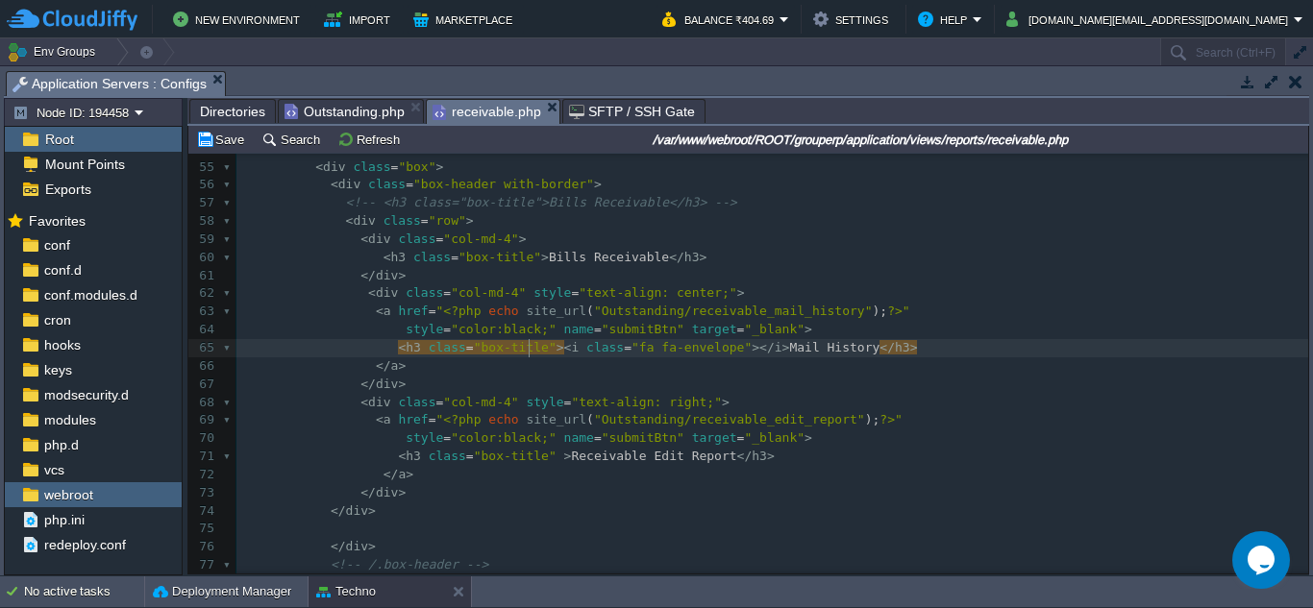
scroll to position [9, 0]
click at [225, 109] on span "Directories" at bounding box center [232, 111] width 65 height 23
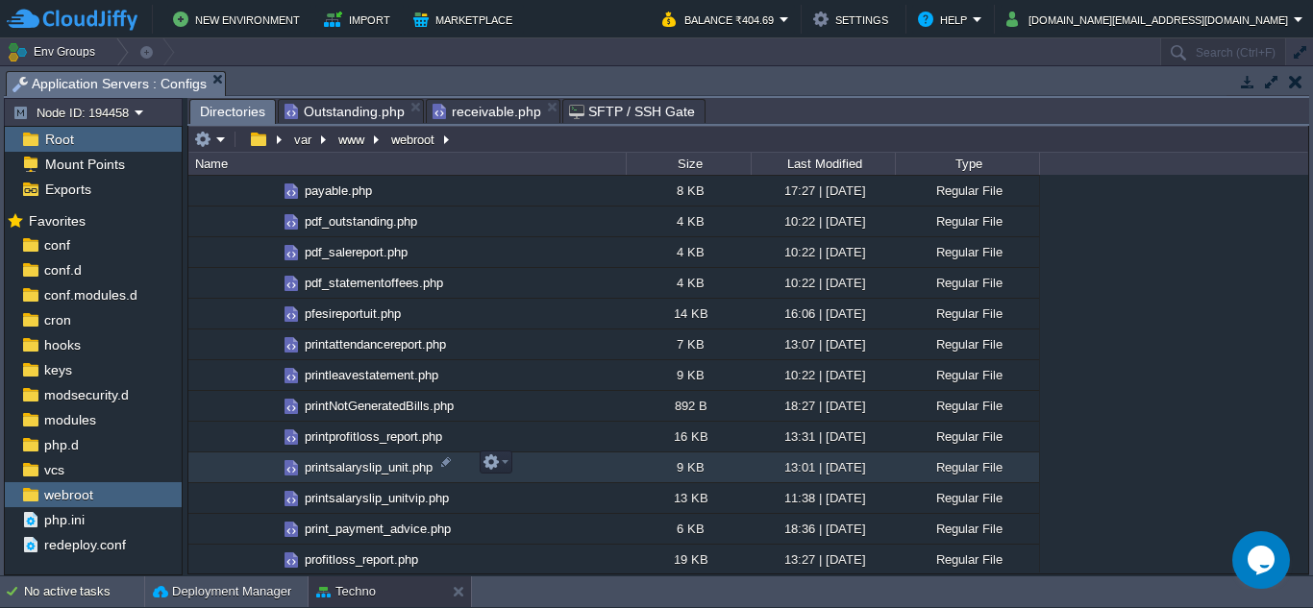
scroll to position [4516, 0]
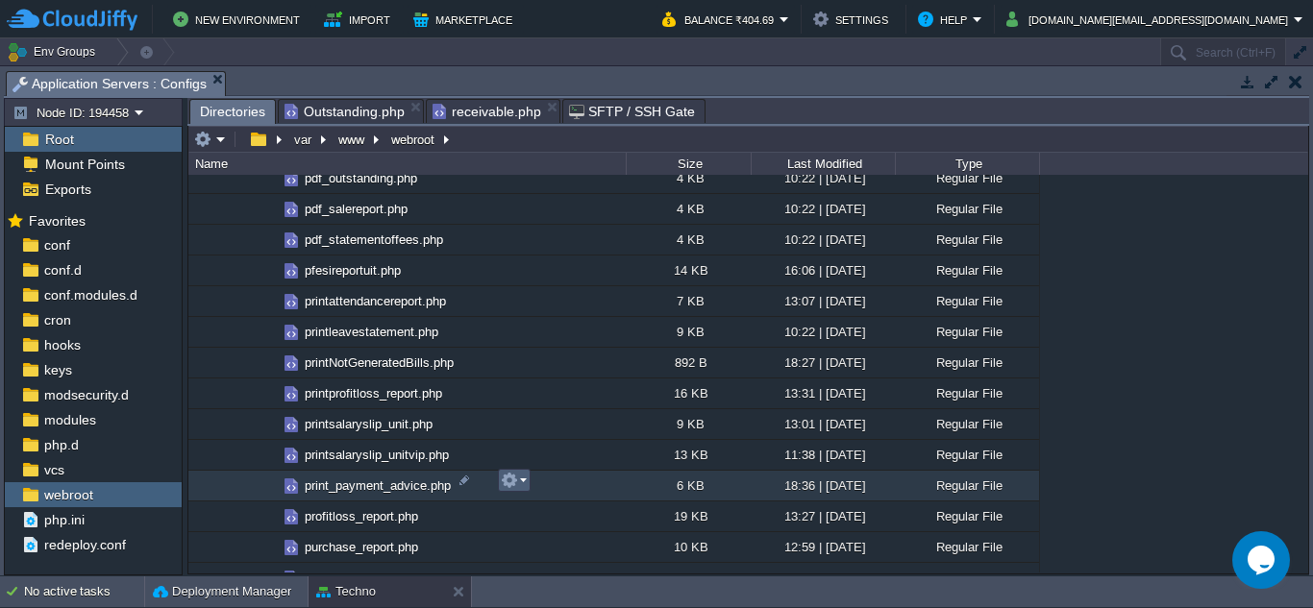
click at [524, 485] on em at bounding box center [514, 480] width 26 height 17
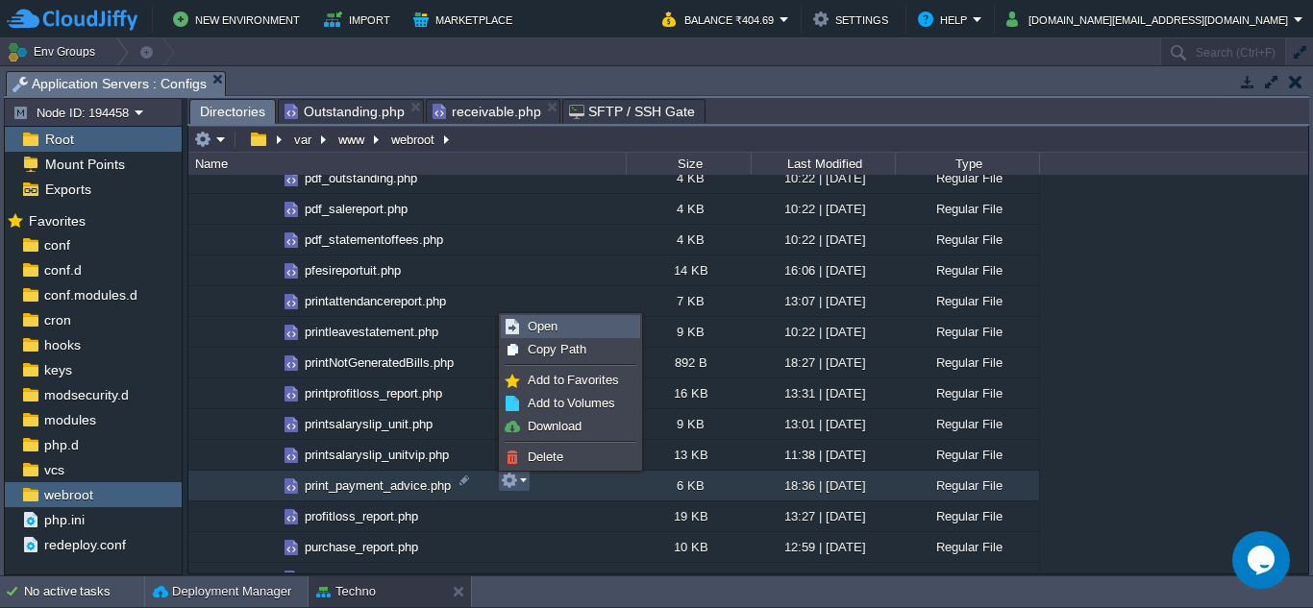
click at [557, 328] on link "Open" at bounding box center [570, 326] width 137 height 21
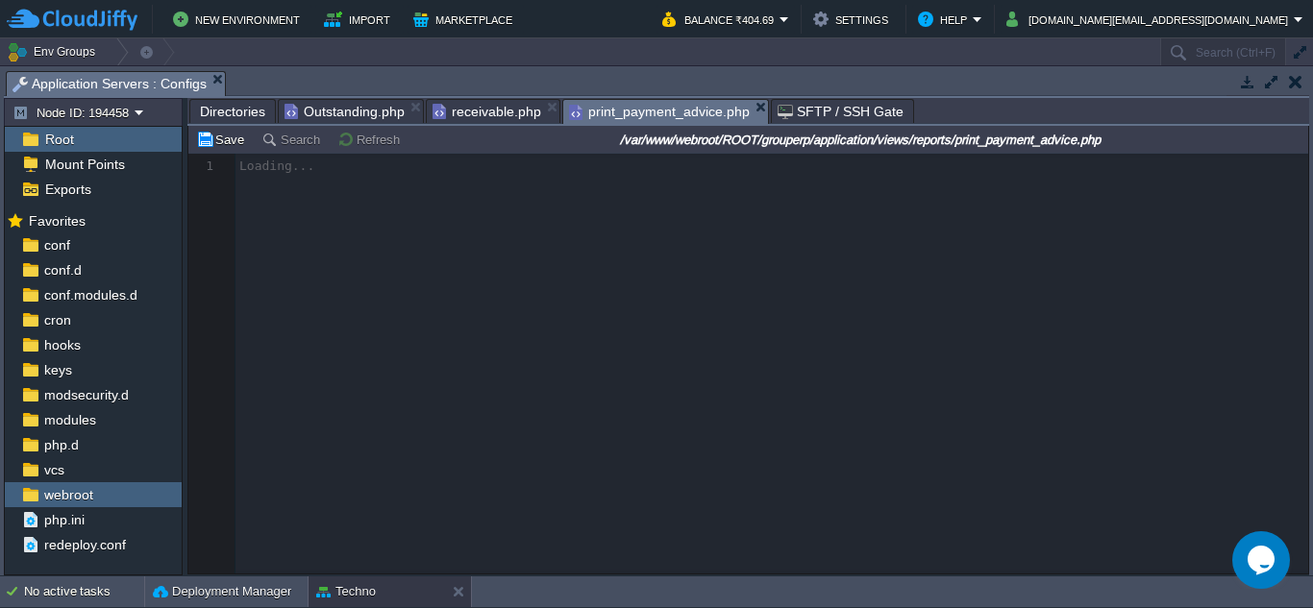
scroll to position [9, 0]
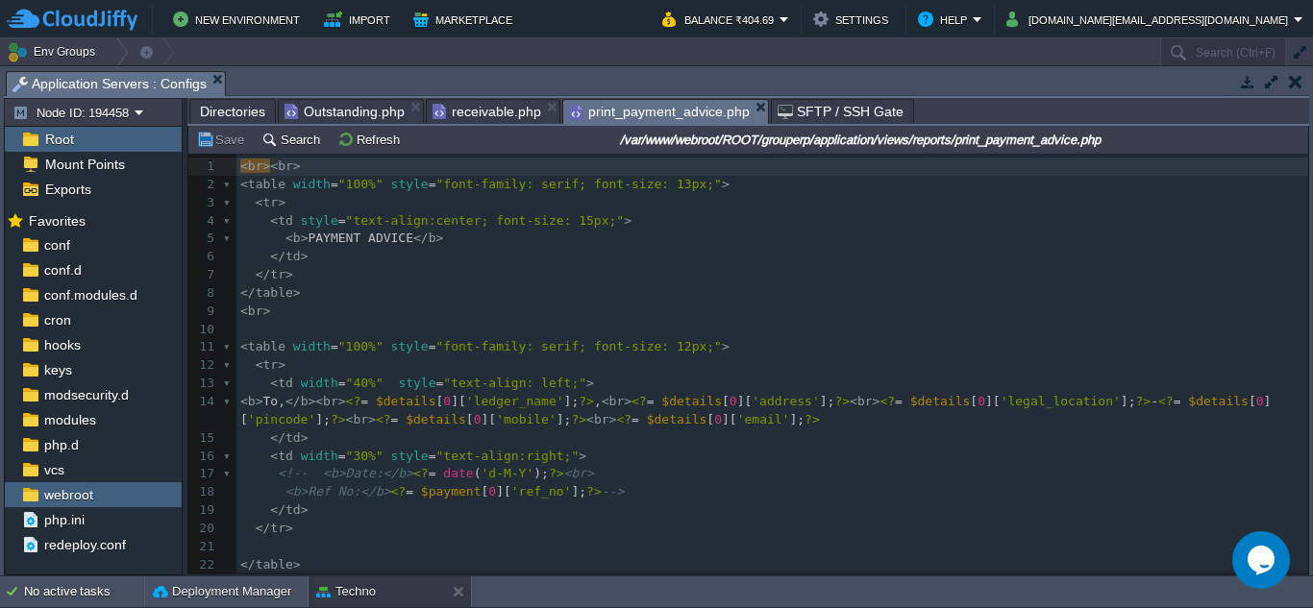
click at [332, 112] on span "Outstanding.php" at bounding box center [344, 111] width 120 height 23
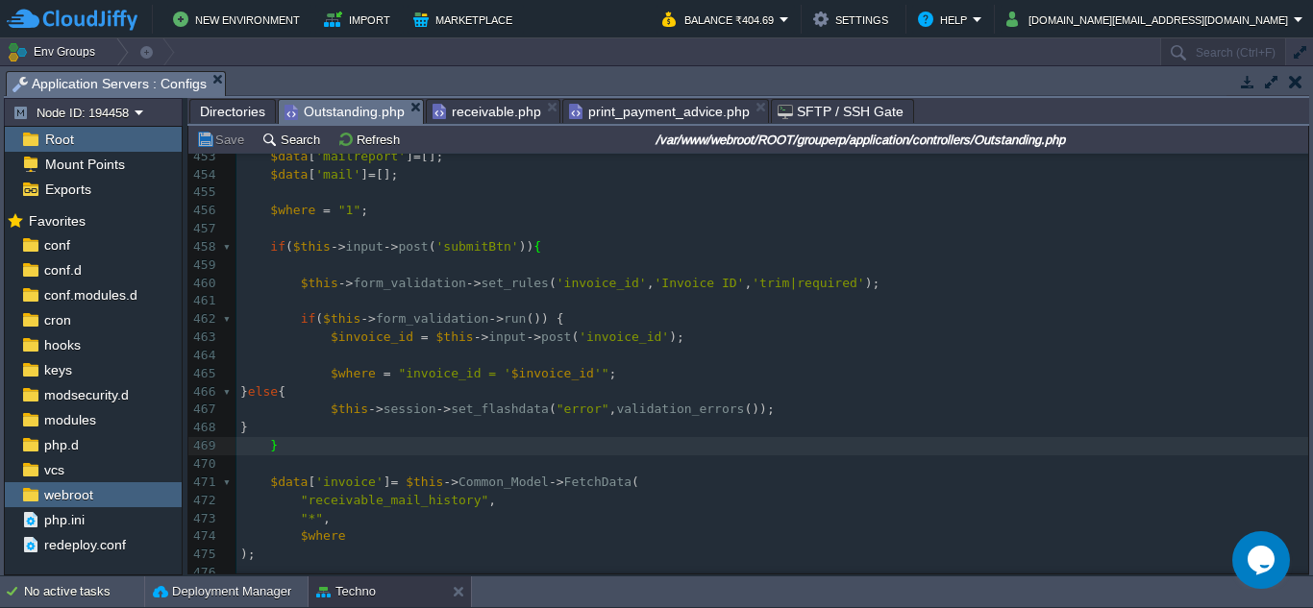
scroll to position [8135, 0]
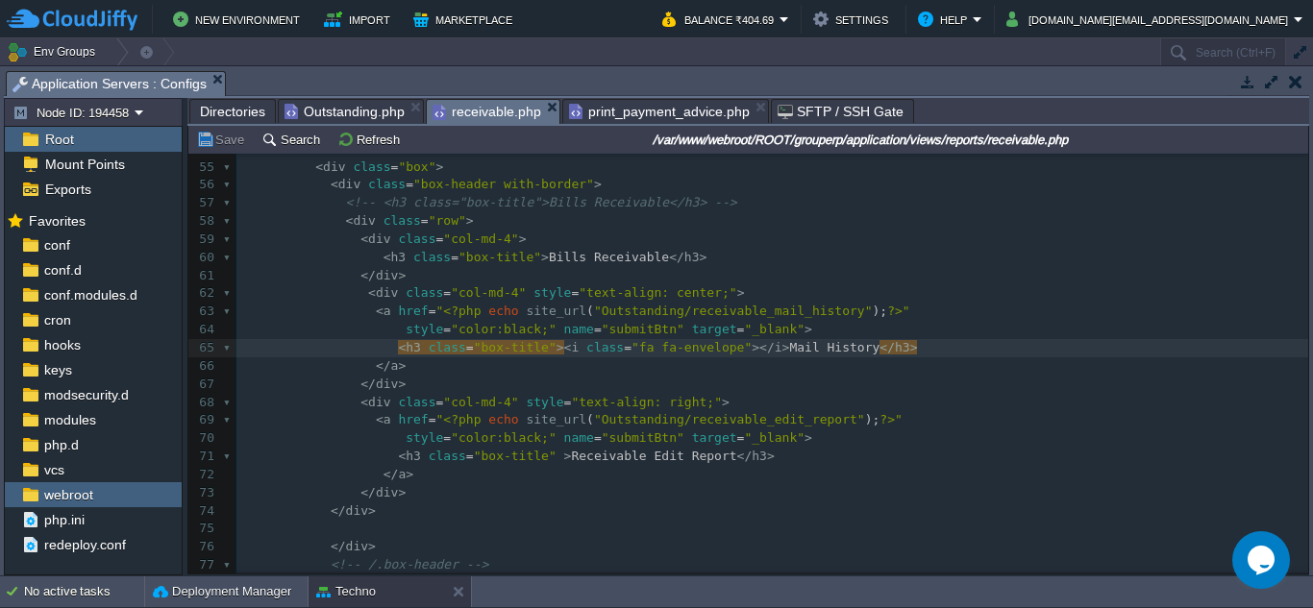
click at [472, 115] on span "receivable.php" at bounding box center [486, 112] width 109 height 24
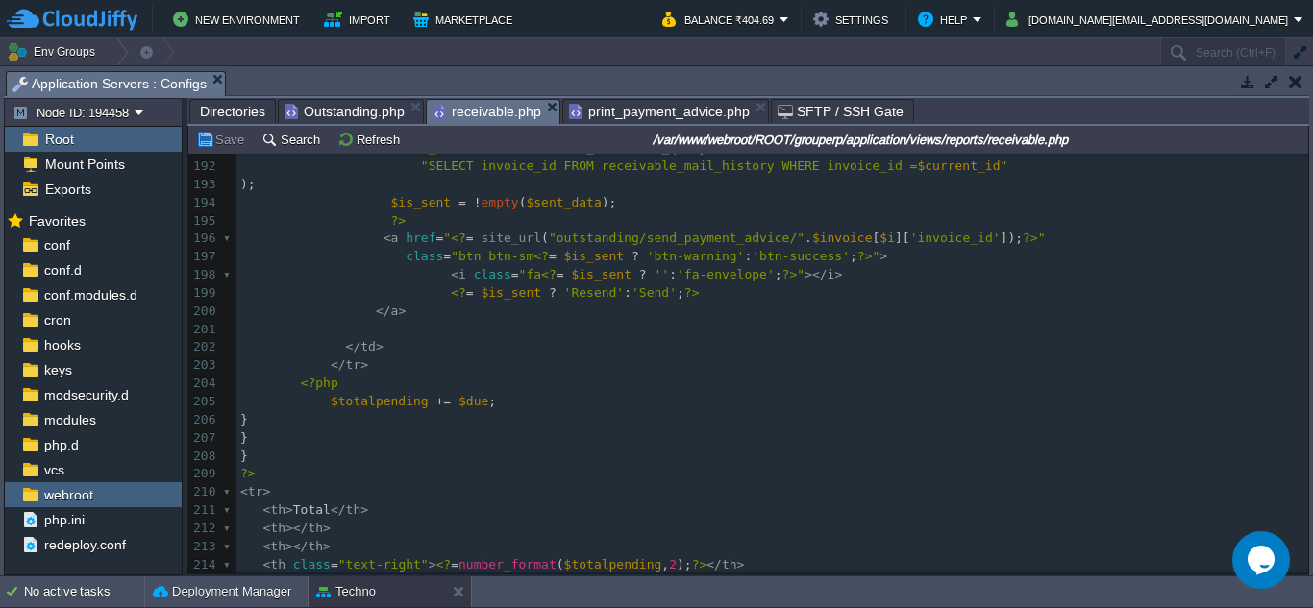
scroll to position [3379, 0]
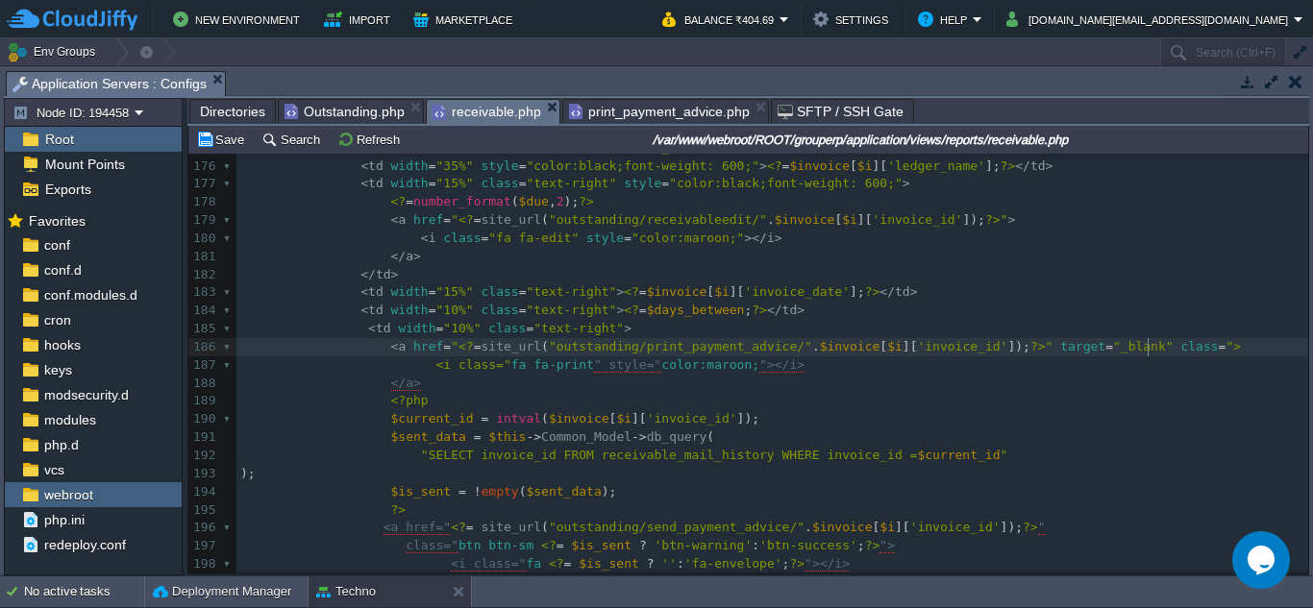
type textarea "class="""
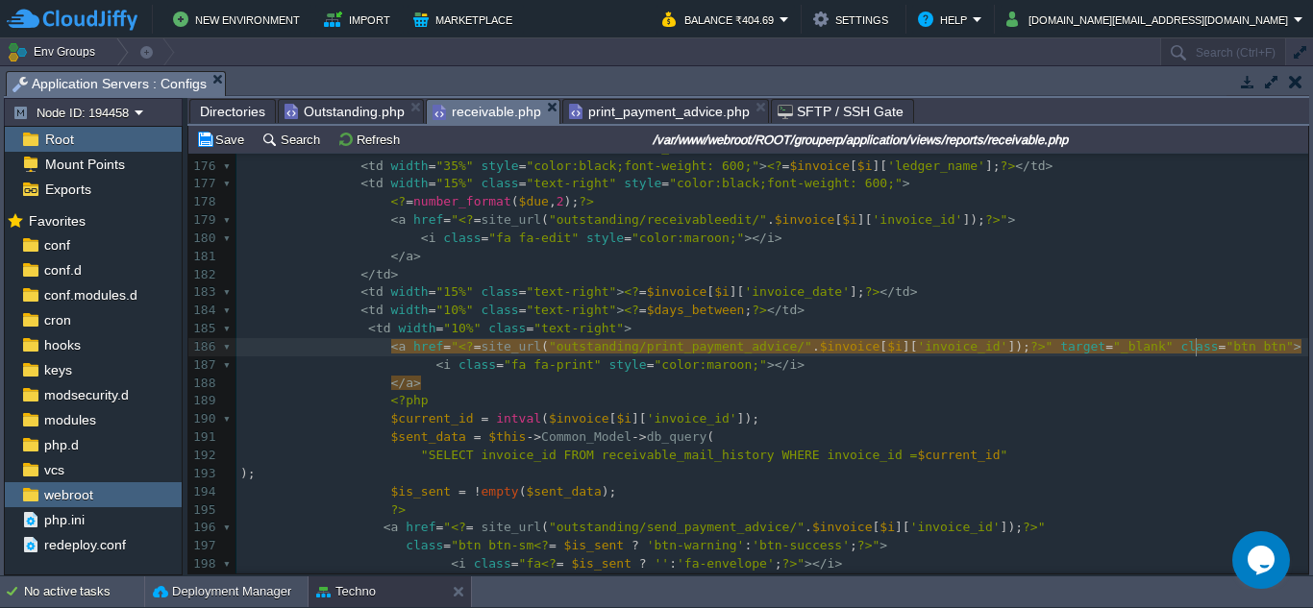
type textarea "btn btn"
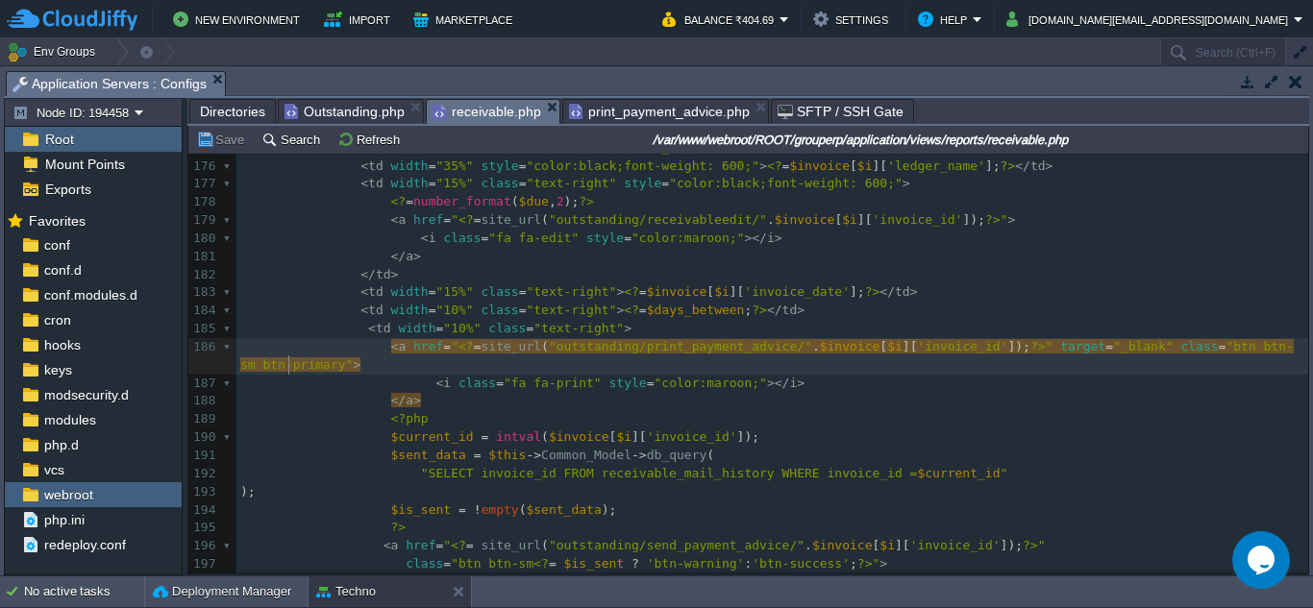
type textarea "-sm btn-primary"
type textarea "info"
type textarea "xs"
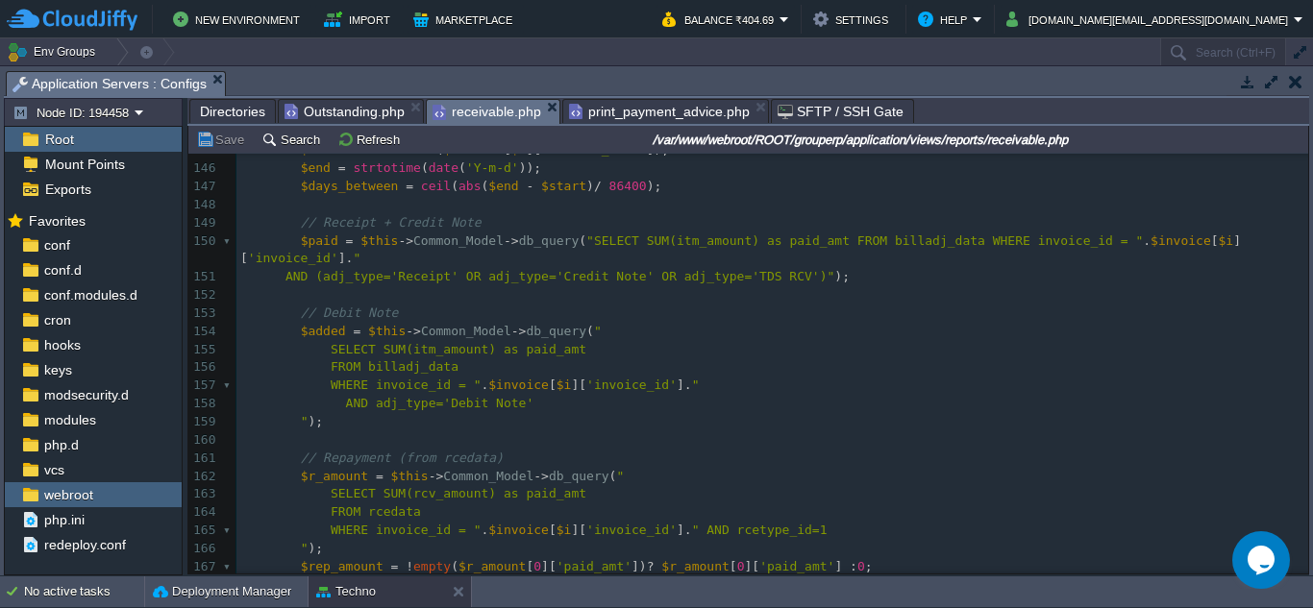
scroll to position [2476, 0]
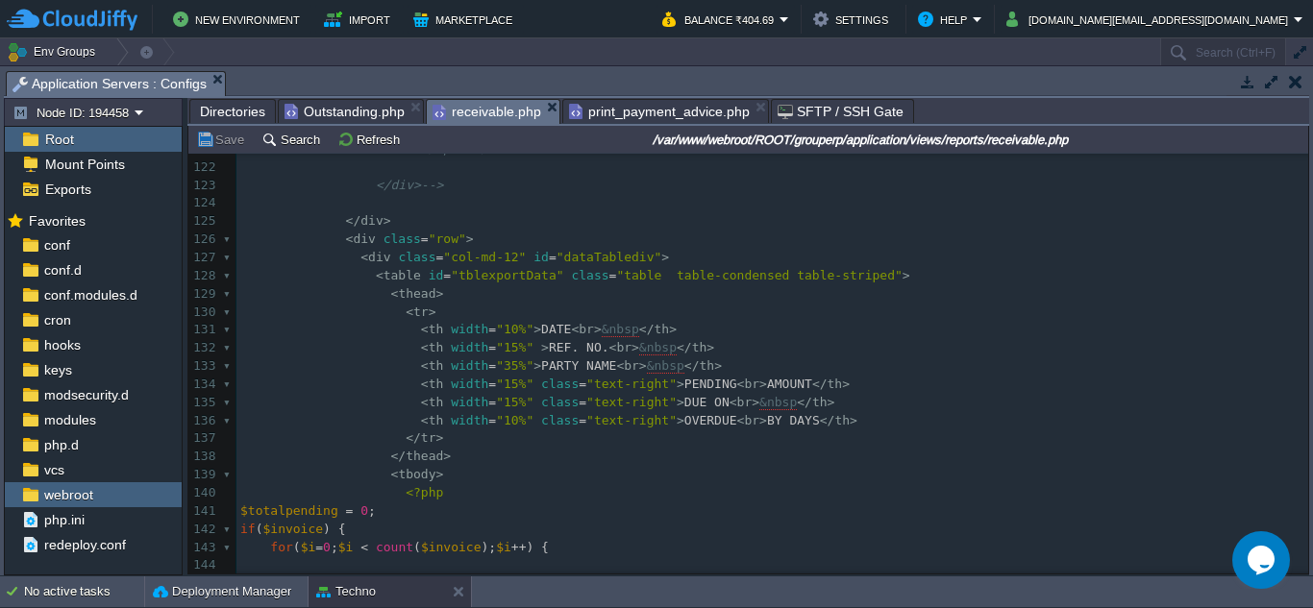
click at [810, 403] on div "x </ a > 112 113 </ div > 114 </ form > 115 <!--<div class="col-md-4" style="ma…" at bounding box center [771, 367] width 1071 height 815
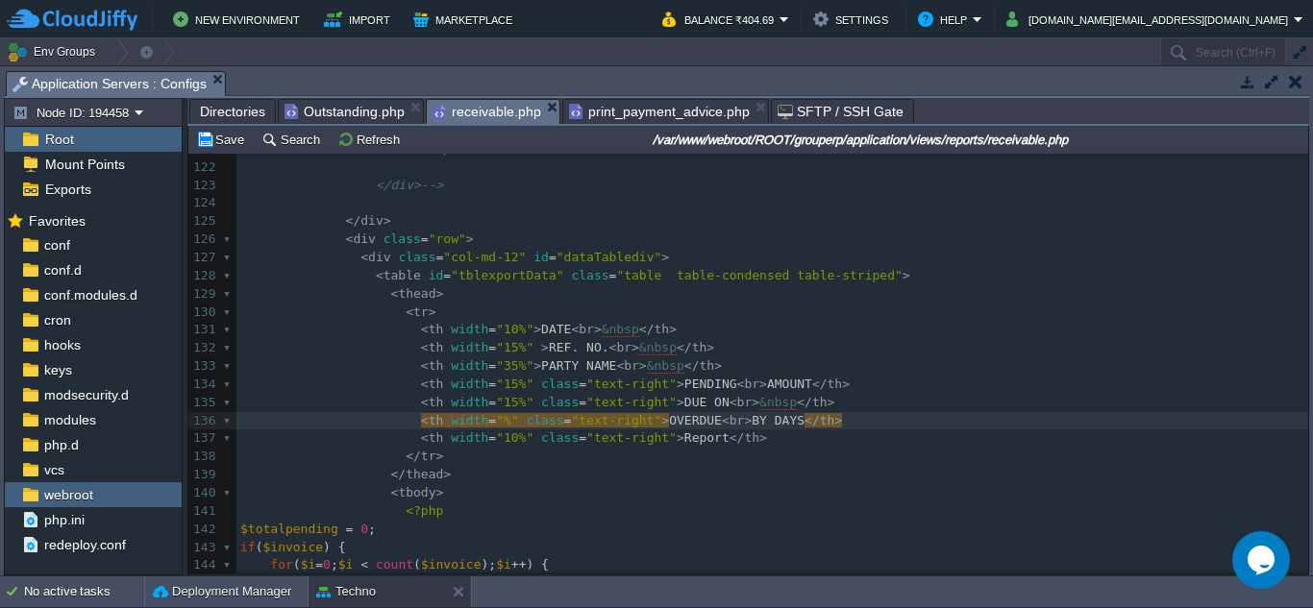
type textarea "5"
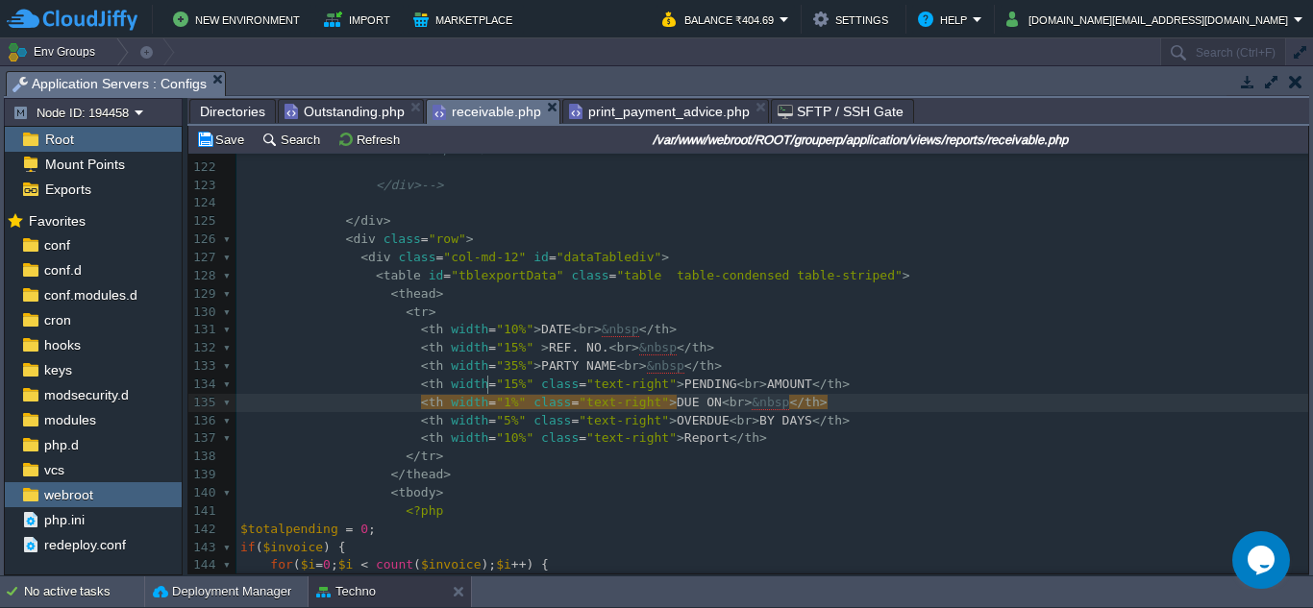
scroll to position [9, 9]
type textarea "0"
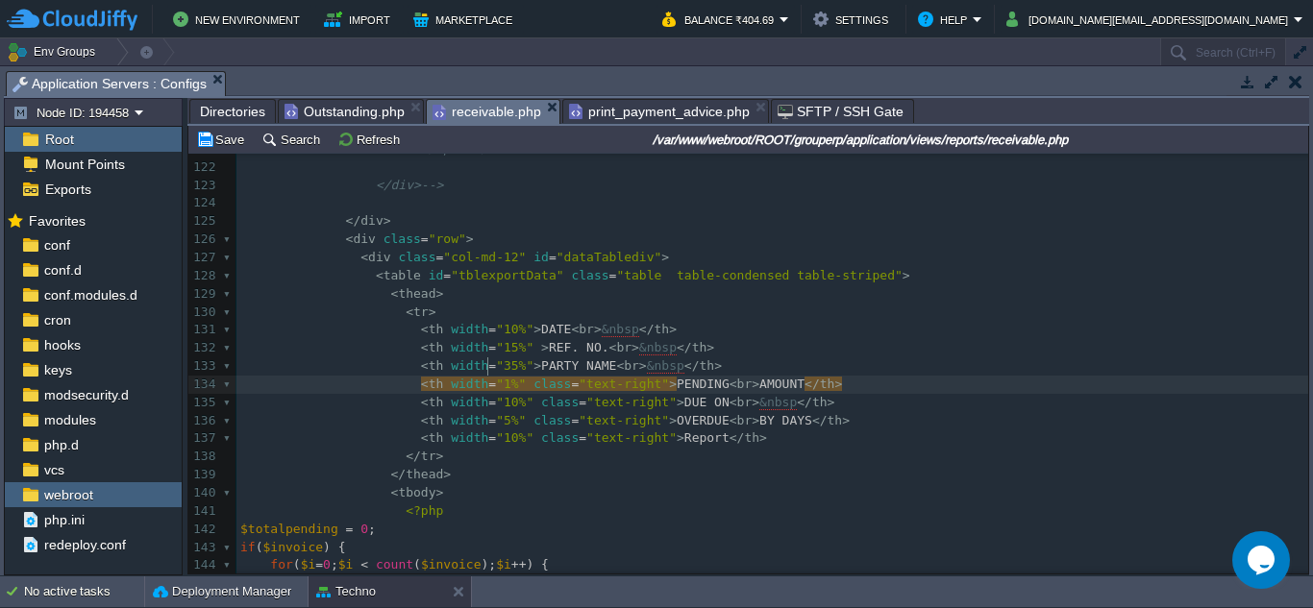
type textarea "0"
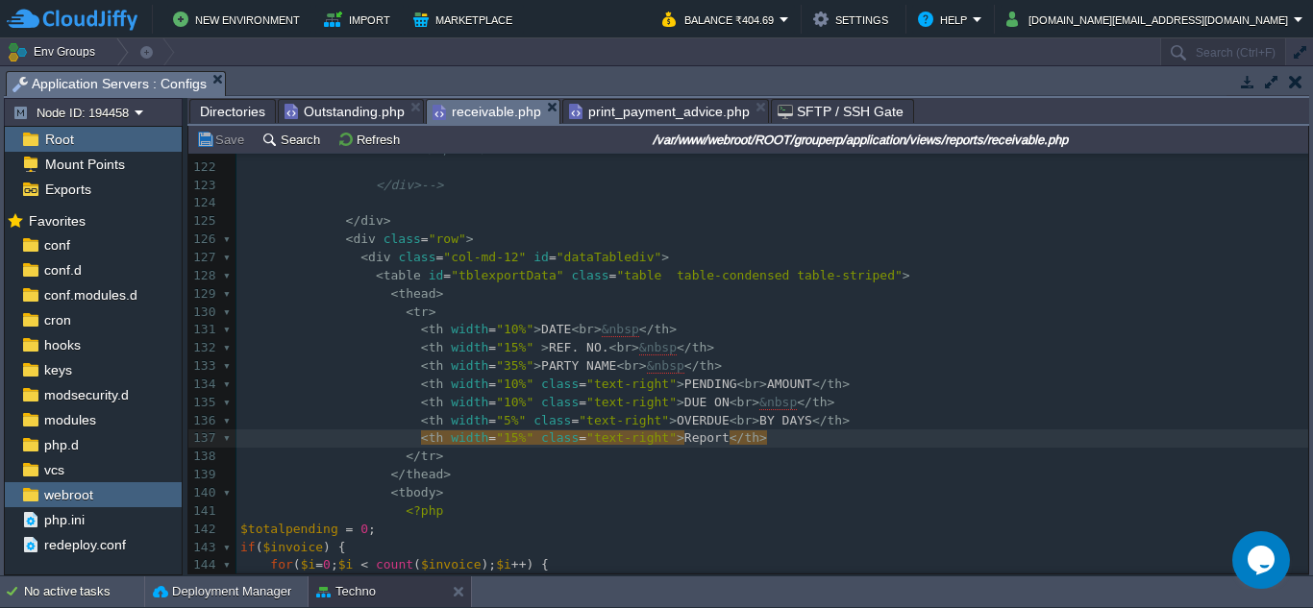
type textarea "5"
type textarea "20"
type textarea "15"
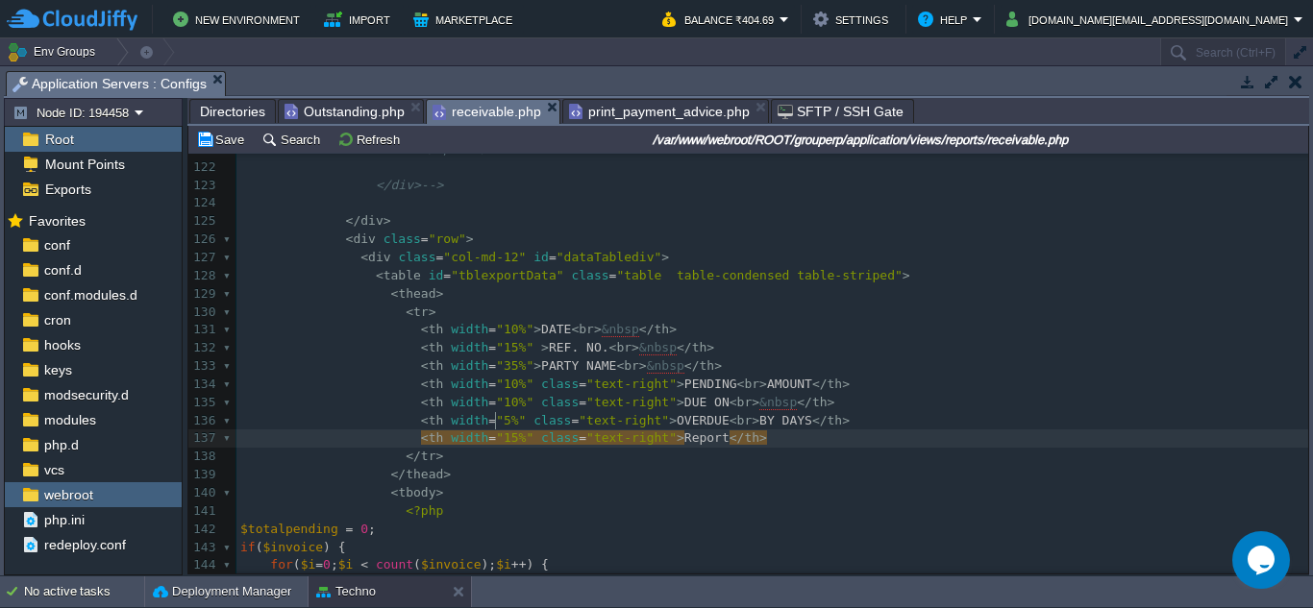
scroll to position [9, 17]
click at [675, 466] on pre "</ thead >" at bounding box center [771, 475] width 1071 height 18
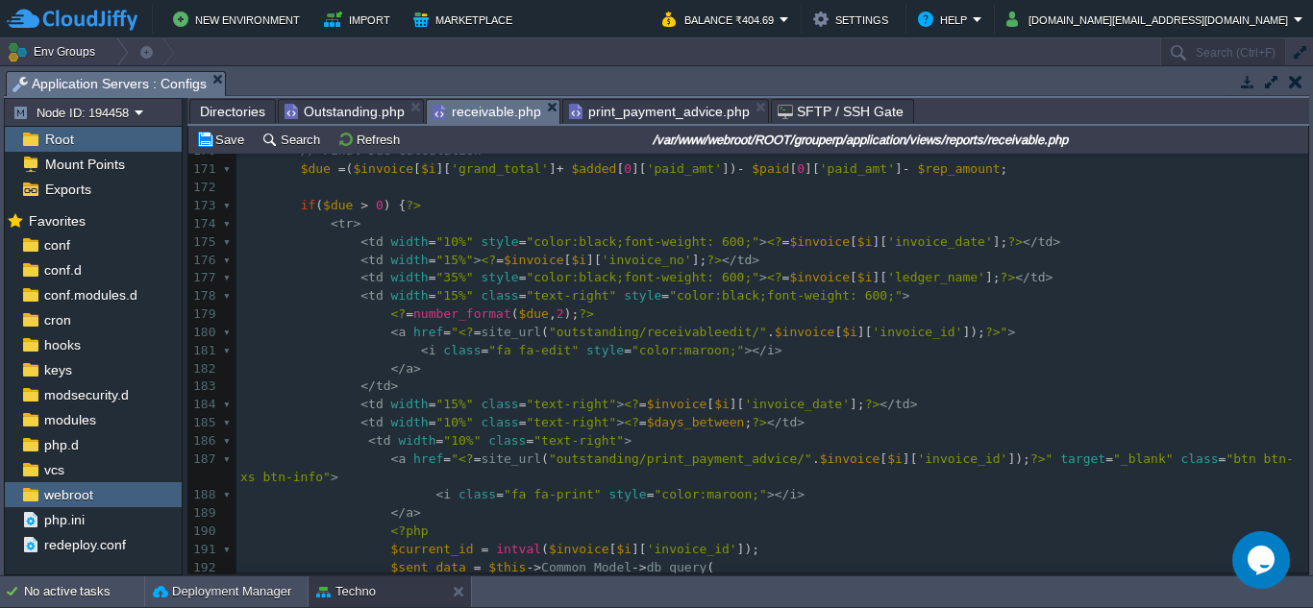
scroll to position [3091, 0]
type textarea "5"
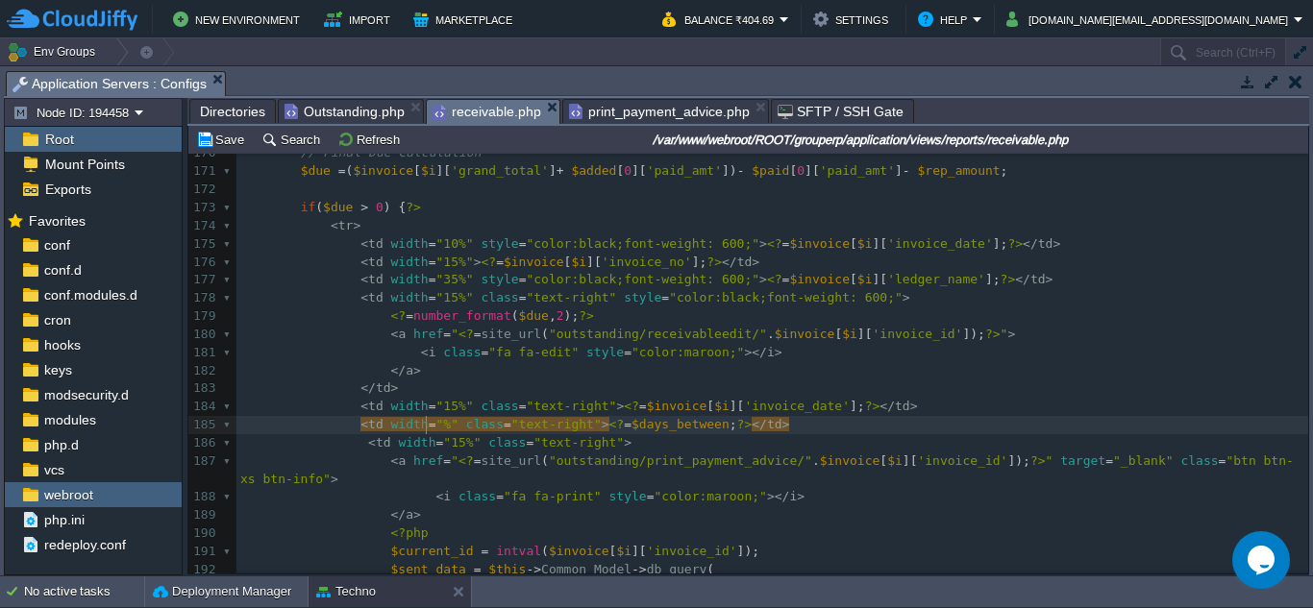
type textarea "5"
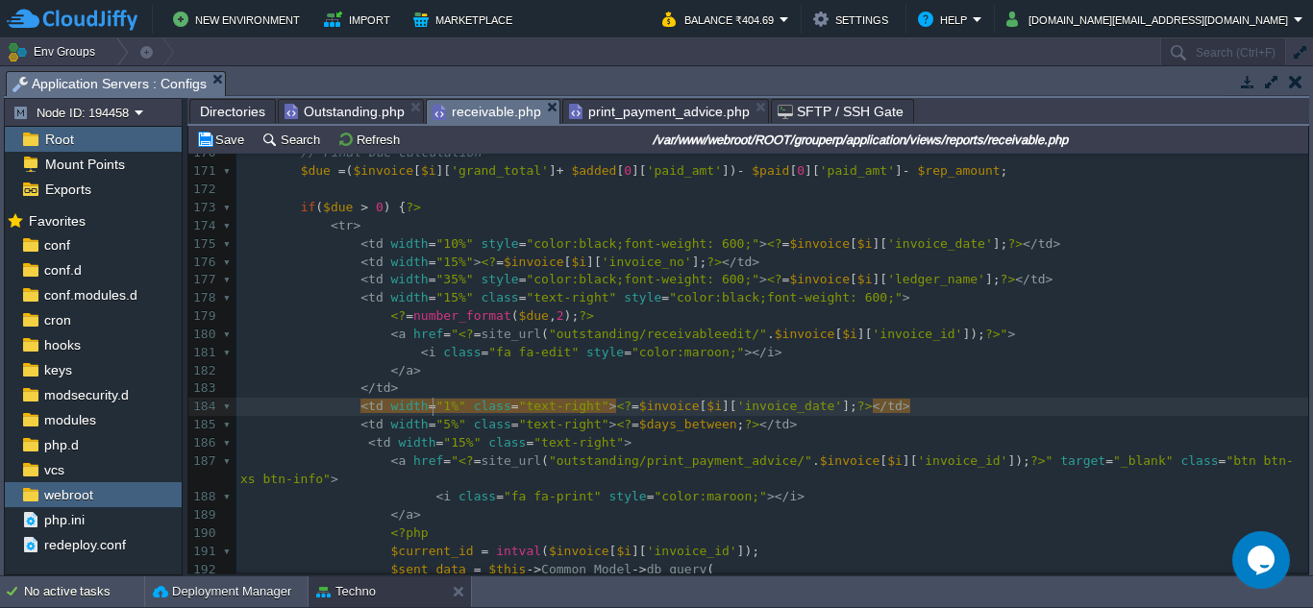
type textarea "0"
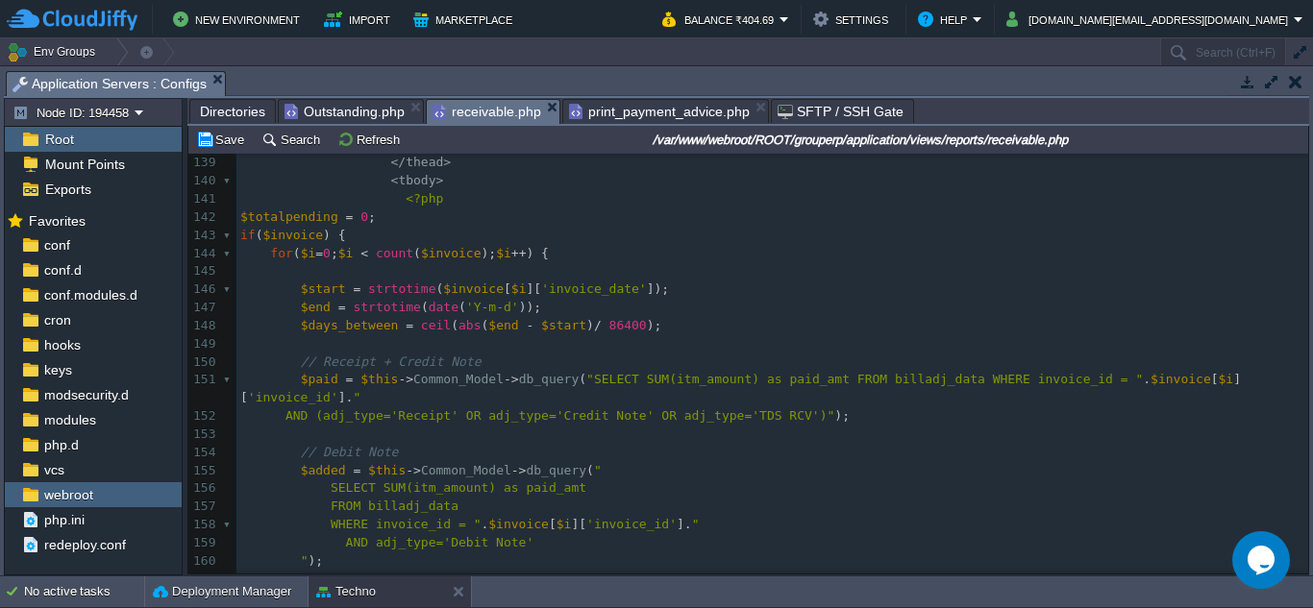
scroll to position [2515, 0]
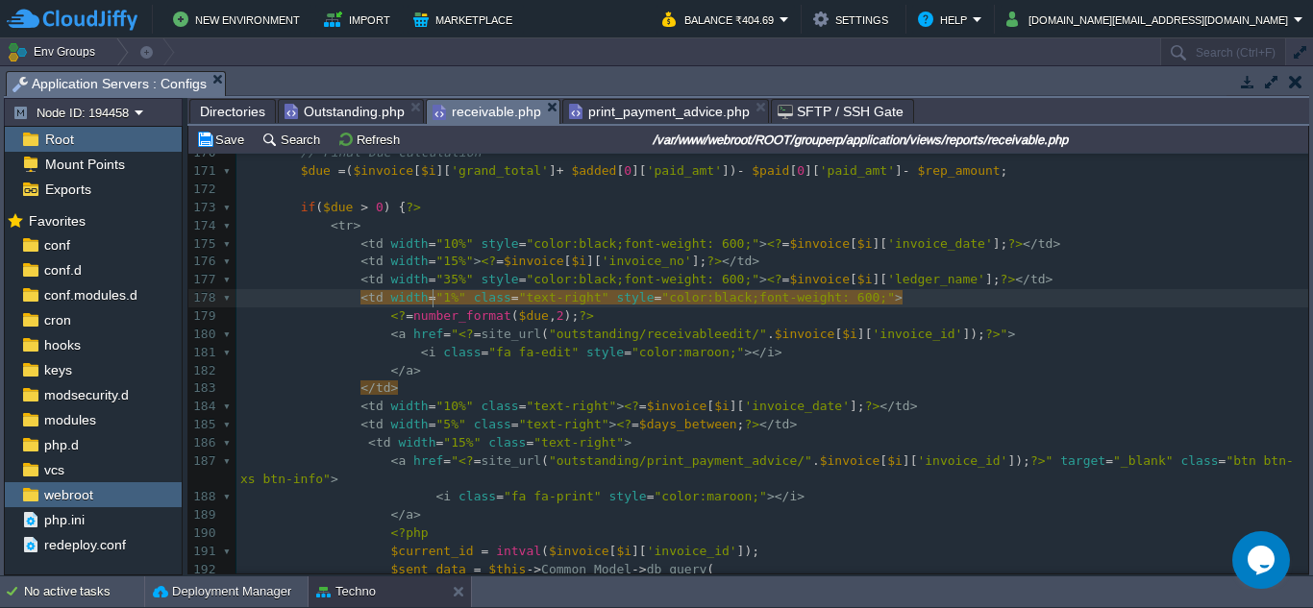
type textarea "0"
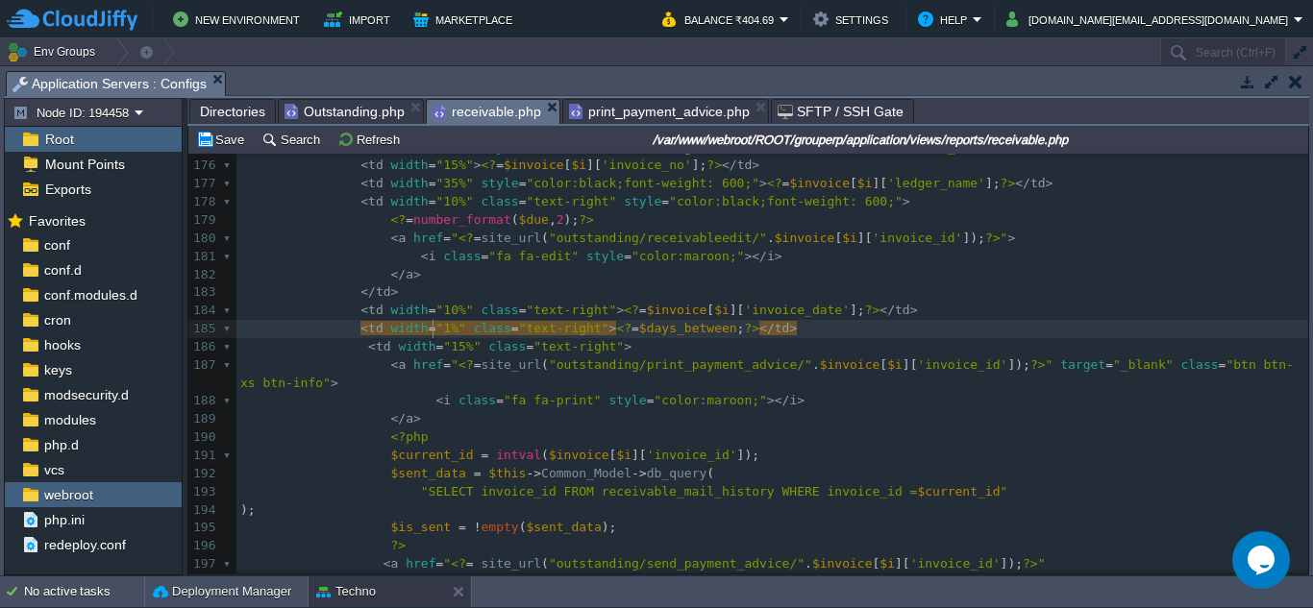
type textarea "10"
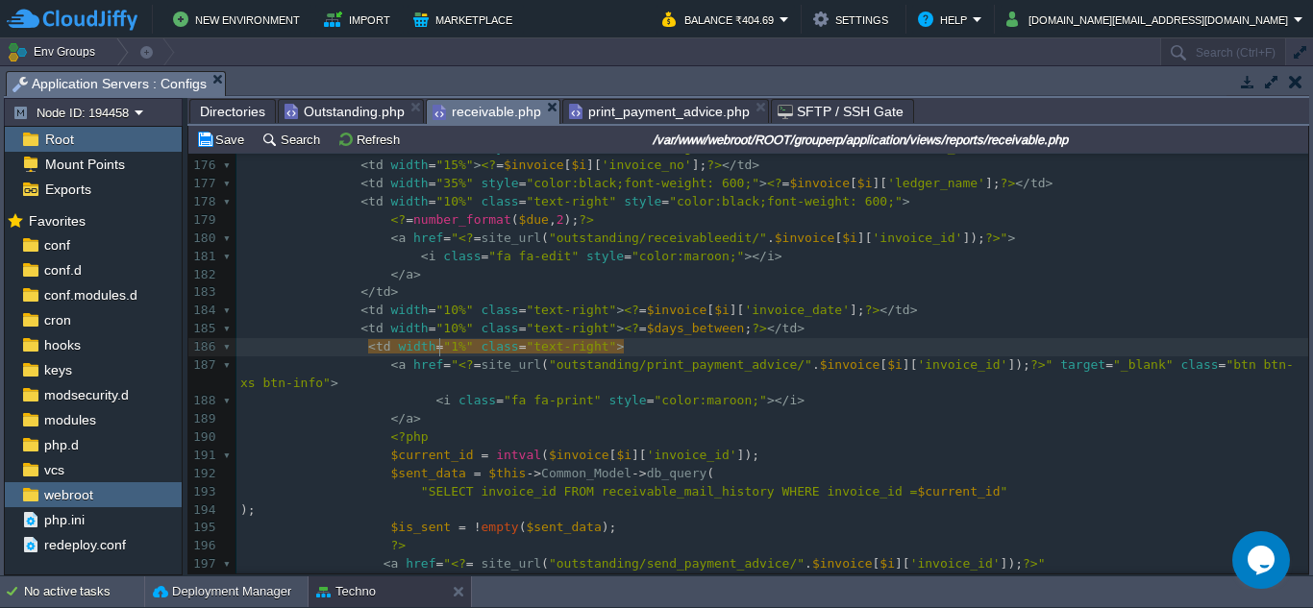
type textarea "0"
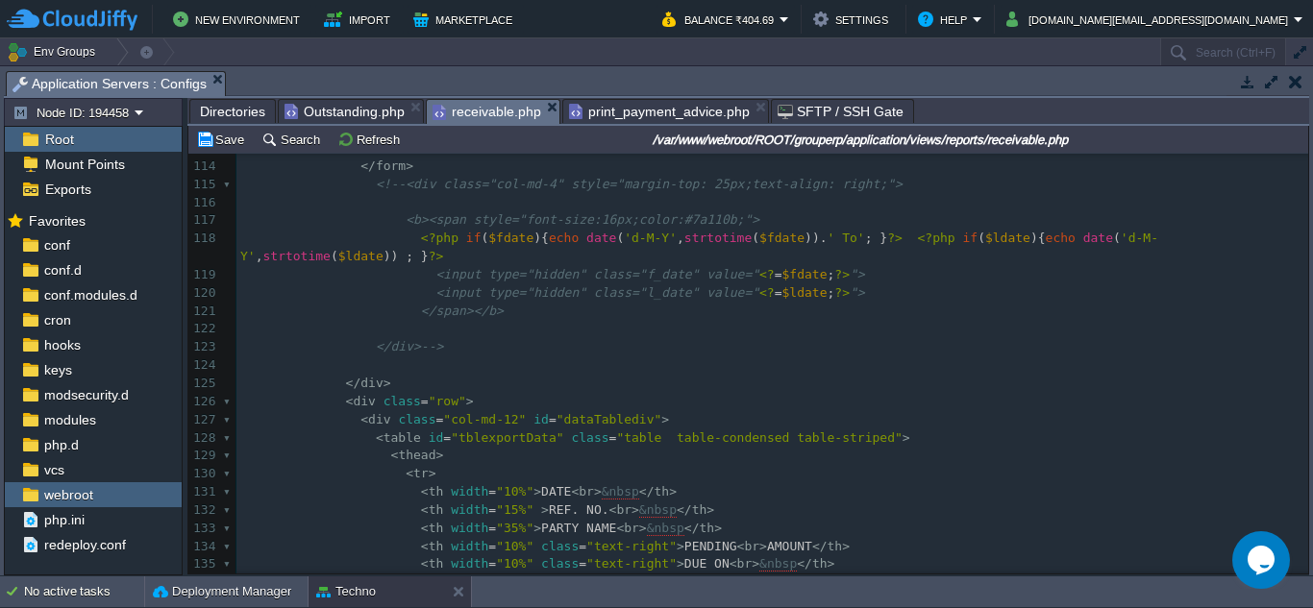
scroll to position [2130, 0]
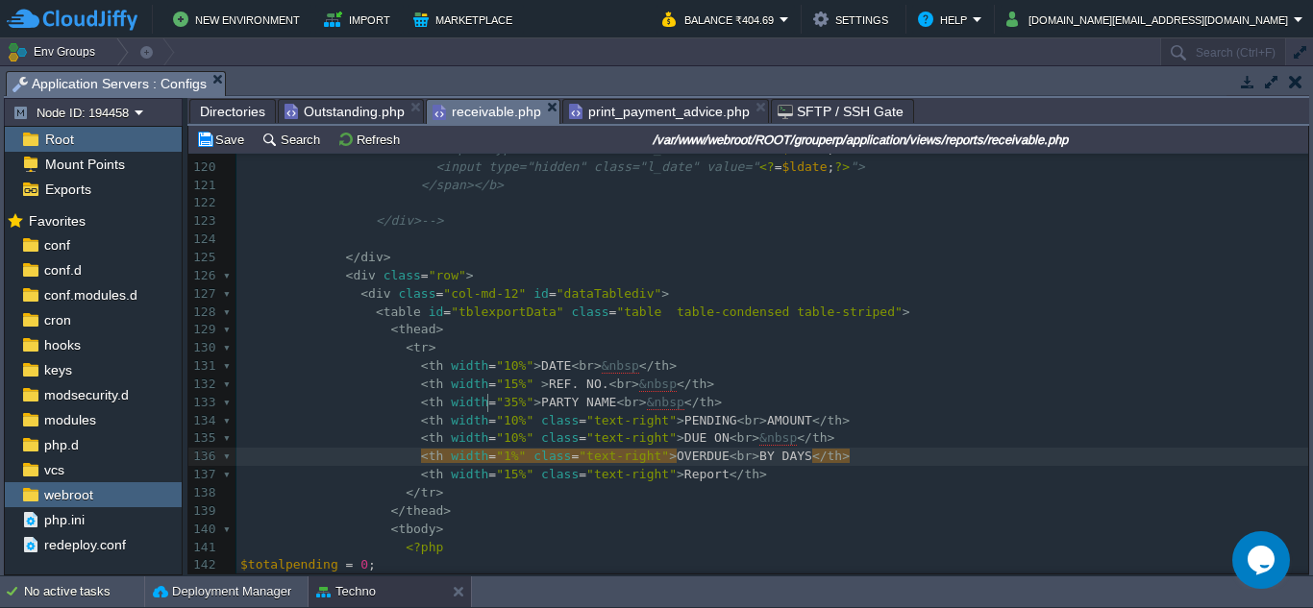
type textarea "10"
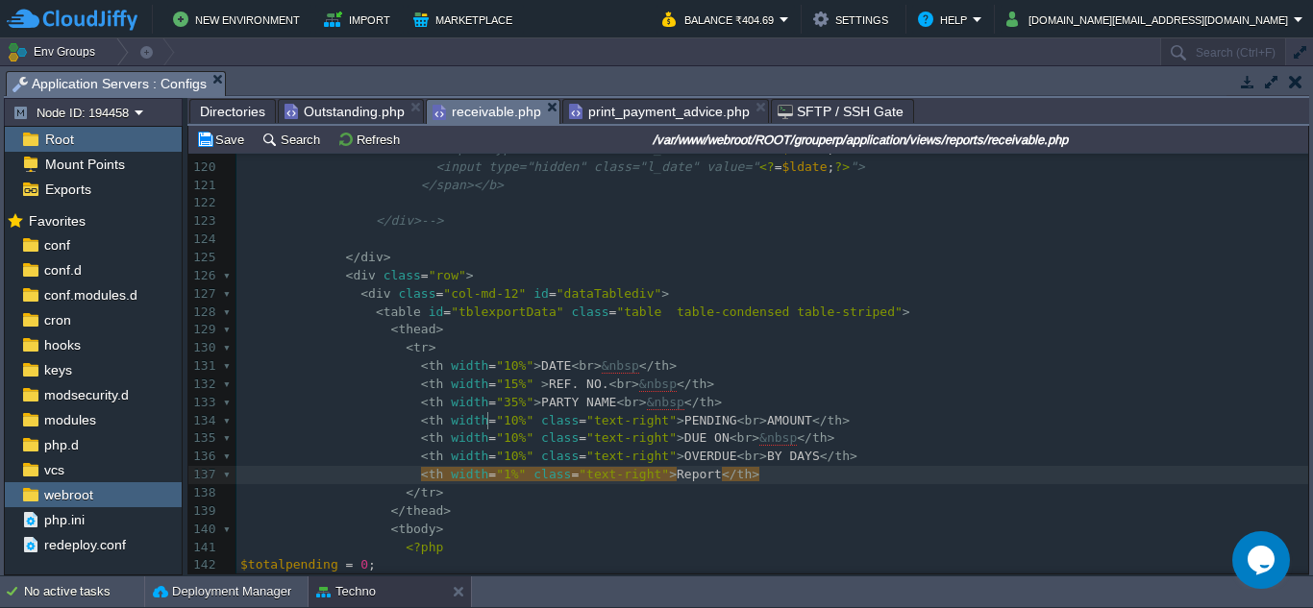
scroll to position [9, 9]
type textarea "0"
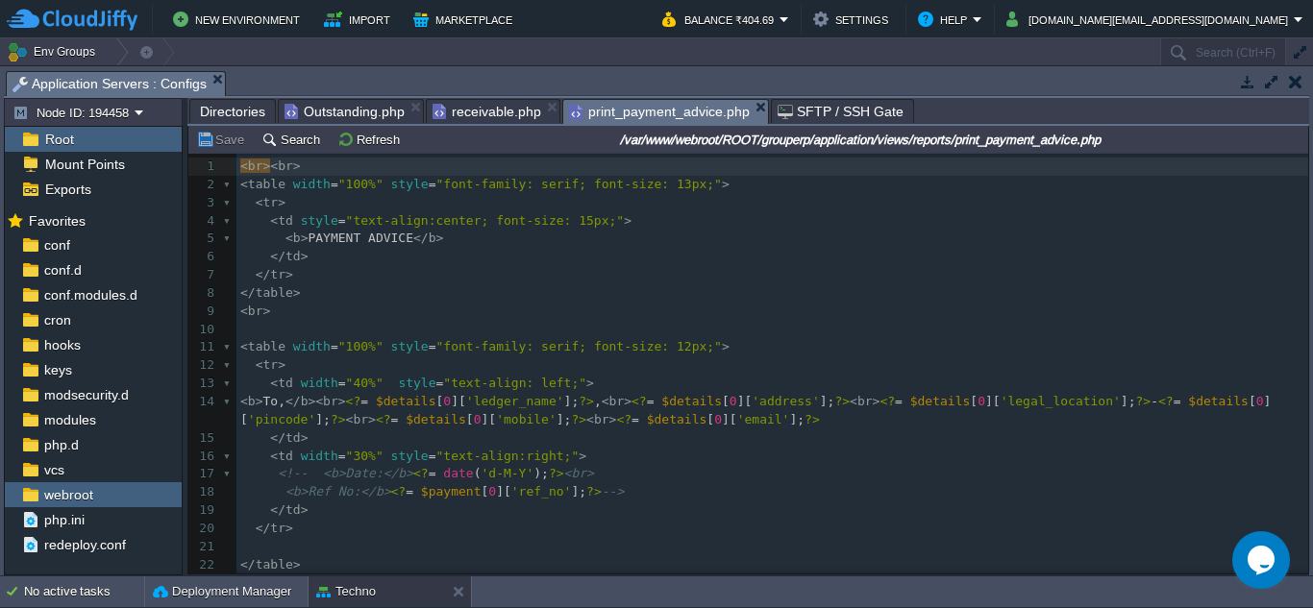
click at [625, 111] on span "print_payment_advice.php" at bounding box center [659, 112] width 181 height 24
click at [686, 307] on pre "< br >" at bounding box center [771, 312] width 1071 height 18
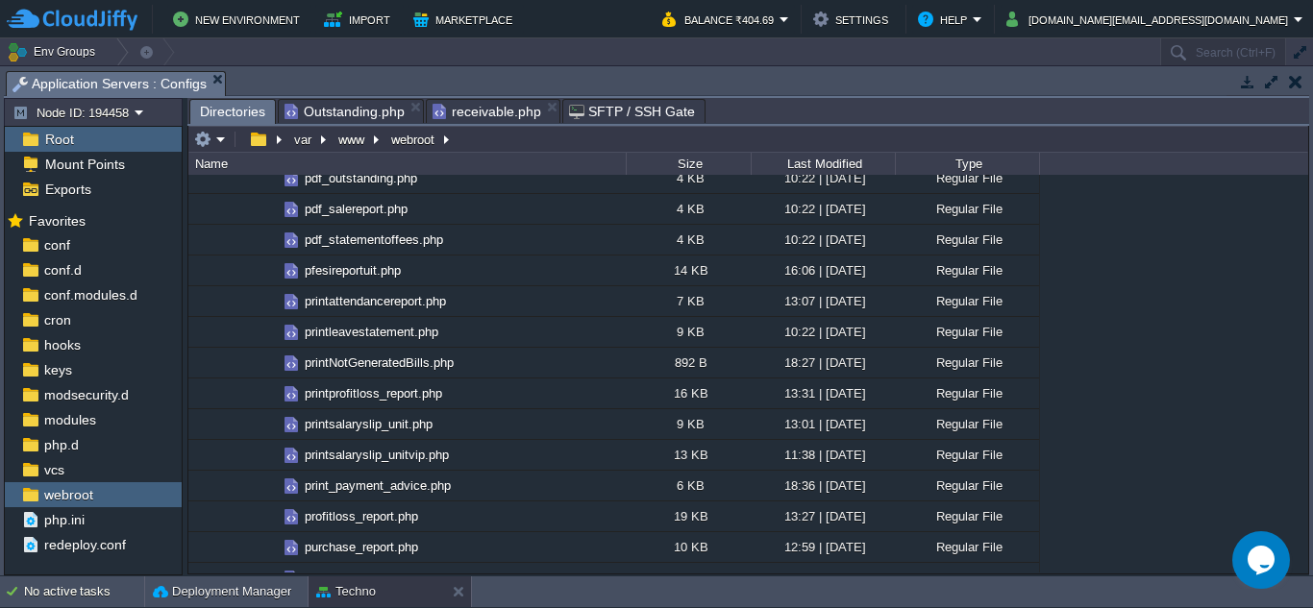
click at [507, 110] on span "receivable.php" at bounding box center [486, 111] width 109 height 23
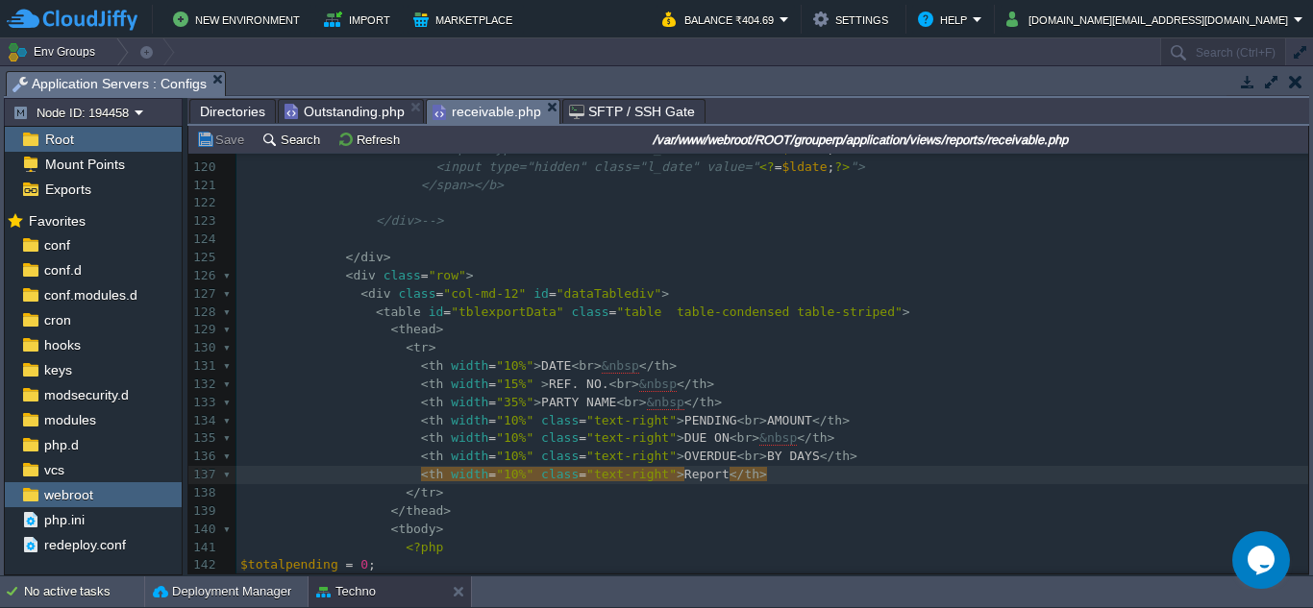
scroll to position [9, 0]
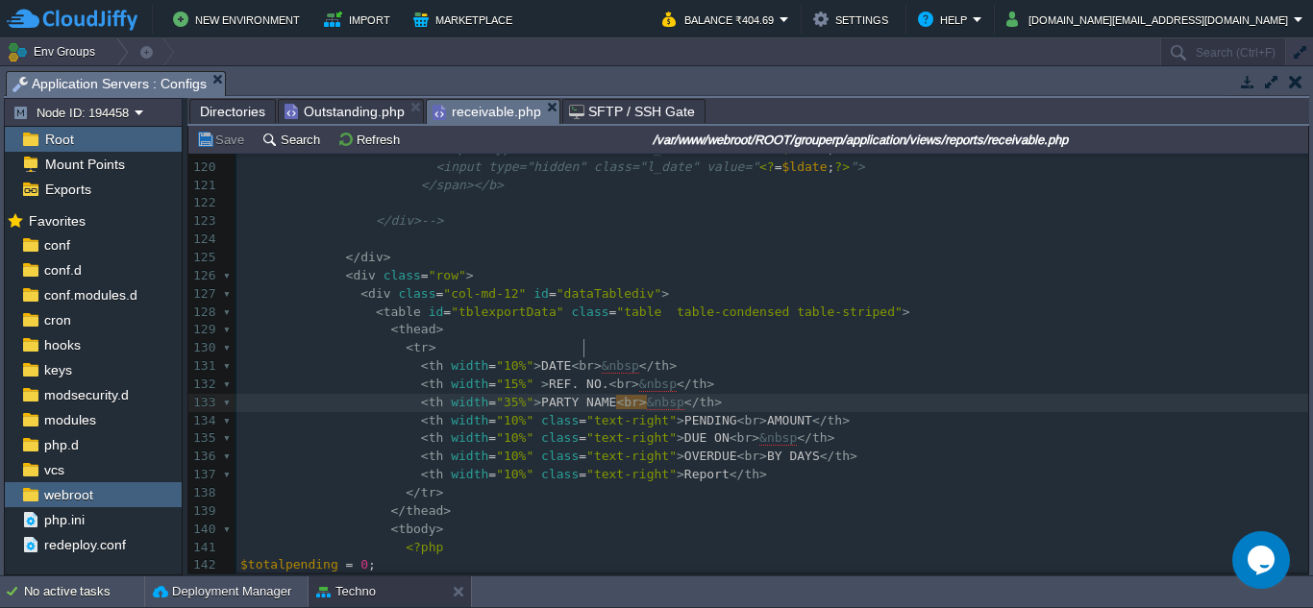
drag, startPoint x: 544, startPoint y: 109, endPoint x: 542, endPoint y: 121, distance: 12.6
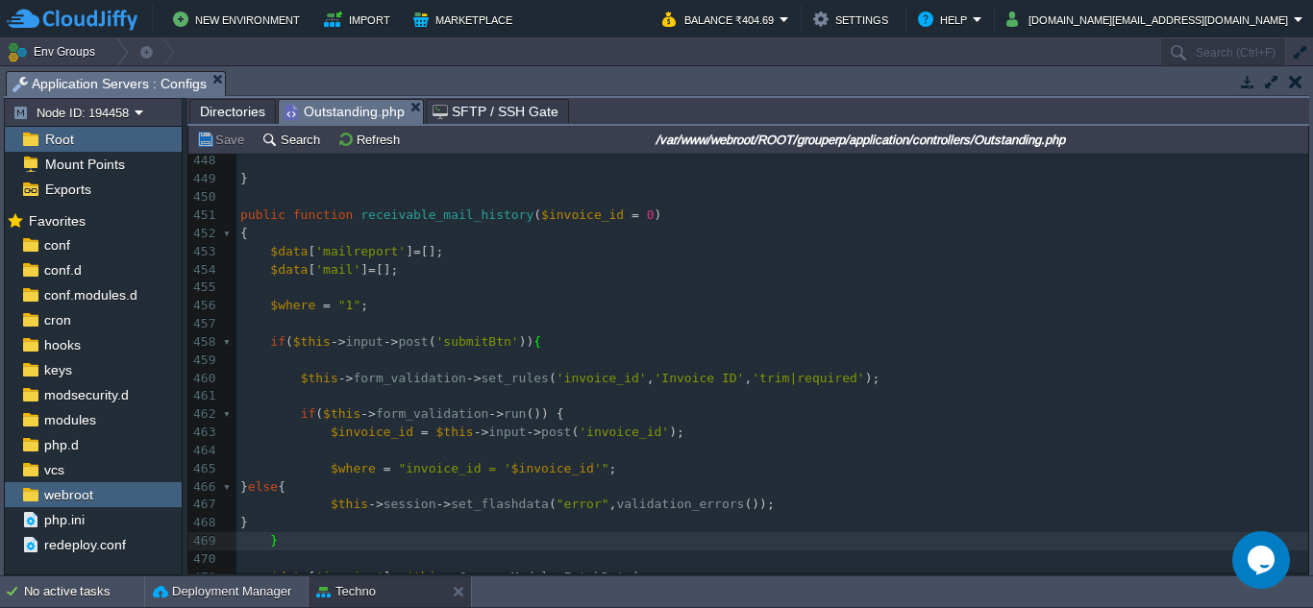
click at [362, 114] on span "Outstanding.php" at bounding box center [344, 112] width 120 height 24
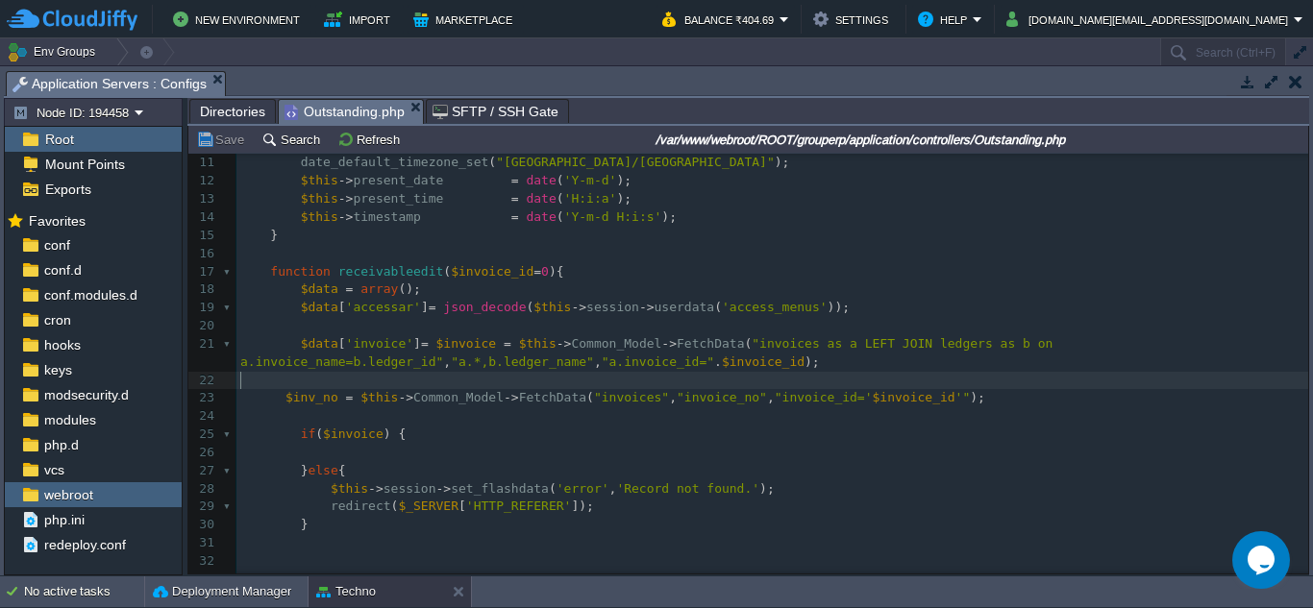
click at [713, 391] on pre "$inv_no = $this -> Common_Model -> FetchData ( "invoices" , "invoice_no" , "inv…" at bounding box center [771, 398] width 1071 height 18
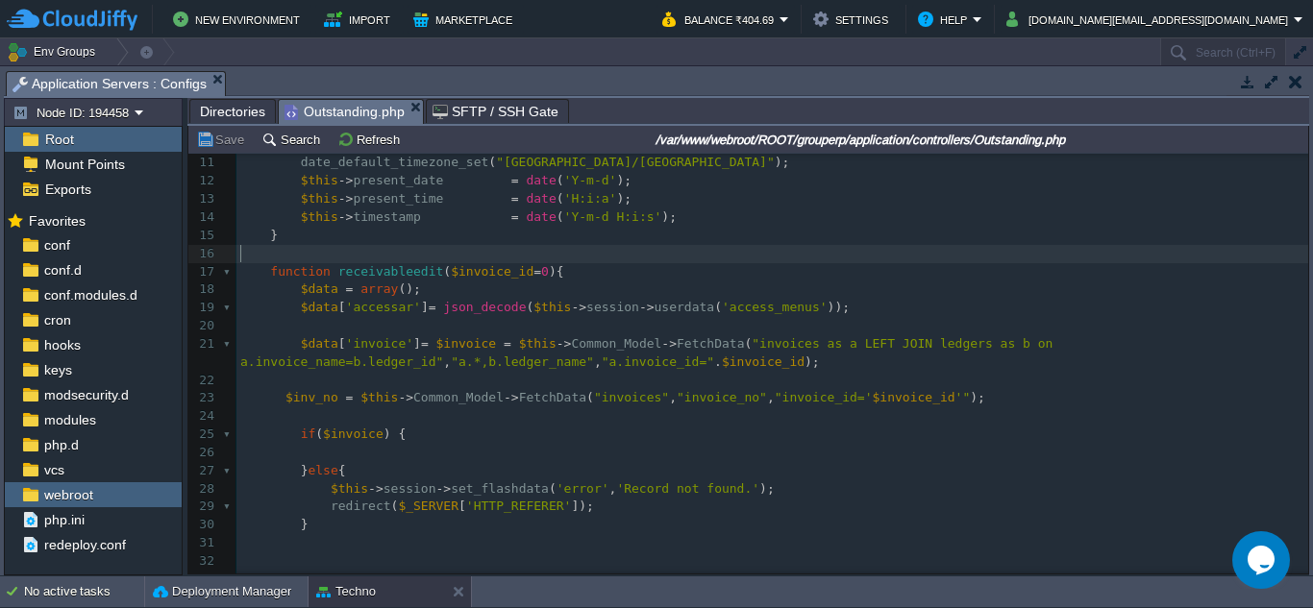
click at [494, 257] on pre "​" at bounding box center [771, 254] width 1071 height 18
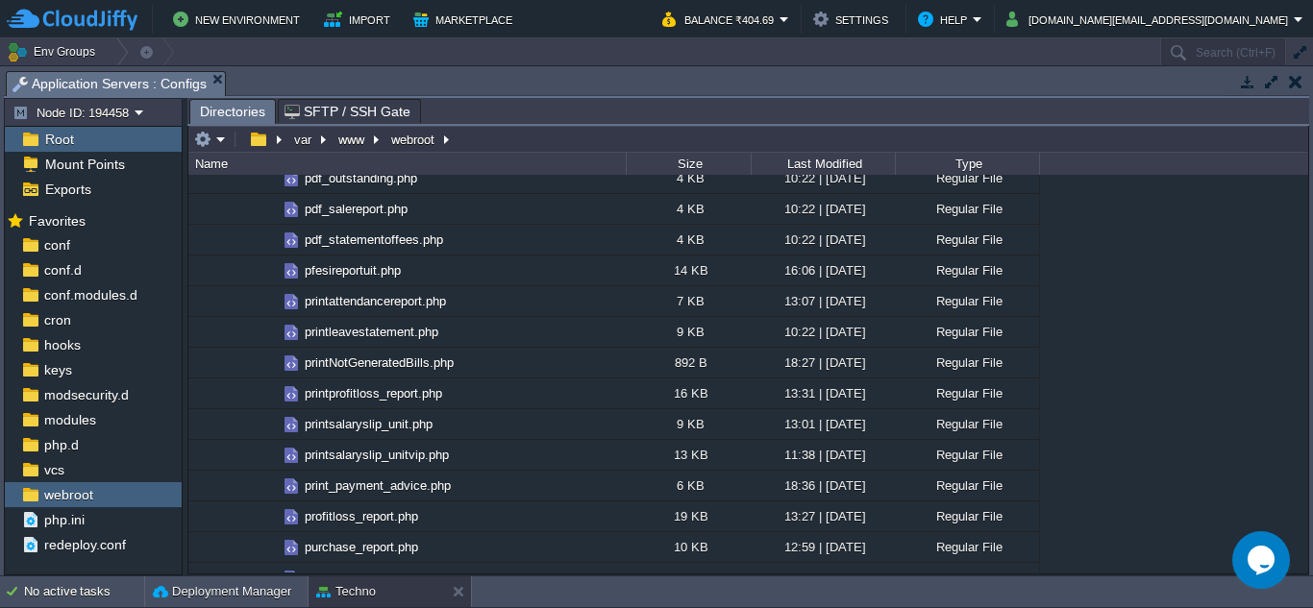
click at [1298, 85] on button "button" at bounding box center [1295, 81] width 13 height 17
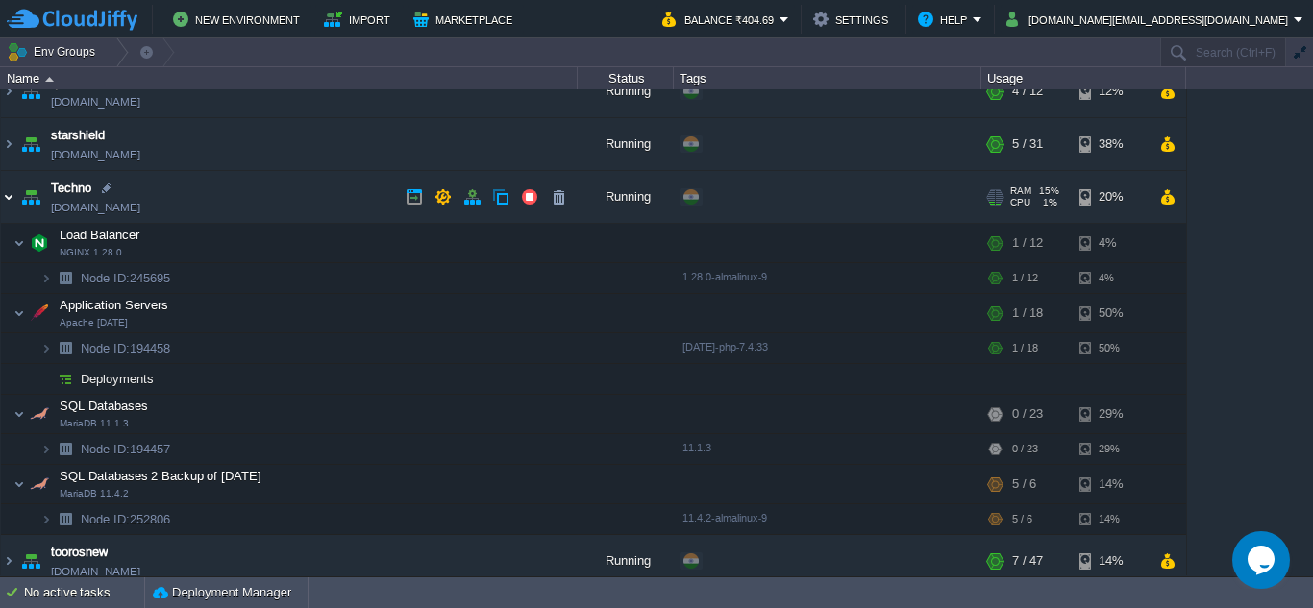
click at [9, 197] on img at bounding box center [8, 197] width 15 height 52
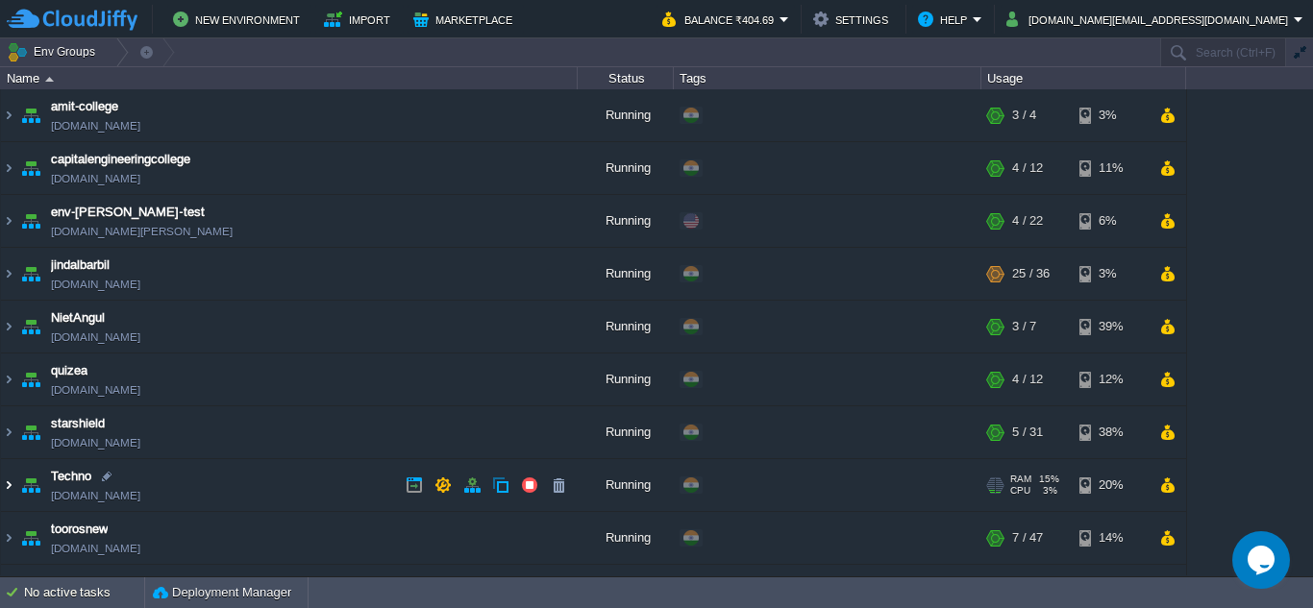
click at [4, 487] on img at bounding box center [8, 485] width 15 height 52
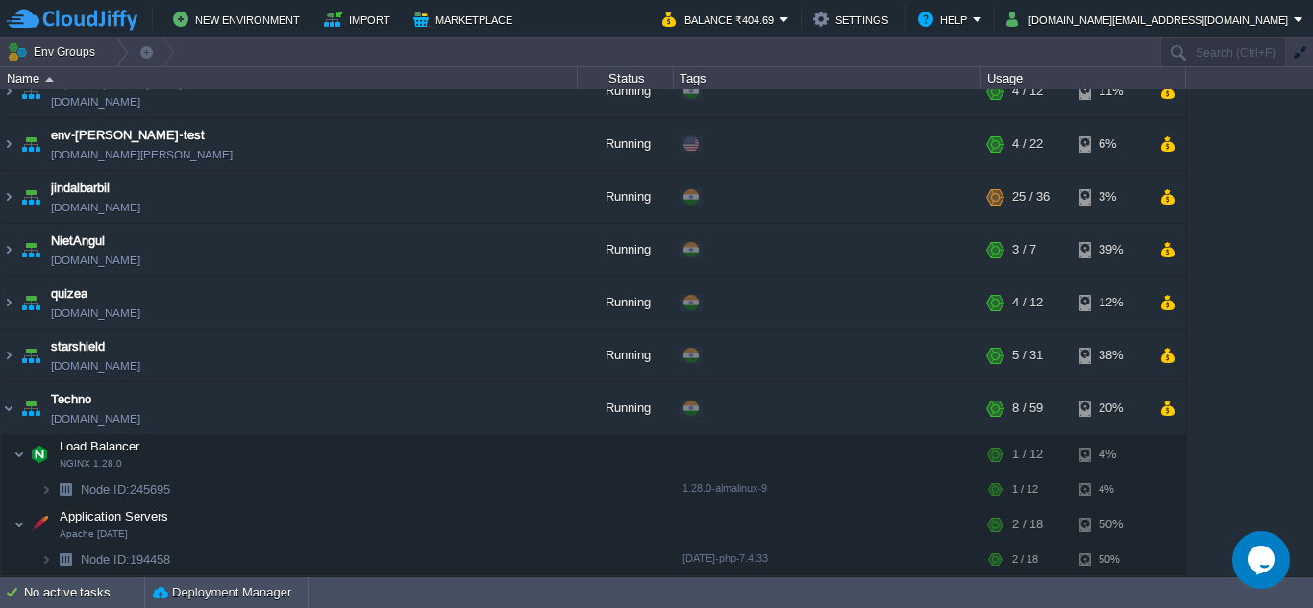
scroll to position [192, 0]
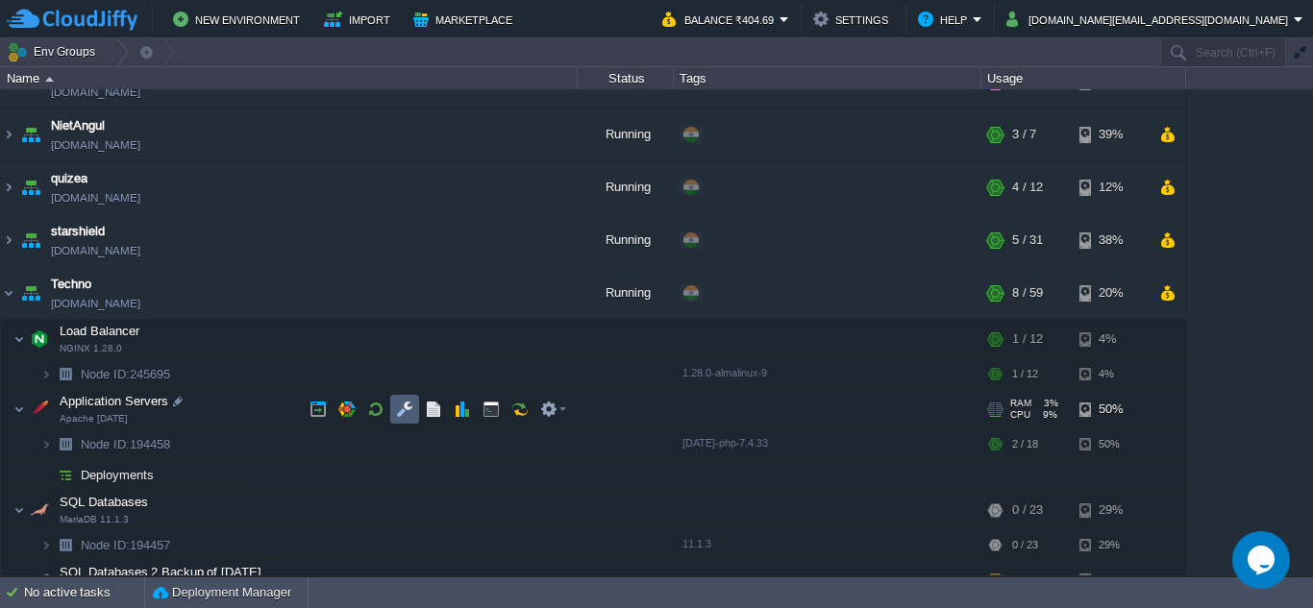
click at [409, 414] on button "button" at bounding box center [404, 409] width 17 height 17
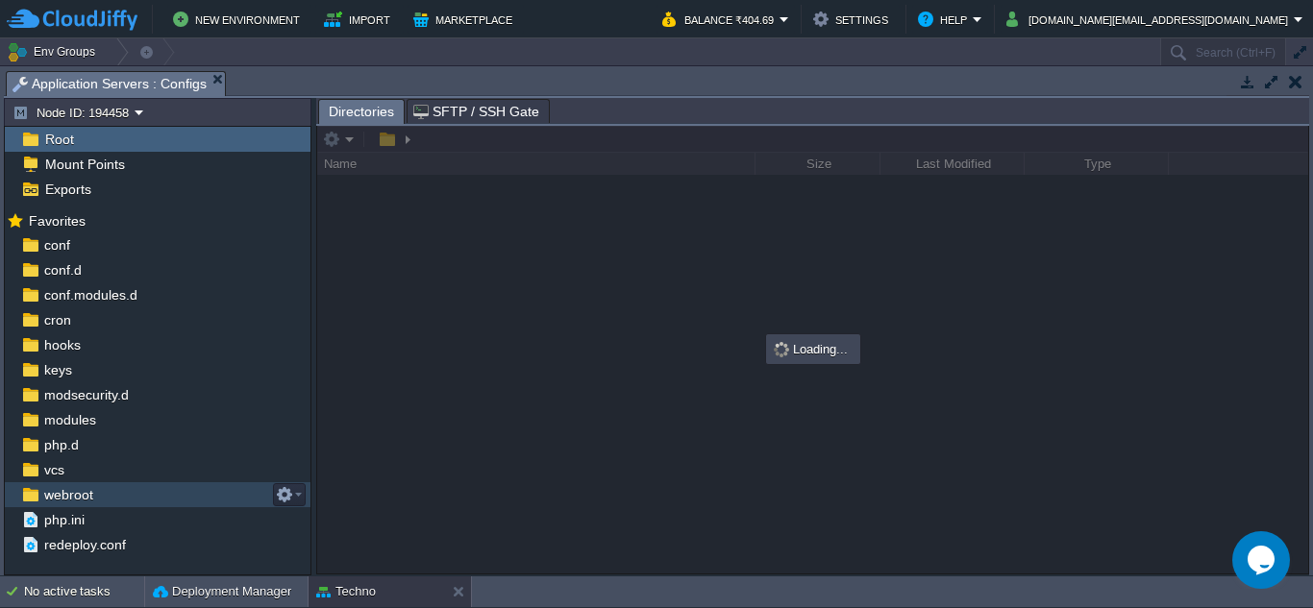
click at [61, 494] on span "webroot" at bounding box center [68, 494] width 56 height 17
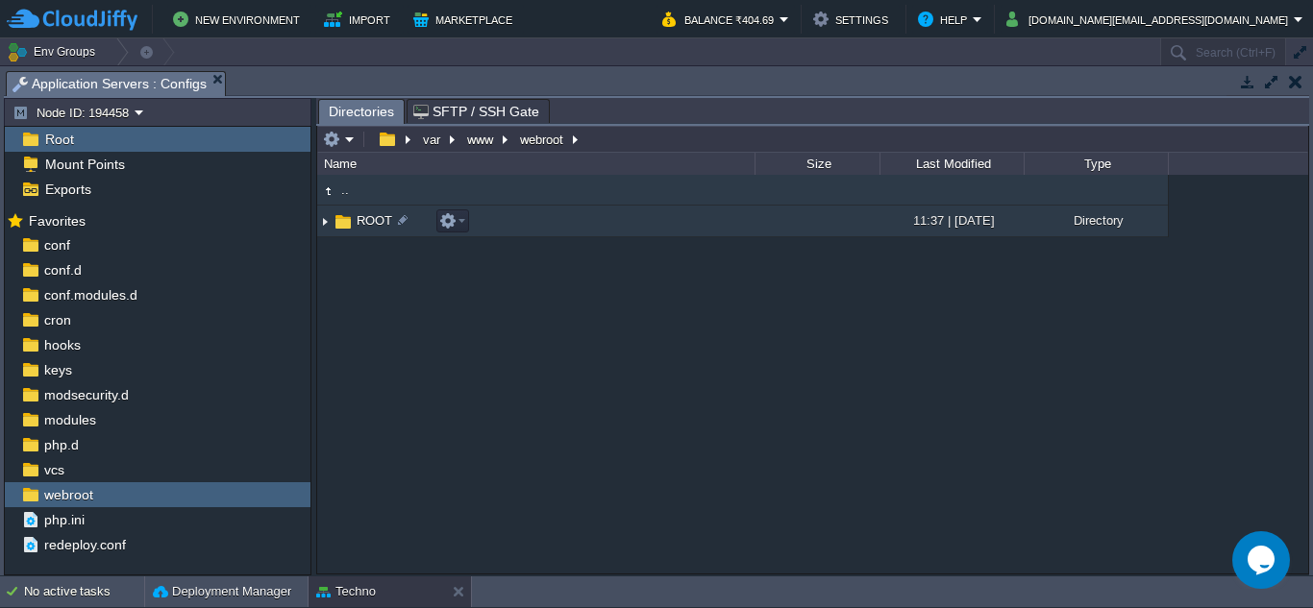
click at [326, 222] on img at bounding box center [324, 222] width 15 height 30
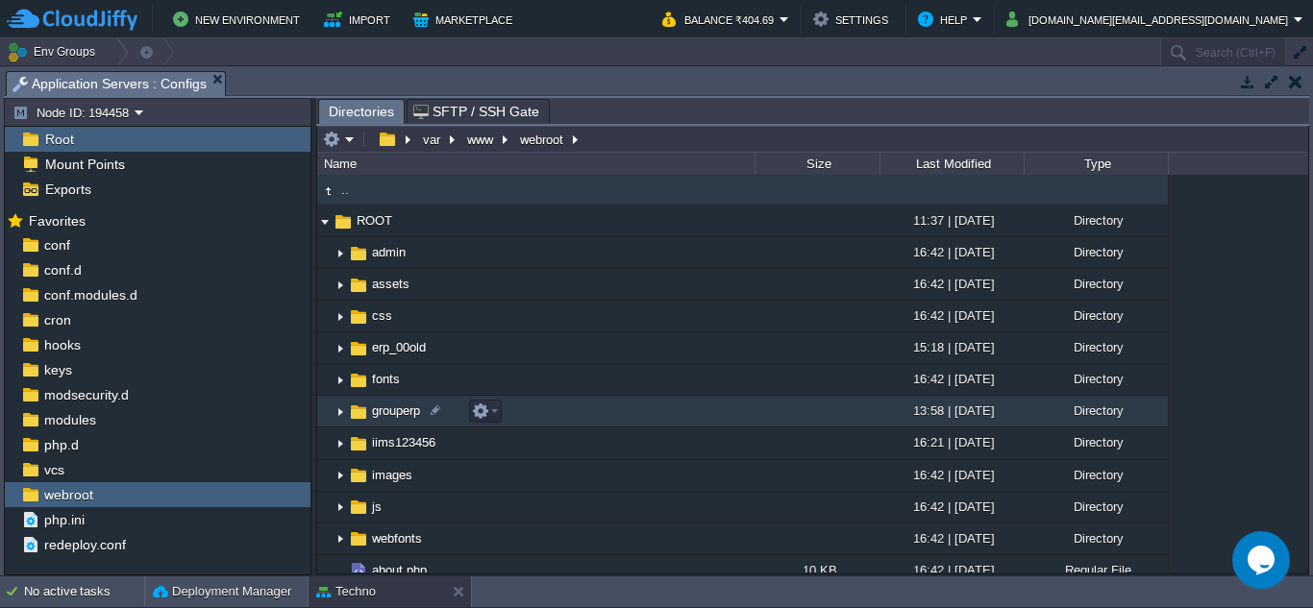
click at [336, 413] on img at bounding box center [339, 412] width 15 height 30
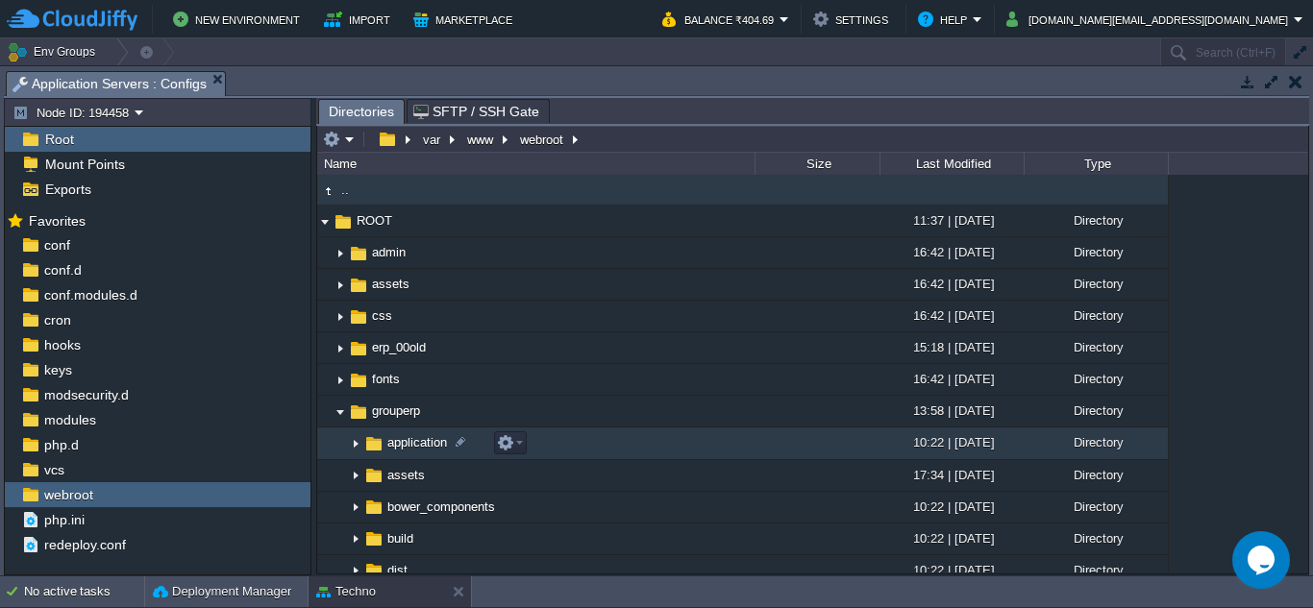
click at [356, 449] on img at bounding box center [355, 445] width 15 height 30
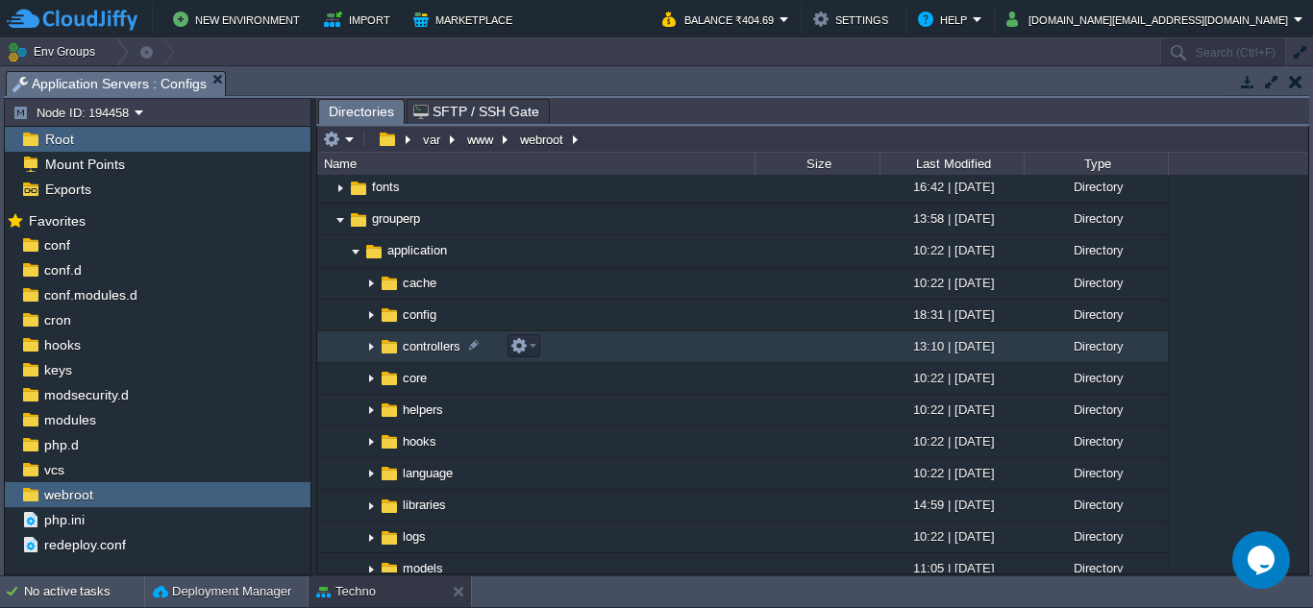
click at [370, 347] on img at bounding box center [370, 347] width 15 height 30
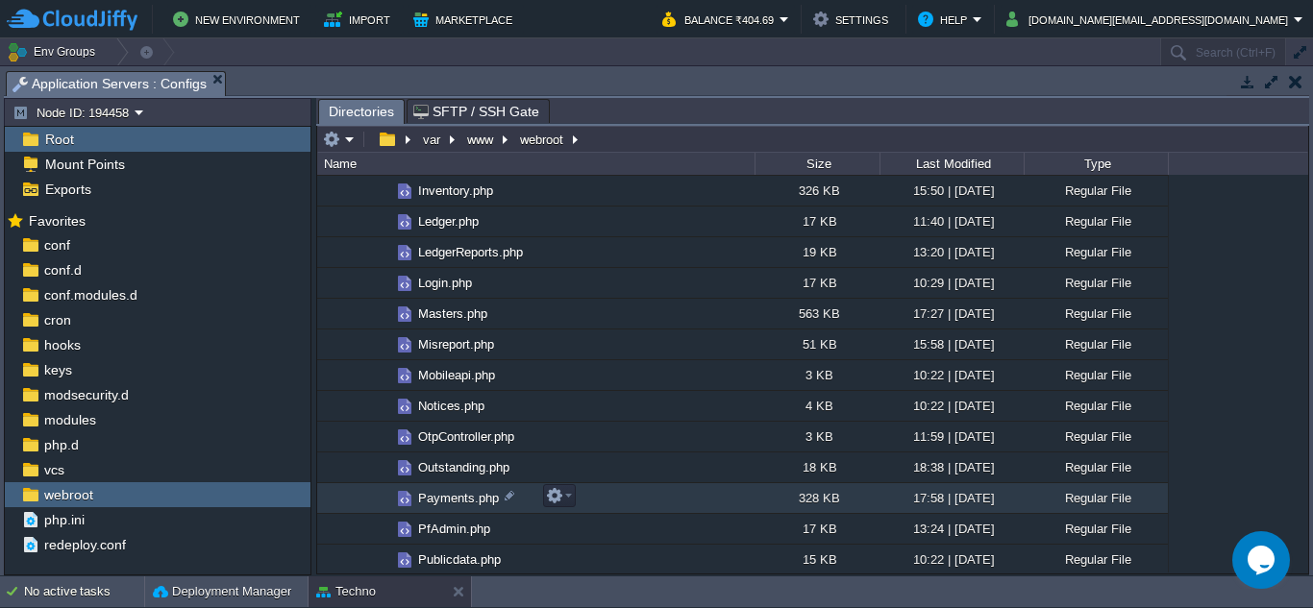
scroll to position [1057, 0]
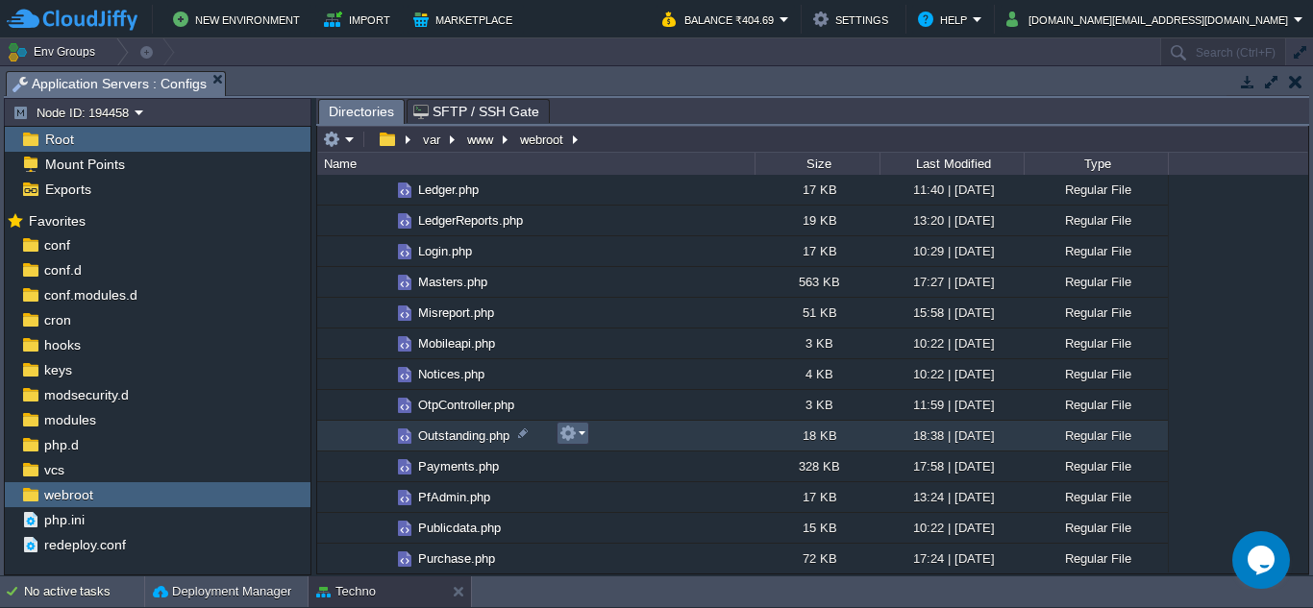
click at [578, 433] on em at bounding box center [572, 433] width 26 height 17
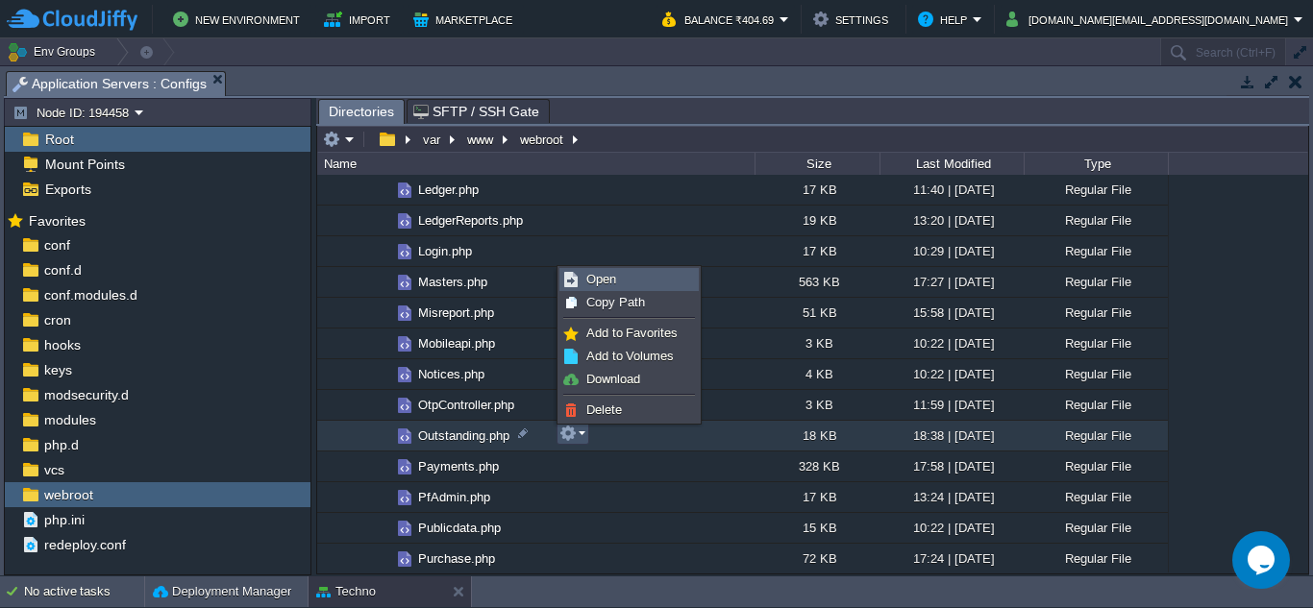
click at [600, 279] on span "Open" at bounding box center [601, 279] width 30 height 14
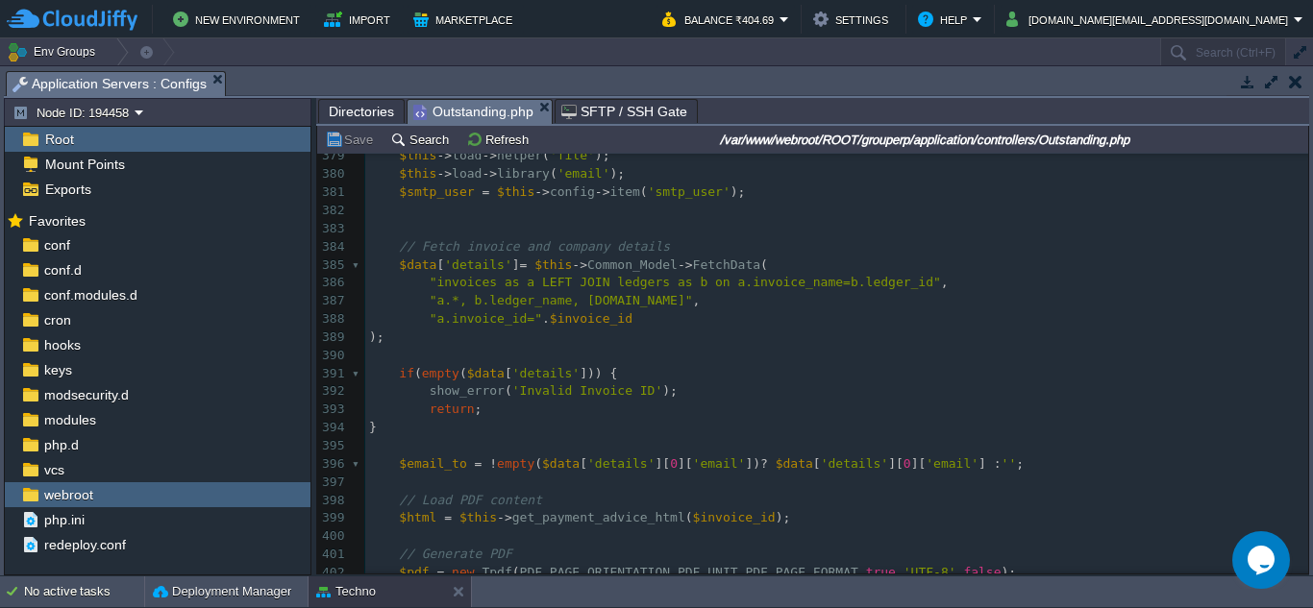
scroll to position [0, 0]
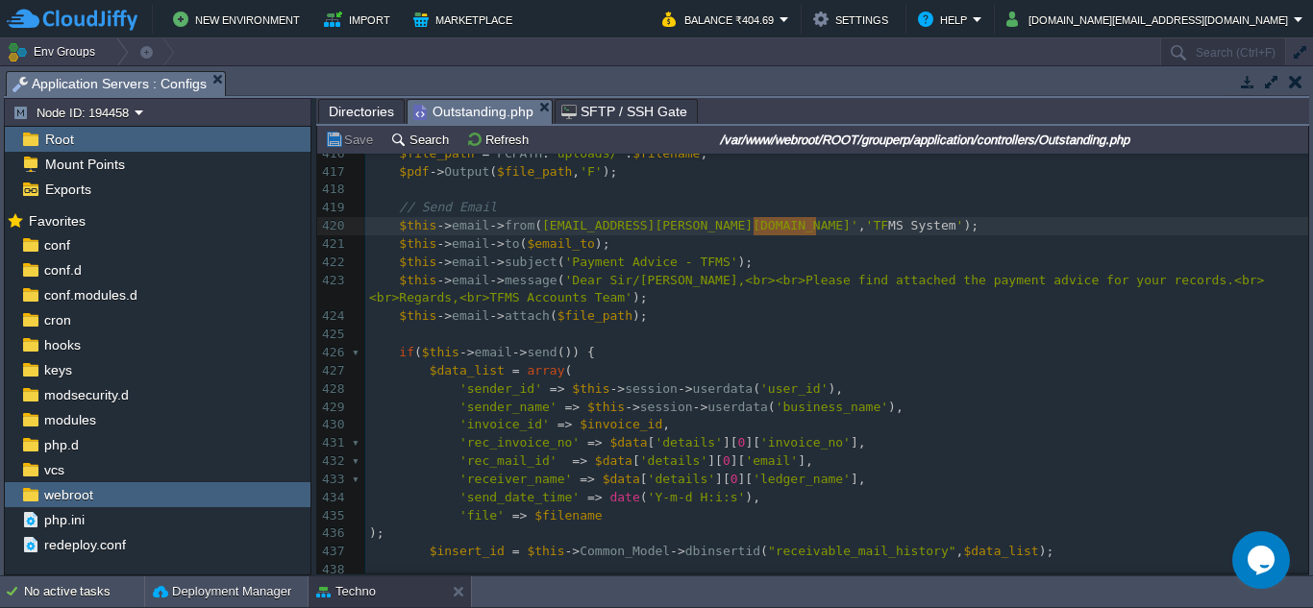
type textarea "TFMS System"
drag, startPoint x: 815, startPoint y: 226, endPoint x: 748, endPoint y: 227, distance: 67.3
click at [870, 231] on pre "$this -> email -> from ( 'subha.cloudjiffy@gmail.com' , 'TF&MS PVT.LTD.' );" at bounding box center [836, 226] width 943 height 18
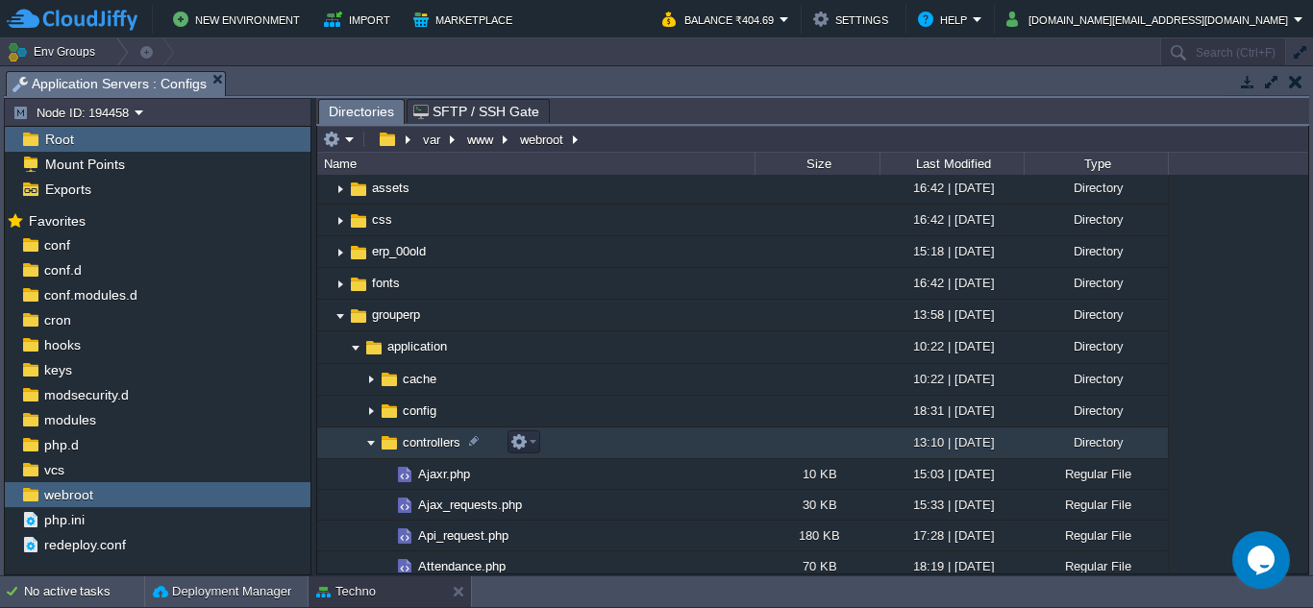
drag, startPoint x: 372, startPoint y: 446, endPoint x: 357, endPoint y: 398, distance: 50.2
click at [372, 446] on img at bounding box center [370, 444] width 15 height 30
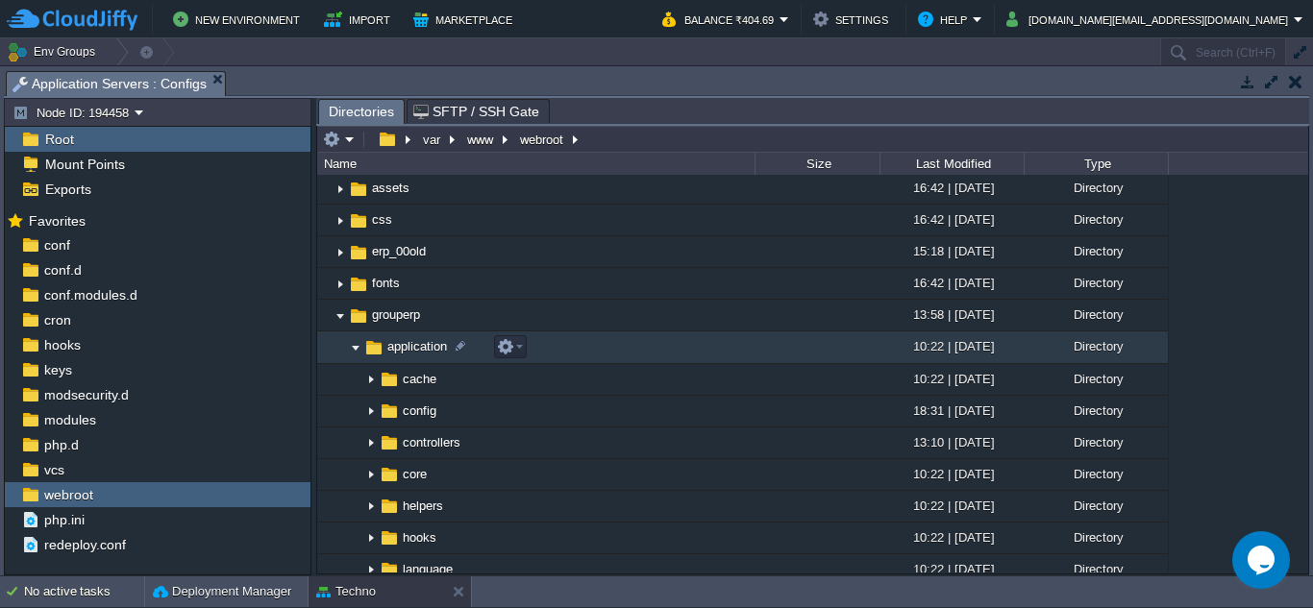
click at [357, 346] on img at bounding box center [355, 348] width 15 height 30
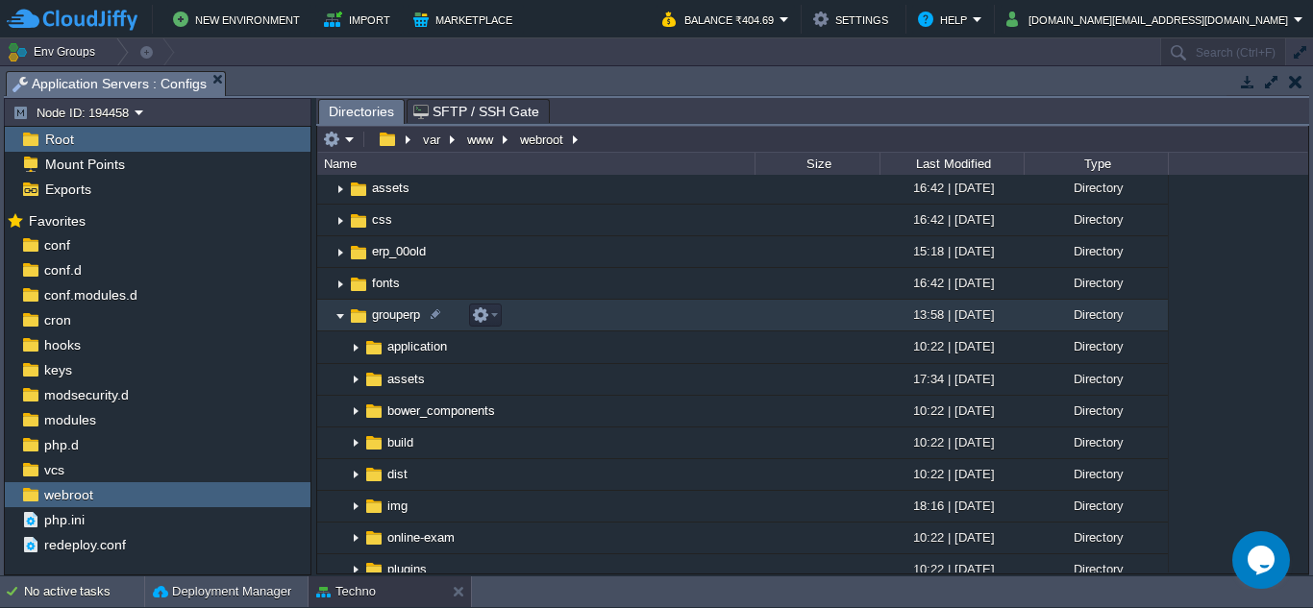
click at [340, 314] on img at bounding box center [339, 316] width 15 height 30
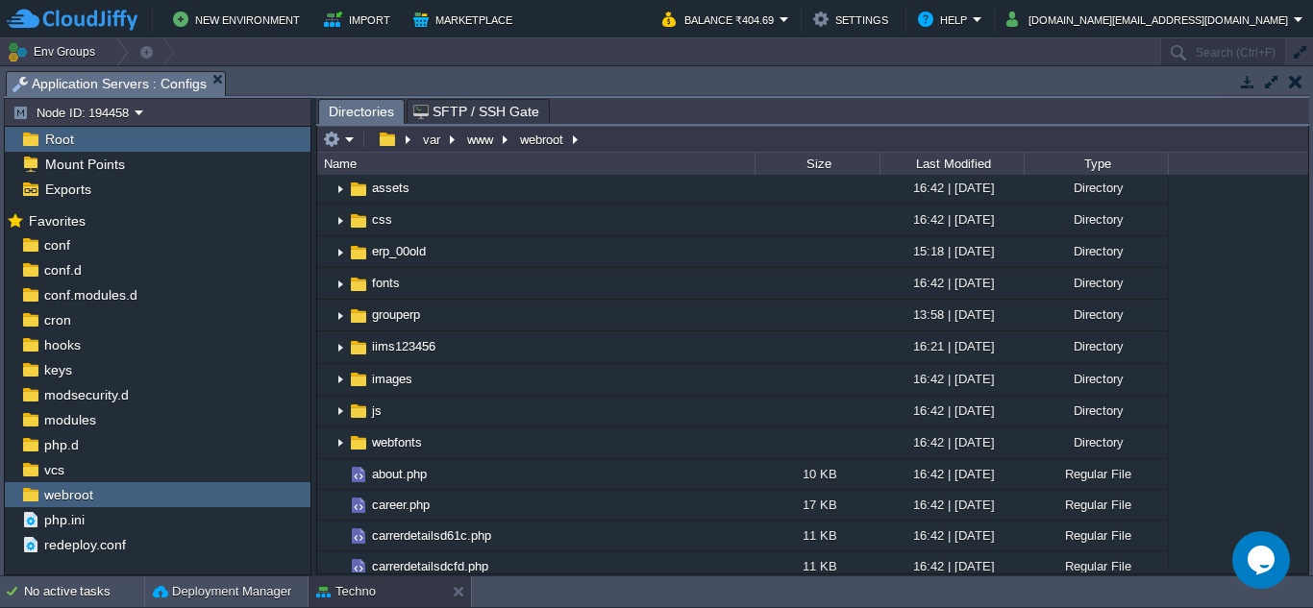
click at [1289, 83] on button "button" at bounding box center [1295, 81] width 13 height 17
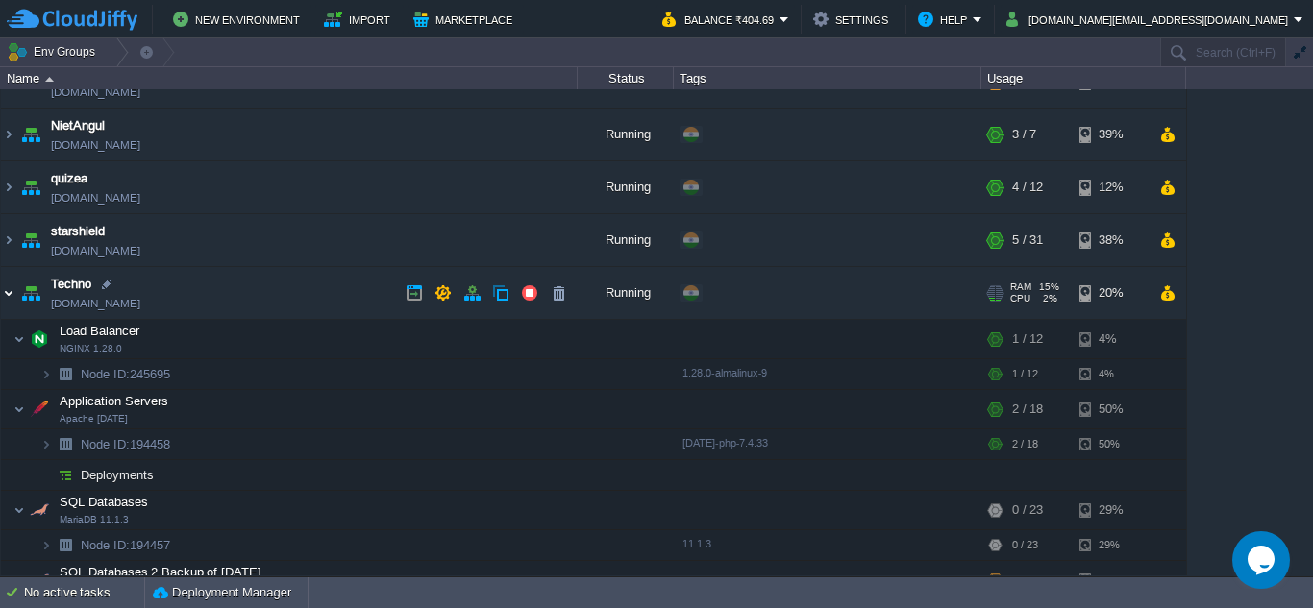
click at [8, 293] on img at bounding box center [8, 293] width 15 height 52
